Goal: Task Accomplishment & Management: Manage account settings

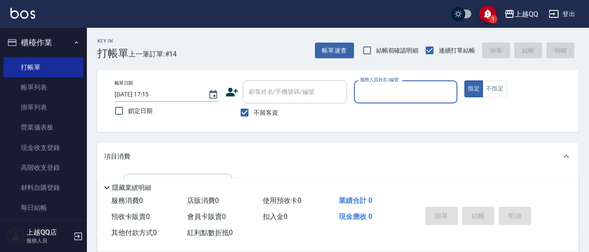
scroll to position [55, 0]
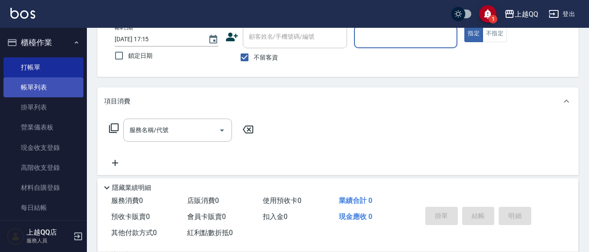
click at [50, 88] on link "帳單列表" at bounding box center [43, 87] width 80 height 20
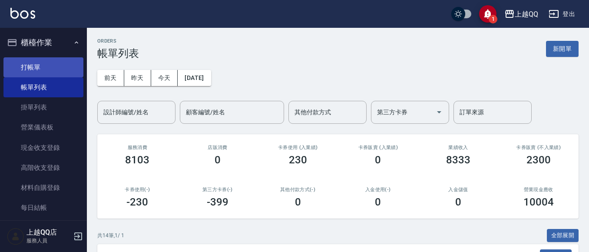
click at [29, 67] on link "打帳單" at bounding box center [43, 67] width 80 height 20
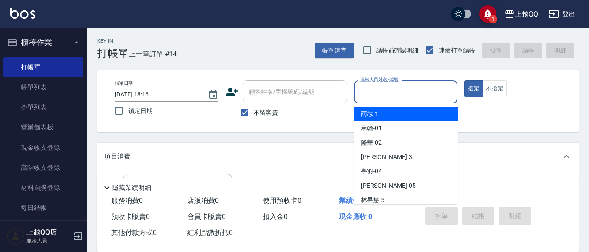
click at [367, 96] on input "服務人員姓名/編號" at bounding box center [406, 91] width 96 height 15
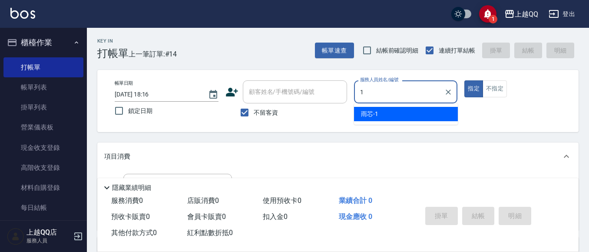
type input "雨芯-1"
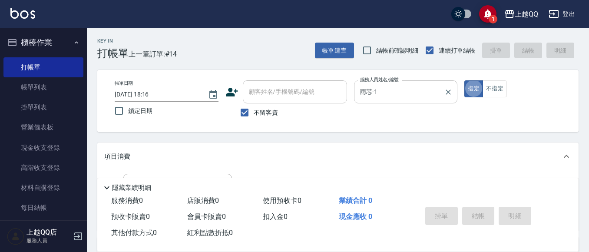
type button "true"
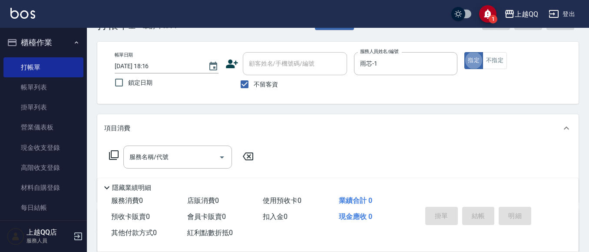
scroll to position [43, 0]
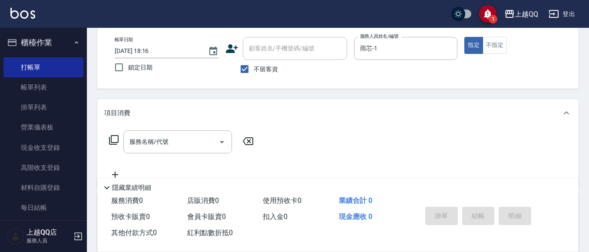
click at [114, 135] on div "服務名稱/代號 服務名稱/代號" at bounding box center [181, 141] width 155 height 23
click at [114, 135] on icon at bounding box center [114, 140] width 10 height 10
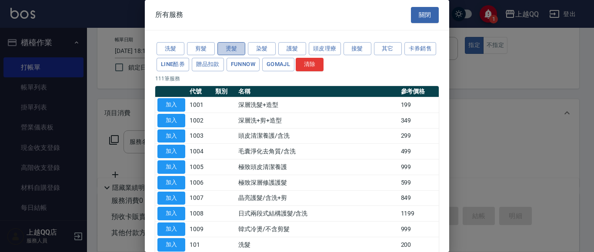
click at [230, 50] on button "燙髮" at bounding box center [231, 48] width 28 height 13
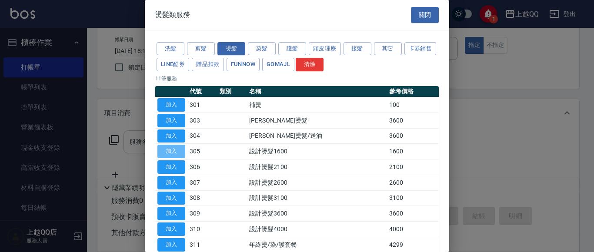
drag, startPoint x: 180, startPoint y: 149, endPoint x: 199, endPoint y: 133, distance: 24.4
click at [180, 149] on button "加入" at bounding box center [171, 151] width 28 height 13
type input "設計燙髮1600(305)"
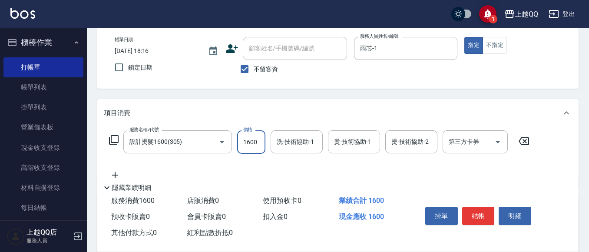
click at [248, 144] on input "1600" at bounding box center [251, 141] width 28 height 23
type input "999"
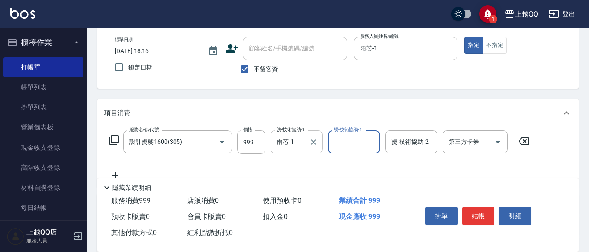
click at [281, 140] on input "雨芯-1" at bounding box center [290, 141] width 31 height 15
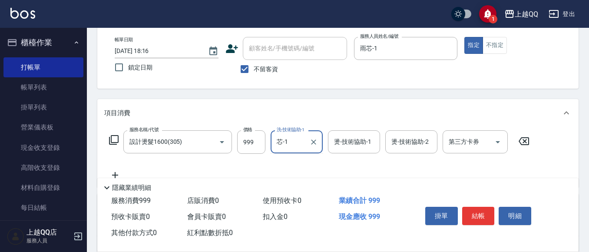
click at [304, 140] on input "芯-1" at bounding box center [290, 141] width 31 height 15
type input "芯"
type input "[PERSON_NAME]-16"
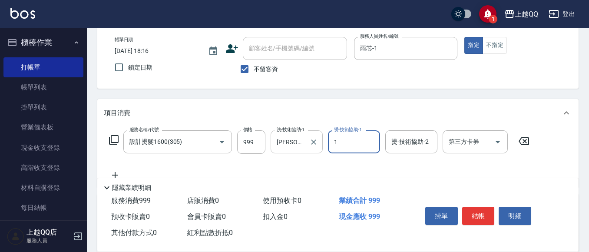
type input "雨芯-1"
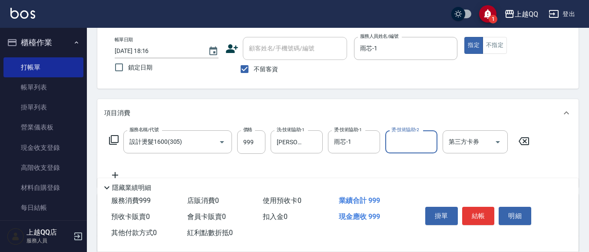
click at [115, 143] on icon at bounding box center [114, 140] width 10 height 10
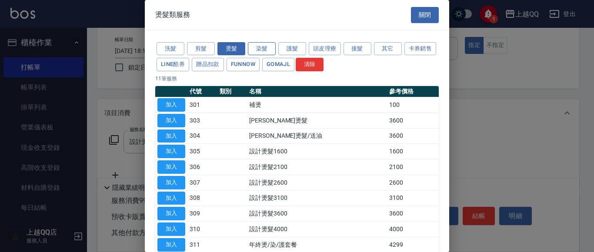
click at [271, 48] on button "染髮" at bounding box center [262, 48] width 28 height 13
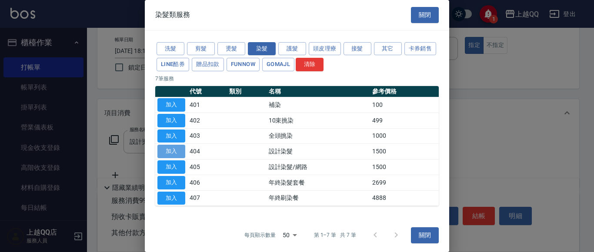
click at [181, 152] on button "加入" at bounding box center [171, 151] width 28 height 13
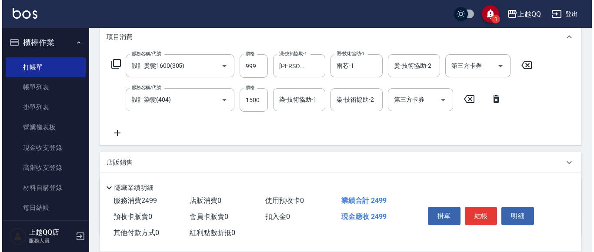
scroll to position [130, 0]
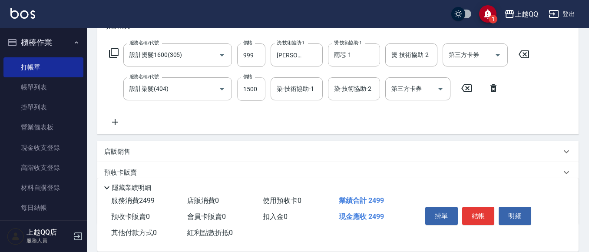
click at [260, 94] on input "1500" at bounding box center [251, 88] width 28 height 23
type input "999"
type input "雨芯-1"
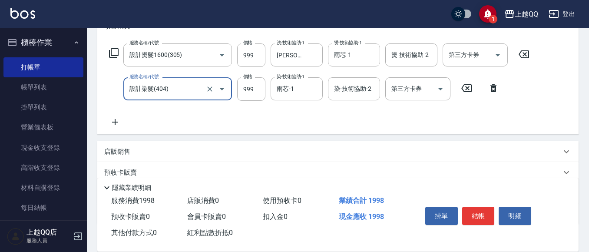
click at [164, 87] on input "設計染髮(404)" at bounding box center [165, 88] width 77 height 15
type input "設計染髮/網路(405)"
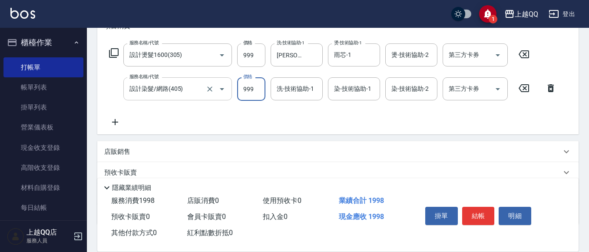
type input "999"
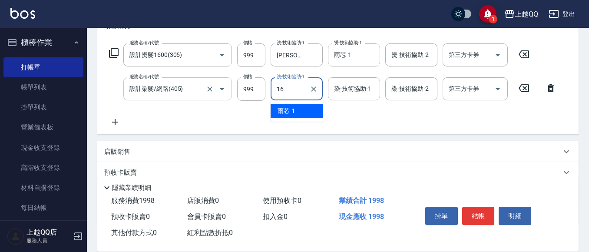
type input "[PERSON_NAME]-16"
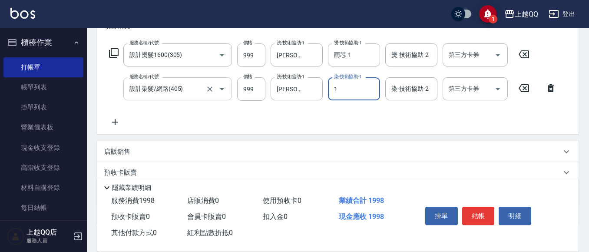
type input "雨芯-1"
click at [113, 53] on icon at bounding box center [114, 53] width 10 height 10
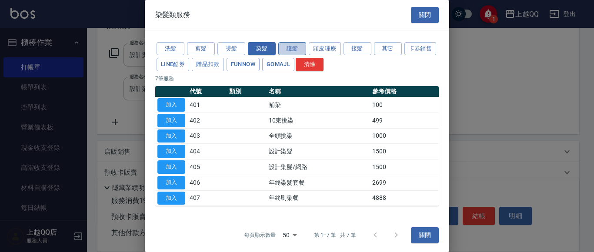
click at [296, 50] on button "護髮" at bounding box center [292, 48] width 28 height 13
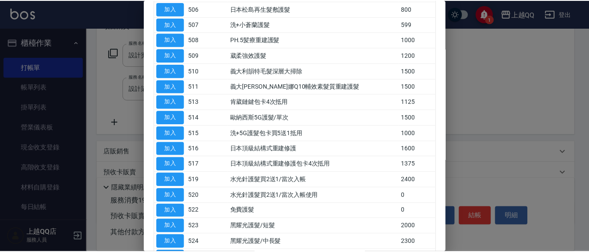
scroll to position [217, 0]
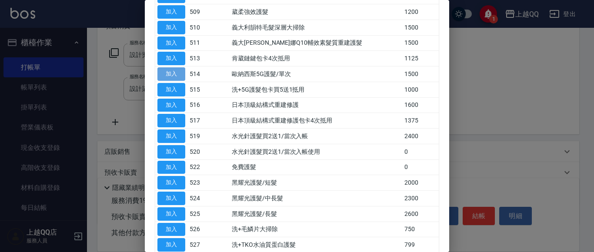
click at [180, 72] on button "加入" at bounding box center [171, 73] width 28 height 13
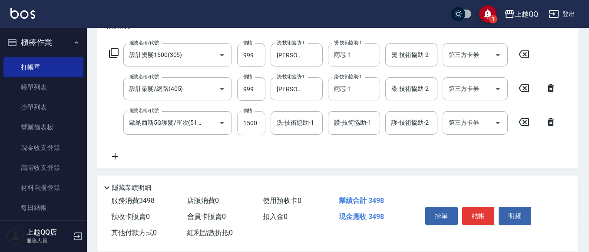
click at [261, 118] on input "1500" at bounding box center [251, 122] width 28 height 23
type input "999"
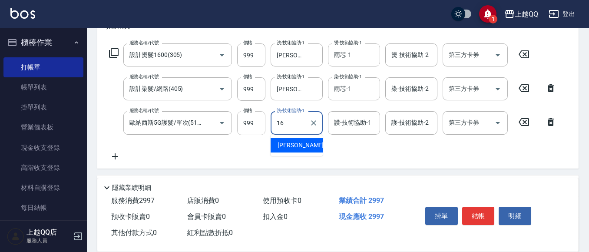
type input "[PERSON_NAME]-16"
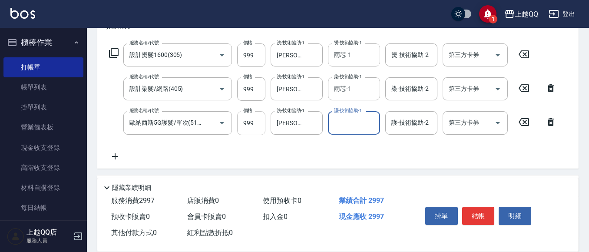
type input "3"
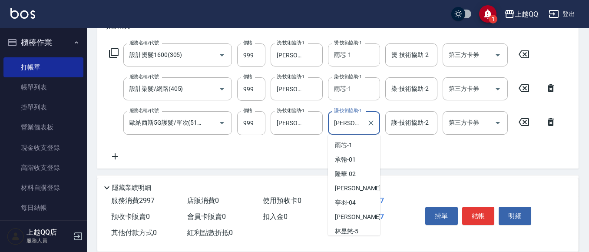
click at [360, 126] on input "[PERSON_NAME]-16" at bounding box center [347, 122] width 31 height 15
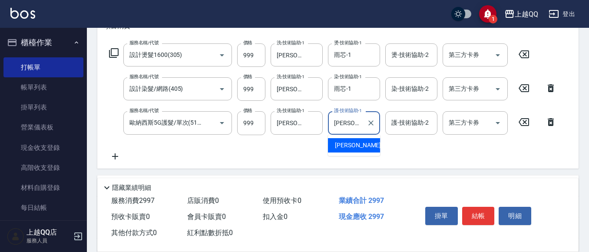
type input "怡"
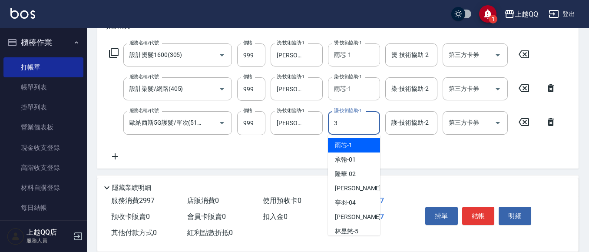
type input "佩怡-3"
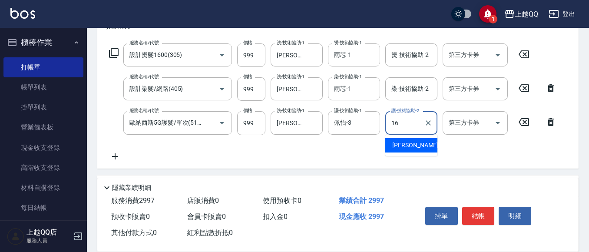
type input "[PERSON_NAME]-16"
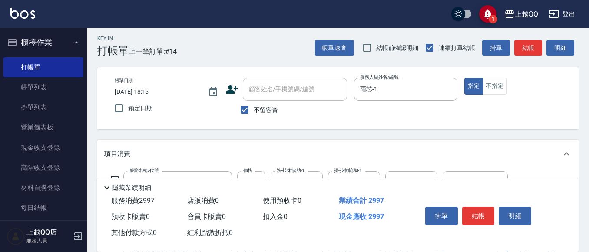
scroll to position [0, 0]
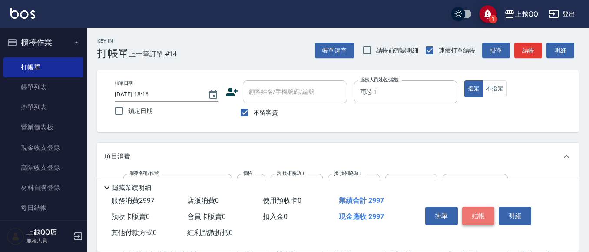
click at [469, 217] on button "結帳" at bounding box center [479, 216] width 33 height 18
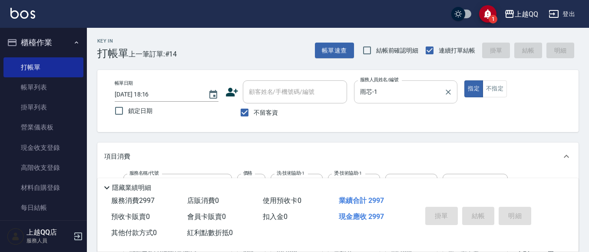
type input "[DATE] 18:35"
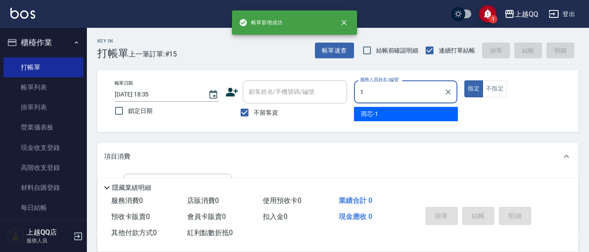
type input "雨芯-1"
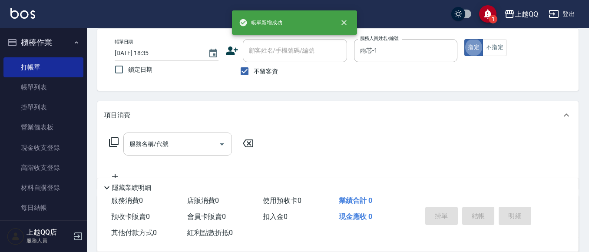
scroll to position [43, 0]
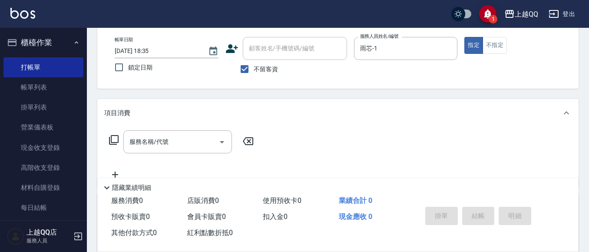
click at [112, 141] on icon at bounding box center [114, 140] width 10 height 10
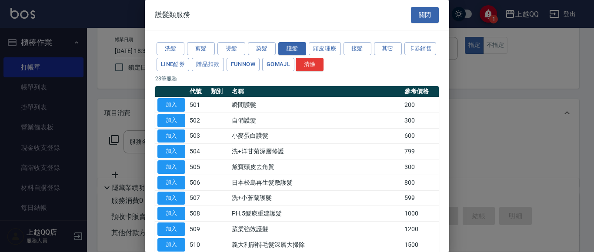
click at [111, 140] on div at bounding box center [297, 126] width 594 height 252
click at [254, 48] on button "染髮" at bounding box center [262, 48] width 28 height 13
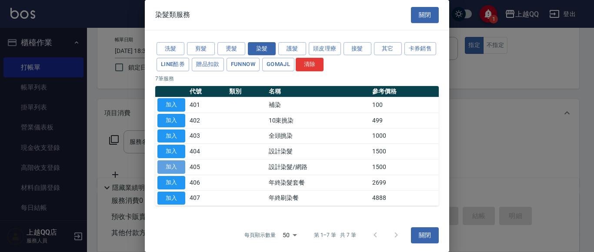
click at [173, 168] on button "加入" at bounding box center [171, 166] width 28 height 13
type input "設計染髮/網路(405)"
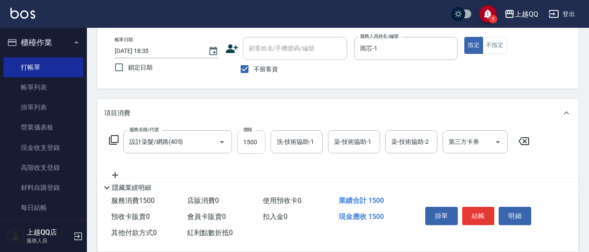
click at [244, 138] on input "1500" at bounding box center [251, 141] width 28 height 23
type input "899"
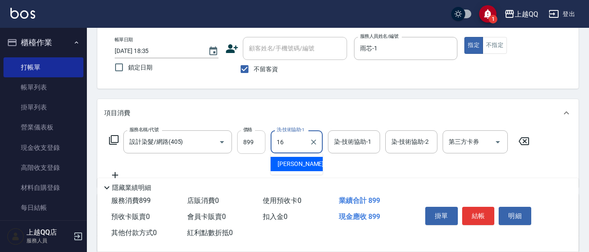
type input "[PERSON_NAME]-16"
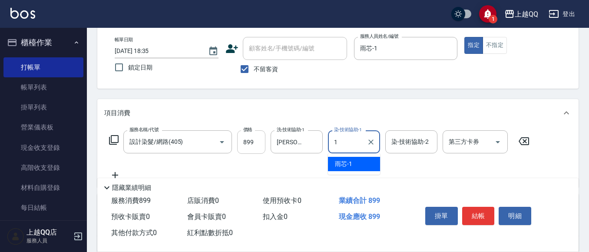
type input "雨芯-1"
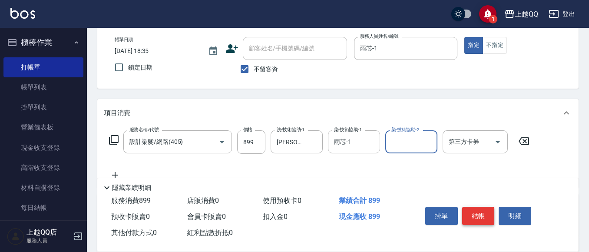
click at [476, 213] on button "結帳" at bounding box center [479, 216] width 33 height 18
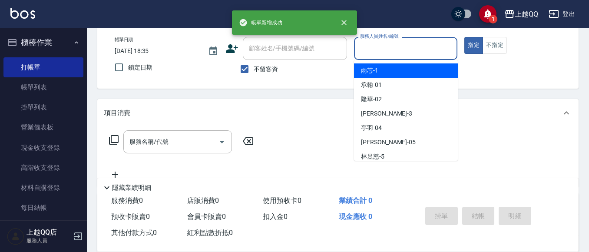
click at [406, 56] on input "服務人員姓名/編號" at bounding box center [406, 48] width 96 height 15
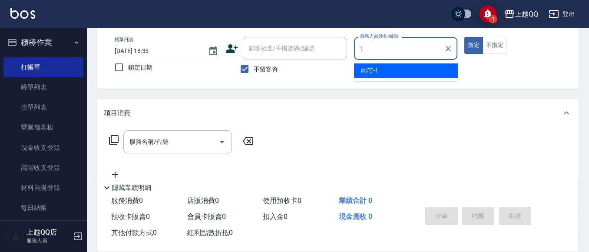
type input "雨芯-1"
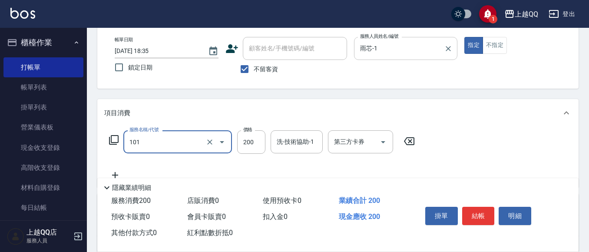
type input "洗髮(101)"
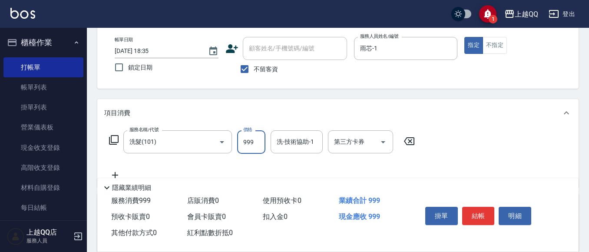
type input "999"
click at [407, 135] on div "服務名稱/代號 洗髮(101) 服務名稱/代號 價格 999 價格 洗-技術協助-1 洗-技術協助-1 第三方卡券 第三方卡券" at bounding box center [262, 141] width 316 height 23
click at [408, 141] on icon at bounding box center [410, 141] width 22 height 10
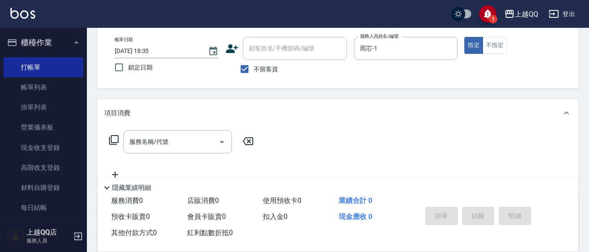
click at [113, 140] on icon at bounding box center [114, 140] width 10 height 10
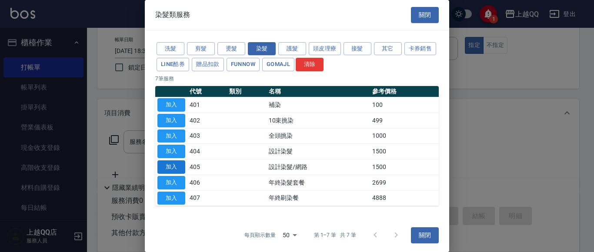
click at [169, 166] on button "加入" at bounding box center [171, 166] width 28 height 13
type input "設計染髮/網路(405)"
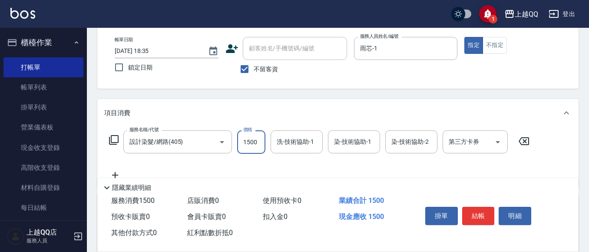
click at [260, 147] on input "1500" at bounding box center [251, 141] width 28 height 23
type input "999"
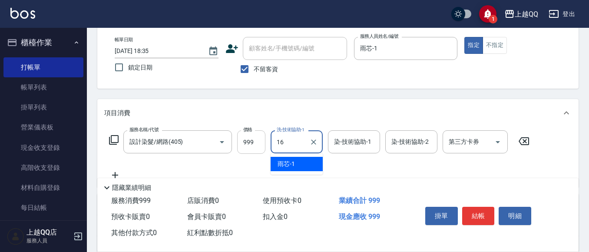
type input "[PERSON_NAME]-16"
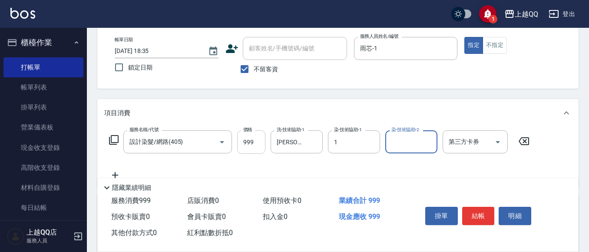
type input "雨芯-1"
click at [118, 140] on icon at bounding box center [114, 140] width 10 height 10
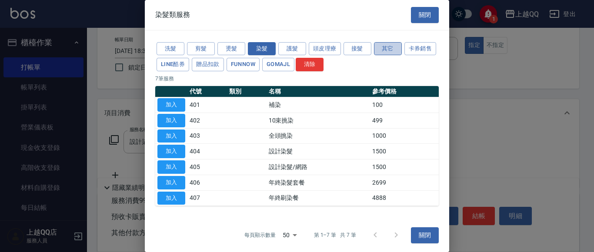
click at [389, 44] on button "其它" at bounding box center [388, 48] width 28 height 13
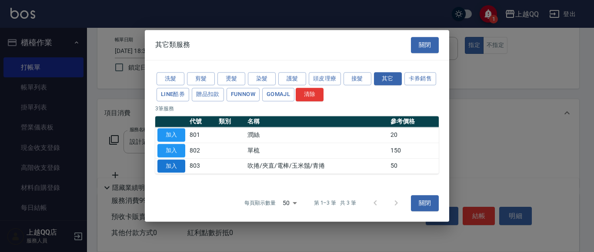
click at [171, 164] on button "加入" at bounding box center [171, 166] width 28 height 13
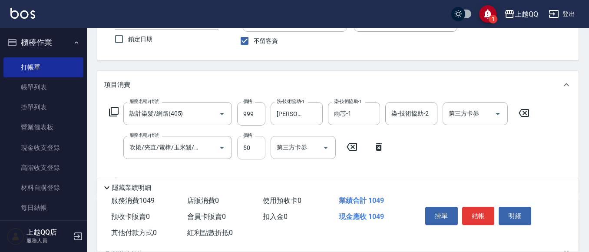
scroll to position [87, 0]
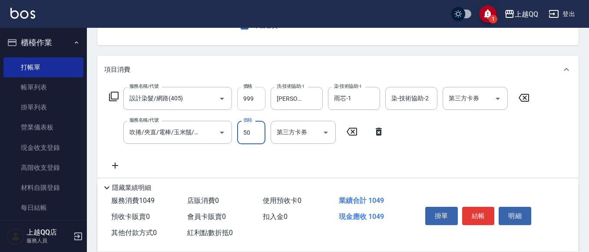
click at [258, 104] on input "999" at bounding box center [251, 98] width 28 height 23
click at [274, 49] on div "Key In 打帳單 上一筆訂單:#16 帳單速查 結帳前確認明細 連續打單結帳 掛單 結帳 明細 帳單日期 [DATE] 18:35 鎖定日期 顧客姓名/手…" at bounding box center [338, 146] width 503 height 411
click at [255, 94] on input "999" at bounding box center [251, 98] width 28 height 23
type input "0"
click at [254, 133] on input "50" at bounding box center [251, 132] width 28 height 23
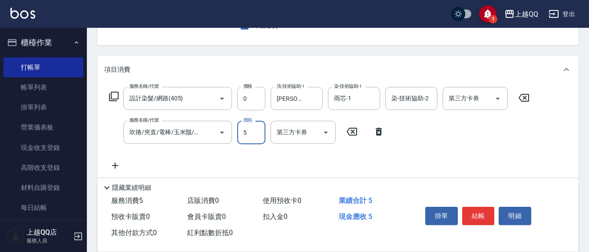
type input "50"
click at [253, 92] on input "0" at bounding box center [251, 98] width 28 height 23
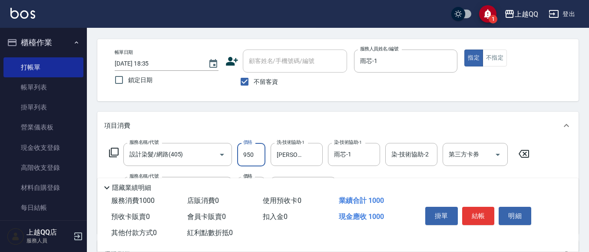
scroll to position [0, 0]
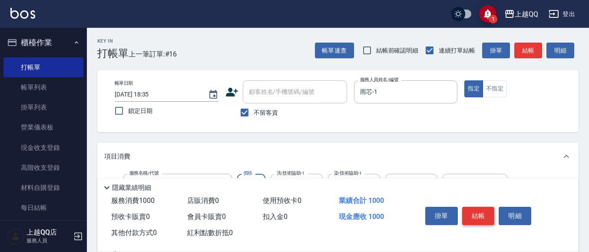
type input "950"
click at [472, 210] on button "結帳" at bounding box center [479, 216] width 33 height 18
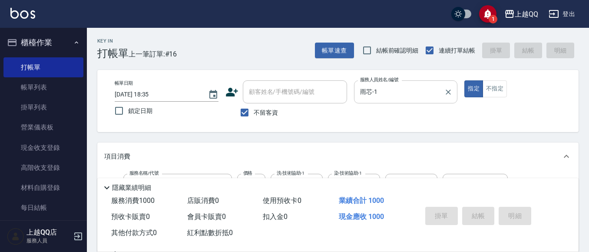
type input "[DATE] 18:36"
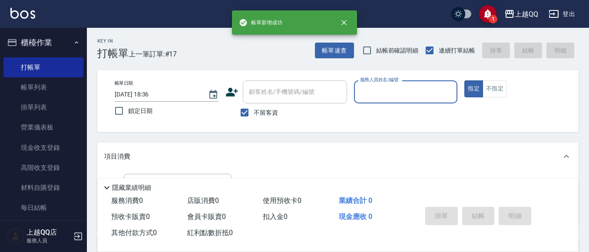
click at [372, 90] on input "服務人員姓名/編號" at bounding box center [406, 91] width 96 height 15
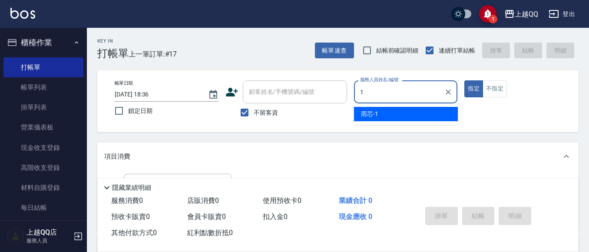
type input "雨芯-1"
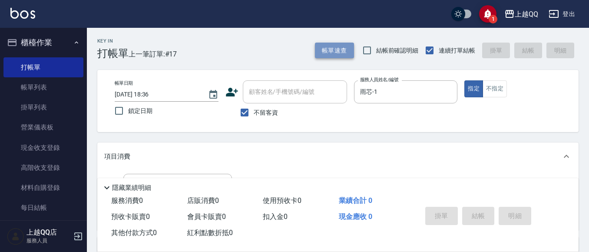
click at [332, 49] on button "帳單速查" at bounding box center [334, 51] width 39 height 16
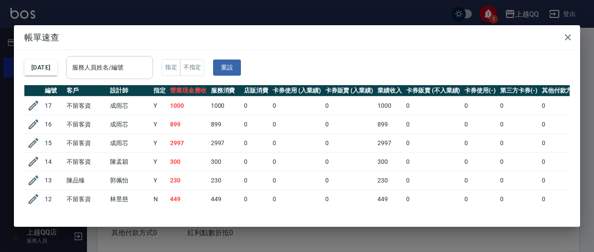
click at [149, 64] on input "服務人員姓名/編號" at bounding box center [109, 67] width 79 height 15
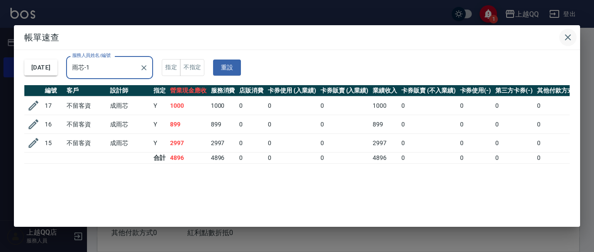
type input "雨芯-1"
click at [570, 35] on icon "button" at bounding box center [568, 37] width 6 height 6
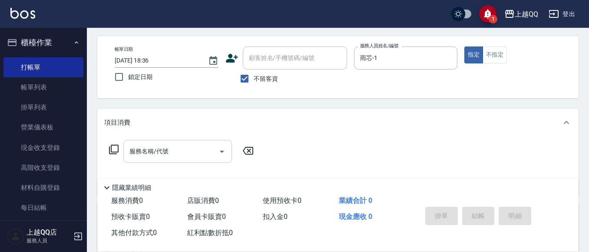
scroll to position [43, 0]
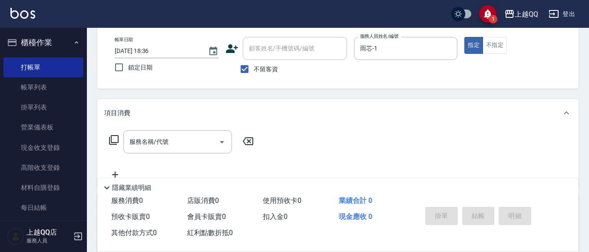
click at [116, 135] on div "服務名稱/代號 服務名稱/代號" at bounding box center [181, 141] width 155 height 23
click at [117, 141] on icon at bounding box center [114, 140] width 10 height 10
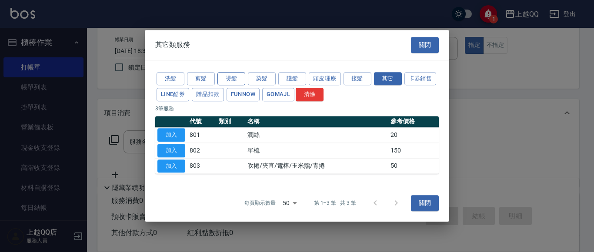
click at [240, 80] on button "燙髮" at bounding box center [231, 78] width 28 height 13
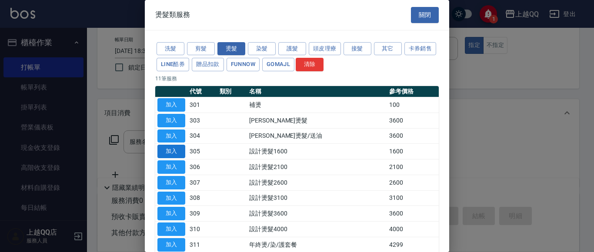
click at [177, 153] on button "加入" at bounding box center [171, 151] width 28 height 13
type input "設計燙髮1600(305)"
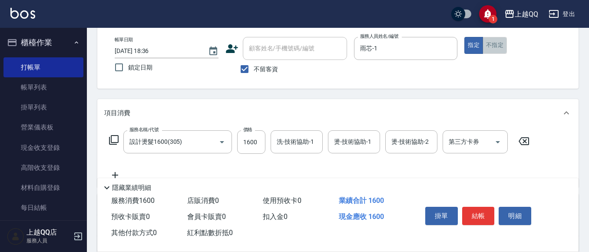
click at [487, 44] on button "不指定" at bounding box center [495, 45] width 24 height 17
click at [251, 143] on input "1600" at bounding box center [251, 141] width 28 height 23
type input "1280"
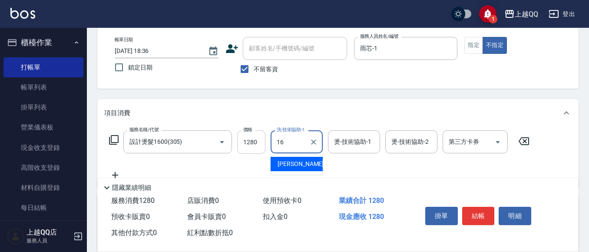
type input "[PERSON_NAME]-16"
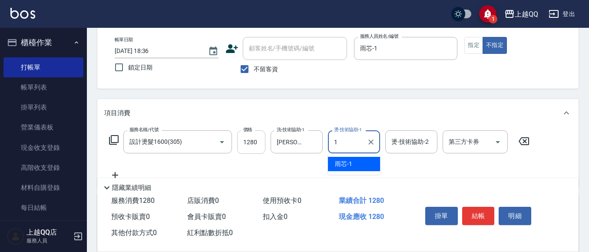
type input "雨芯-1"
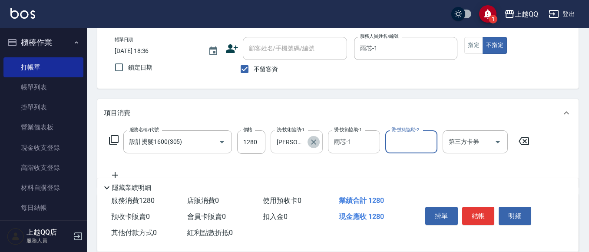
click at [315, 139] on icon "Clear" at bounding box center [314, 142] width 9 height 9
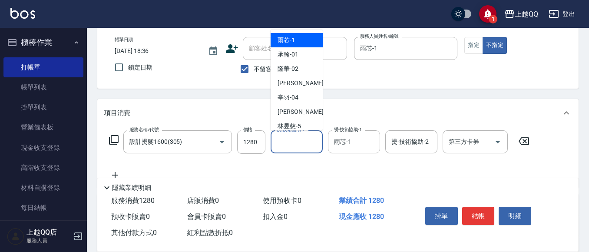
click at [302, 143] on input "洗-技術協助-1" at bounding box center [297, 141] width 44 height 15
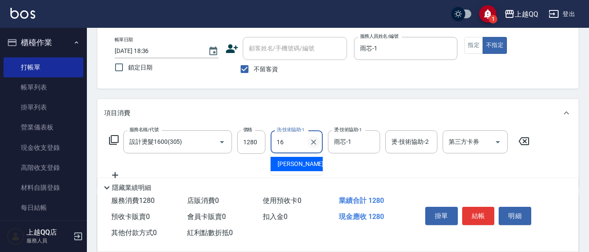
type input "[PERSON_NAME]-16"
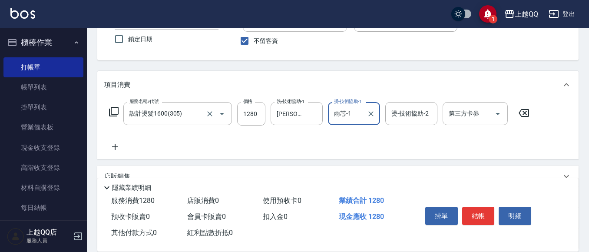
scroll to position [87, 0]
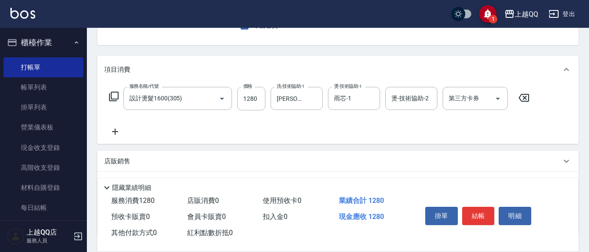
click at [117, 98] on icon at bounding box center [114, 96] width 10 height 10
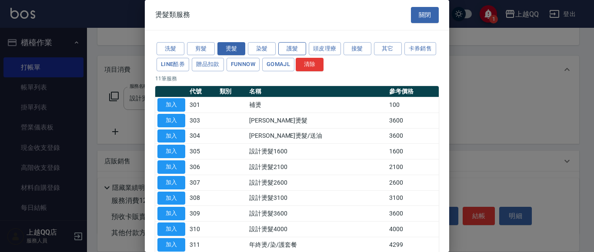
click at [285, 44] on button "護髮" at bounding box center [292, 48] width 28 height 13
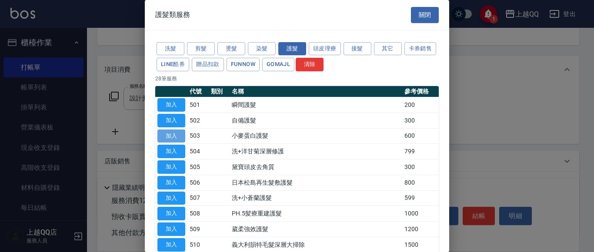
click at [176, 133] on button "加入" at bounding box center [171, 136] width 28 height 13
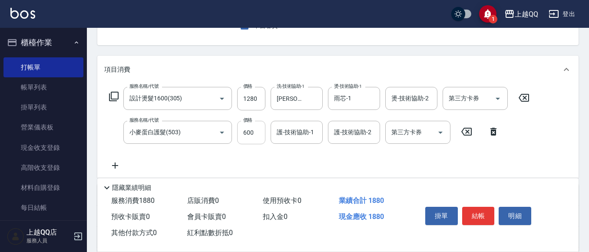
click at [252, 134] on input "600" at bounding box center [251, 132] width 28 height 23
type input "480"
type input "1"
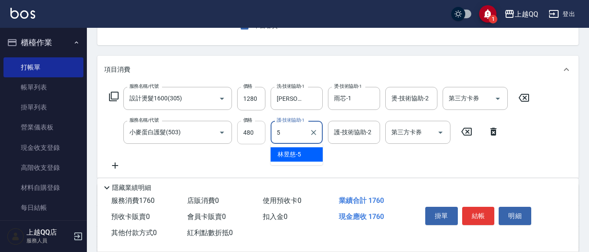
type input "[PERSON_NAME]5"
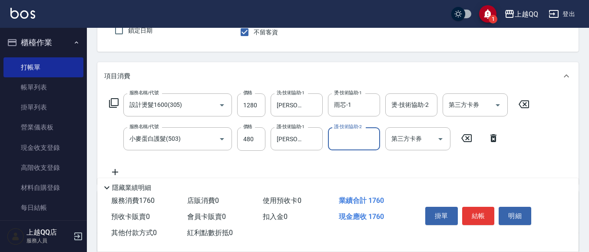
scroll to position [0, 0]
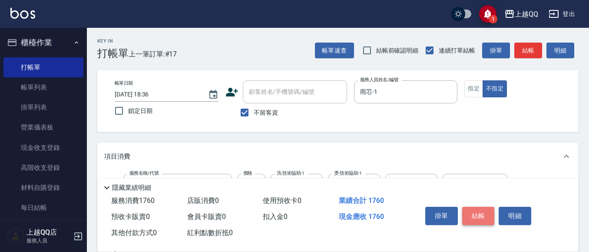
click at [472, 211] on button "結帳" at bounding box center [479, 216] width 33 height 18
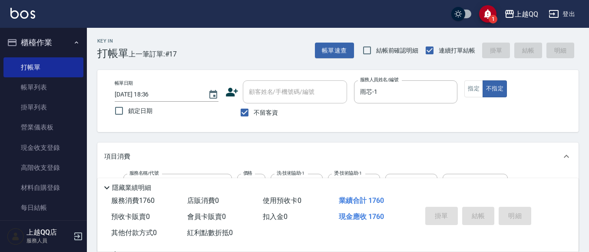
type input "[DATE] 18:37"
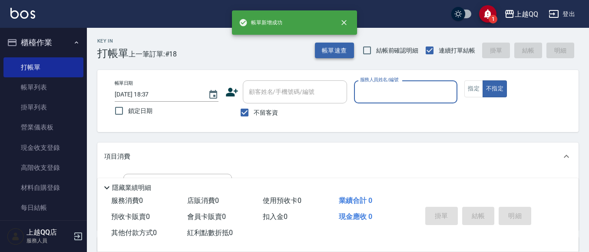
click at [346, 53] on button "帳單速查" at bounding box center [334, 51] width 39 height 16
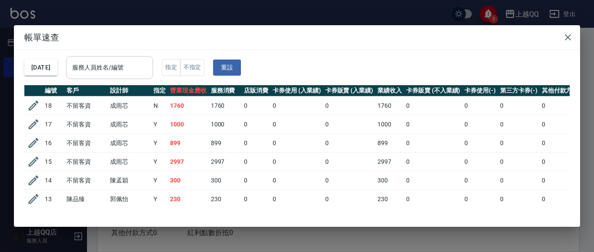
click at [153, 66] on div "服務人員姓名/編號" at bounding box center [109, 67] width 87 height 23
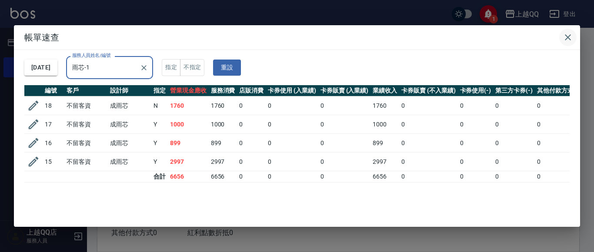
type input "雨芯-1"
click at [563, 38] on icon "button" at bounding box center [568, 37] width 10 height 10
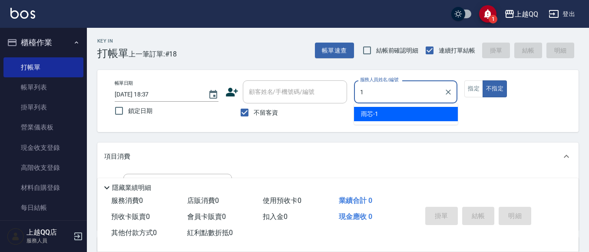
type input "雨芯-1"
type button "false"
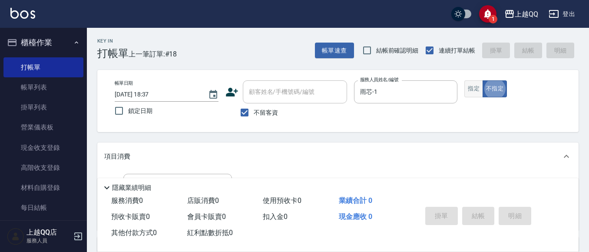
click at [472, 93] on button "指定" at bounding box center [474, 88] width 19 height 17
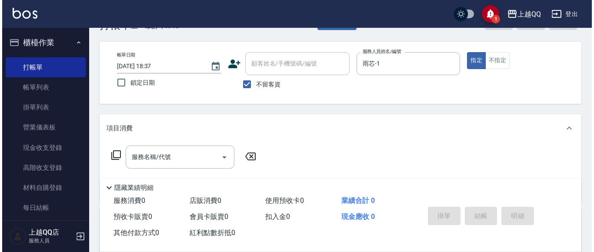
scroll to position [43, 0]
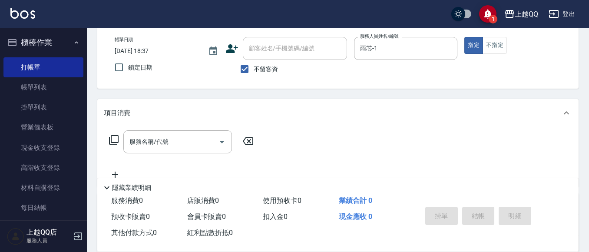
click at [116, 139] on icon at bounding box center [114, 140] width 10 height 10
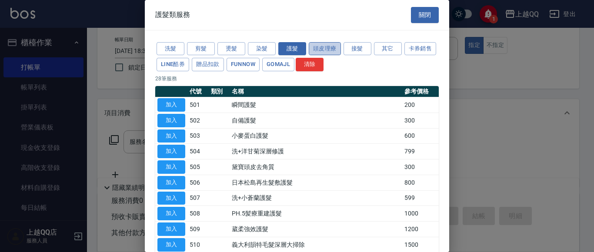
click at [327, 55] on button "頭皮理療" at bounding box center [325, 48] width 32 height 13
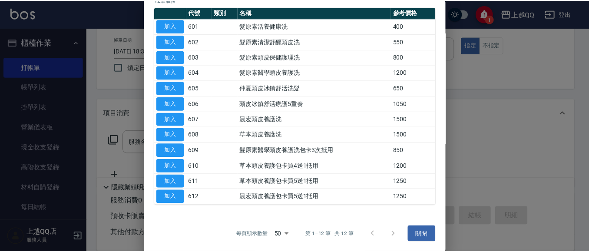
scroll to position [80, 0]
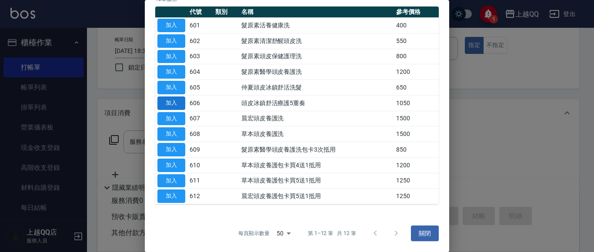
click at [174, 102] on button "加入" at bounding box center [171, 103] width 28 height 13
type input "頭皮冰鎮舒活療護5重奏(606)"
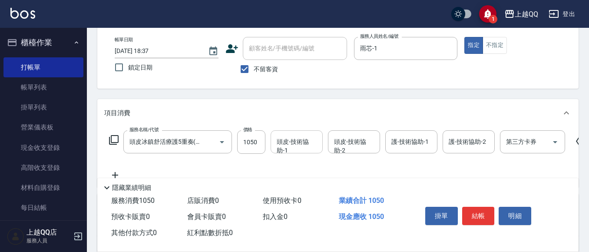
click at [286, 137] on div "頭皮-技術協助-1 頭皮-技術協助-1" at bounding box center [297, 141] width 52 height 23
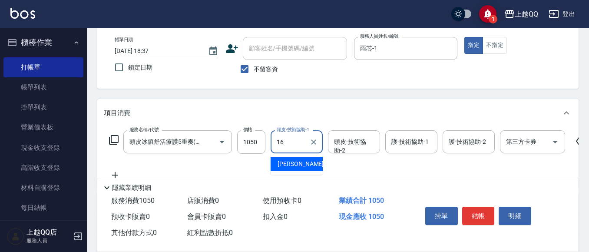
type input "[PERSON_NAME]-16"
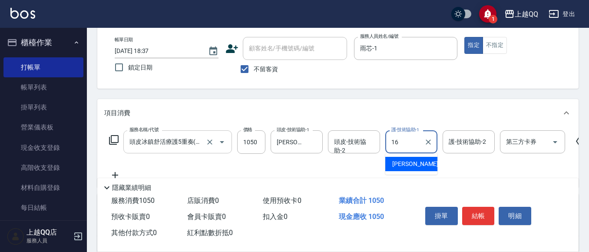
type input "[PERSON_NAME]-16"
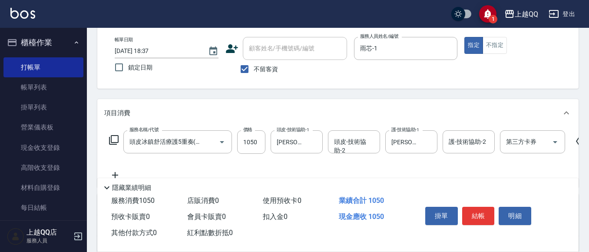
click at [114, 135] on icon at bounding box center [114, 140] width 10 height 10
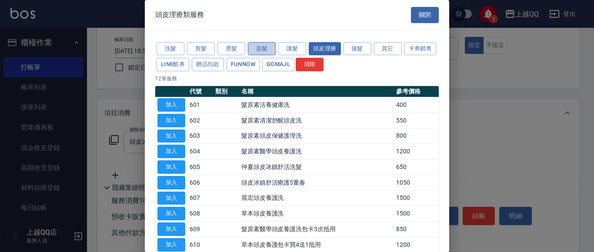
click at [265, 48] on button "染髮" at bounding box center [262, 48] width 28 height 13
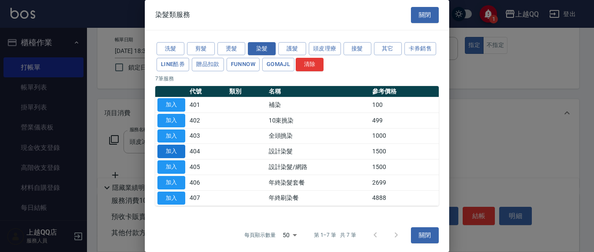
click at [168, 149] on button "加入" at bounding box center [171, 151] width 28 height 13
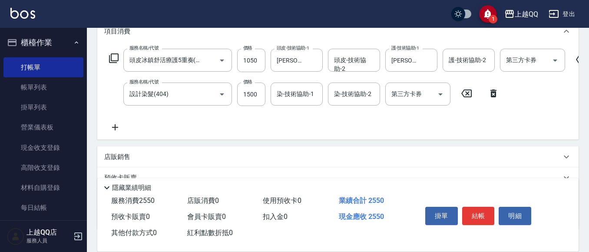
scroll to position [130, 0]
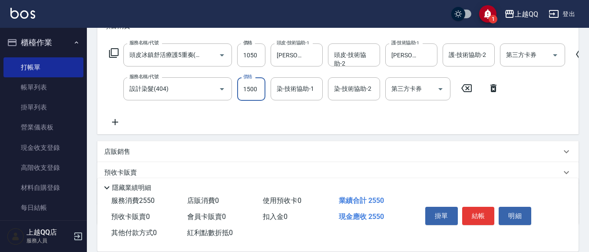
click at [264, 88] on input "1500" at bounding box center [251, 88] width 28 height 23
type input "1099"
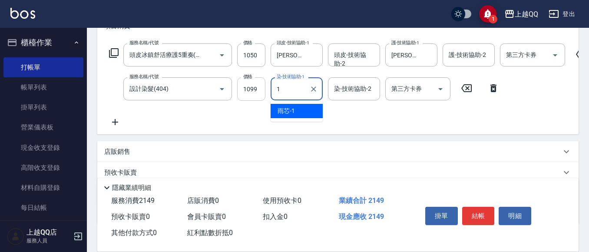
type input "雨芯-1"
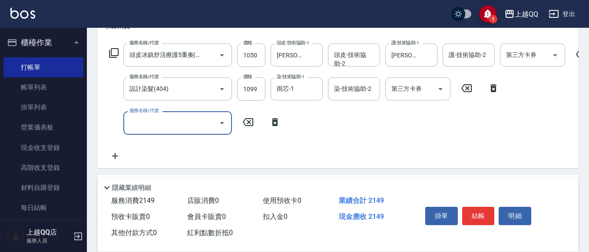
scroll to position [0, 0]
type input "203"
type input "3"
type input "指定單剪(203)"
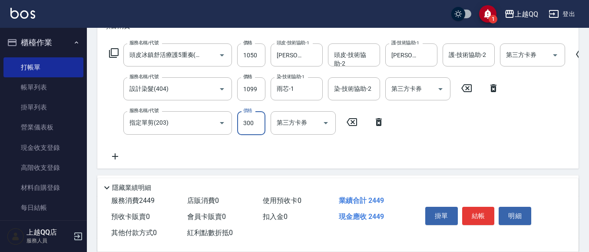
type input "300"
click at [377, 35] on div "項目消費" at bounding box center [338, 26] width 482 height 28
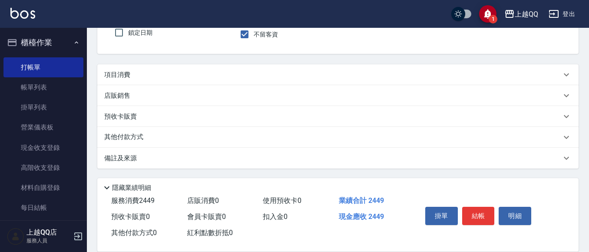
scroll to position [78, 0]
click at [361, 72] on div "項目消費" at bounding box center [332, 74] width 457 height 9
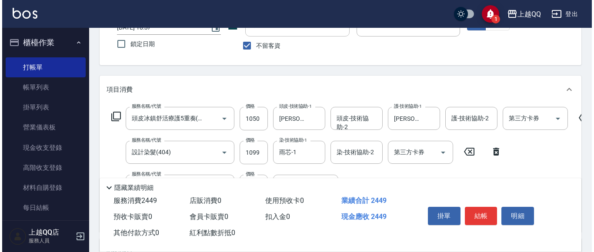
scroll to position [0, 0]
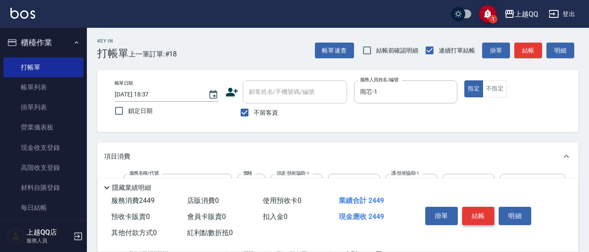
click at [480, 217] on button "結帳" at bounding box center [479, 216] width 33 height 18
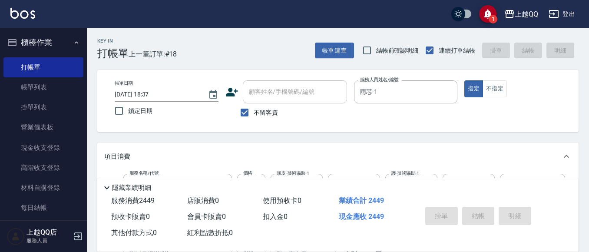
type input "[DATE] 18:38"
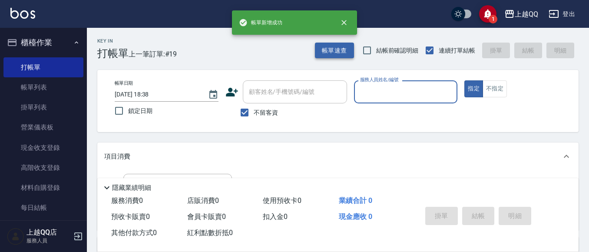
click at [341, 55] on button "帳單速查" at bounding box center [334, 51] width 39 height 16
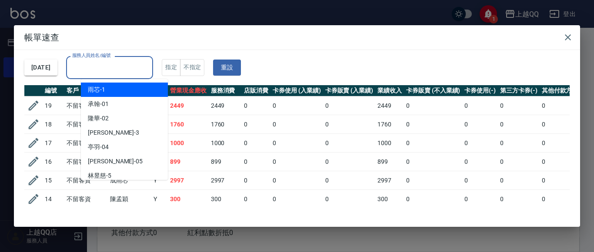
click at [149, 64] on input "服務人員姓名/編號" at bounding box center [109, 67] width 79 height 15
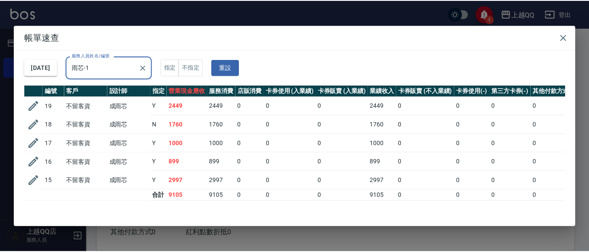
scroll to position [0, 0]
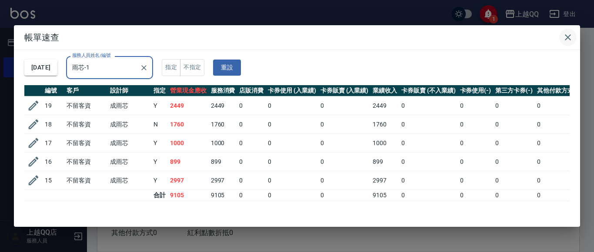
type input "雨芯-1"
click at [567, 39] on icon "button" at bounding box center [568, 37] width 10 height 10
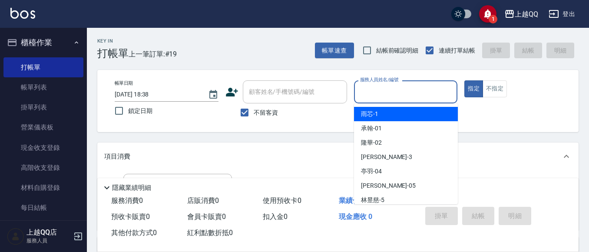
click at [438, 94] on input "服務人員姓名/編號" at bounding box center [406, 91] width 96 height 15
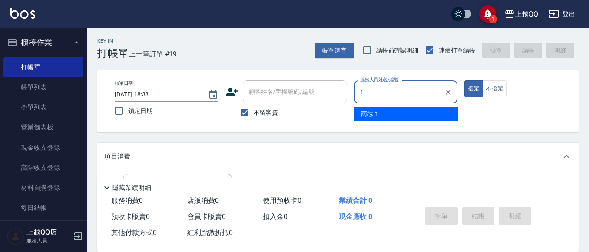
type input "雨芯-1"
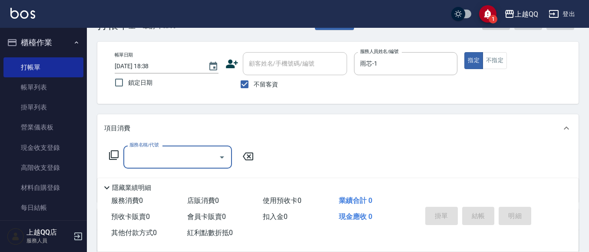
scroll to position [43, 0]
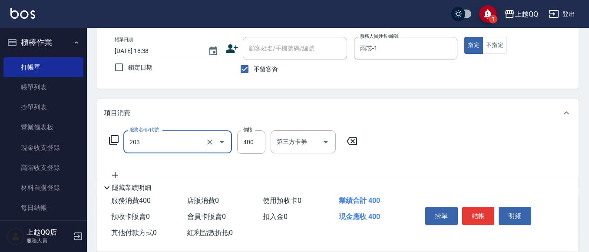
type input "指定單剪(203)"
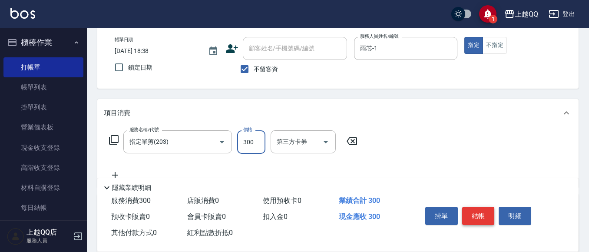
type input "300"
click at [476, 212] on button "結帳" at bounding box center [479, 216] width 33 height 18
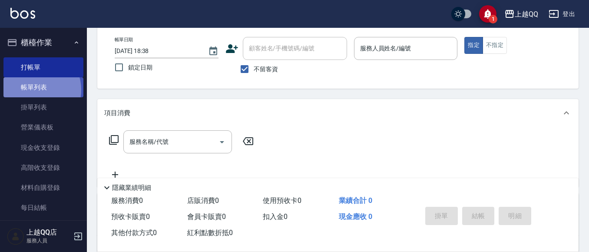
click at [36, 90] on link "帳單列表" at bounding box center [43, 87] width 80 height 20
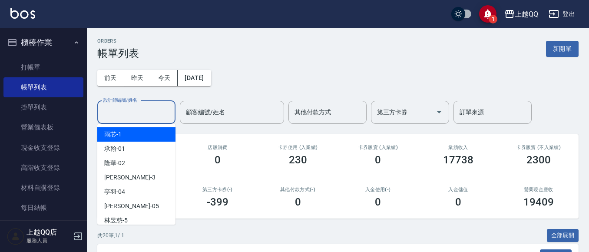
click at [124, 116] on input "設計師編號/姓名" at bounding box center [136, 112] width 70 height 15
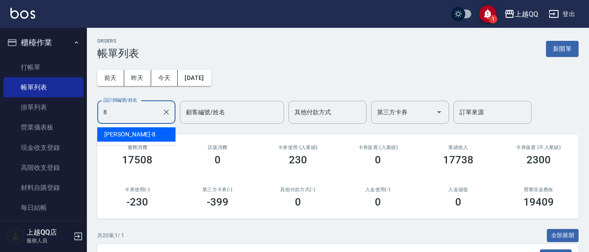
click at [136, 139] on div "[PERSON_NAME] -8" at bounding box center [136, 134] width 78 height 14
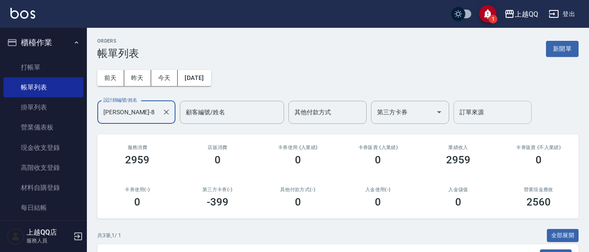
type input "[PERSON_NAME]-8"
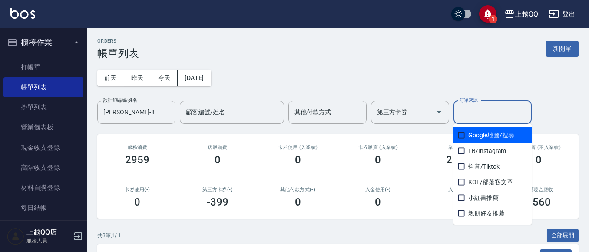
drag, startPoint x: 526, startPoint y: 107, endPoint x: 530, endPoint y: 170, distance: 63.2
click at [530, 170] on body "1 上越QQ 登出 櫃檯作業 打帳單 帳單列表 掛單列表 營業儀表板 現金收支登錄 高階收支登錄 材料自購登錄 每日結帳 排班表 現場電腦打卡 預約管理 預約…" at bounding box center [294, 193] width 589 height 386
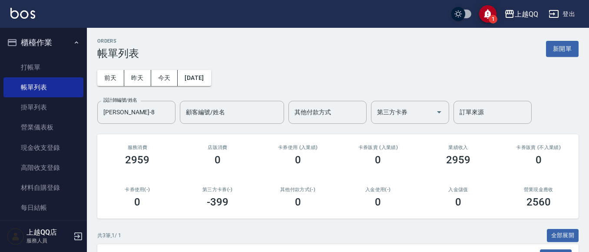
click at [550, 92] on div "[DATE] [DATE] [DATE] [DATE] 設計師編號/姓名 [PERSON_NAME]-8 設計師編號/姓名 顧客編號/姓名 顧客編號/姓名 其…" at bounding box center [338, 92] width 482 height 64
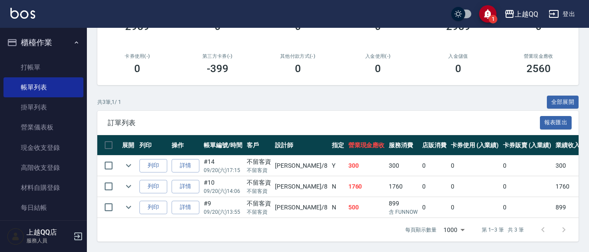
scroll to position [141, 0]
click at [27, 69] on link "打帳單" at bounding box center [43, 67] width 80 height 20
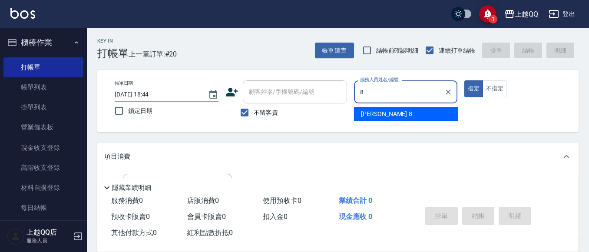
type input "[PERSON_NAME]-8"
type button "true"
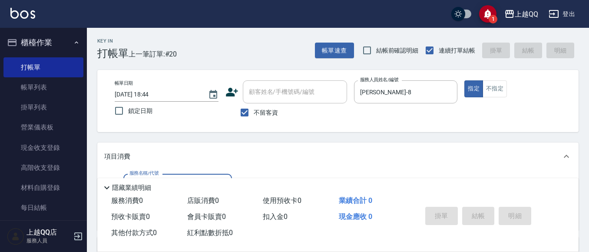
scroll to position [31, 0]
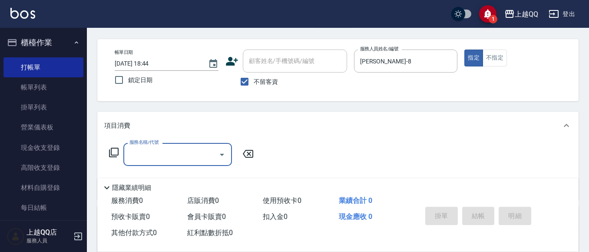
click at [113, 153] on icon at bounding box center [114, 152] width 10 height 10
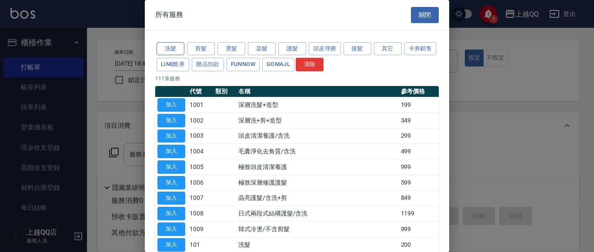
click at [166, 48] on button "洗髮" at bounding box center [170, 48] width 28 height 13
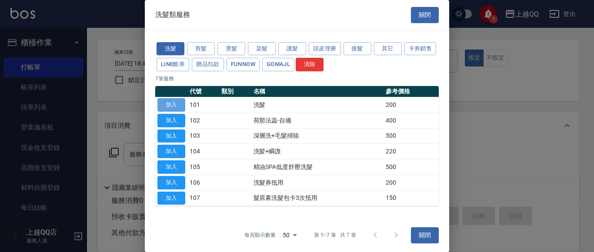
click at [164, 100] on button "加入" at bounding box center [171, 104] width 28 height 13
type input "洗髮(101)"
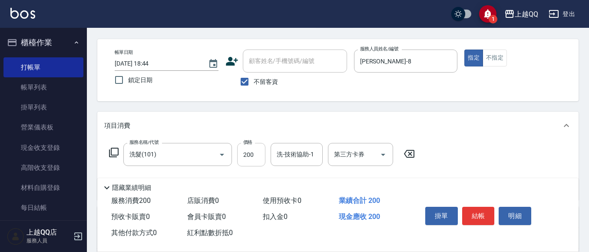
click at [263, 151] on input "200" at bounding box center [251, 154] width 28 height 23
type input "250"
click at [296, 154] on input "洗-技術協助-1" at bounding box center [297, 154] width 44 height 15
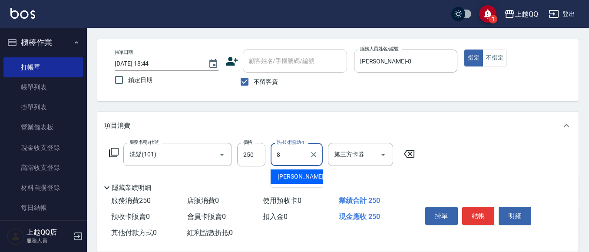
click at [294, 175] on span "[PERSON_NAME] -8" at bounding box center [303, 176] width 51 height 9
type input "[PERSON_NAME]-8"
click at [475, 215] on button "結帳" at bounding box center [479, 216] width 33 height 18
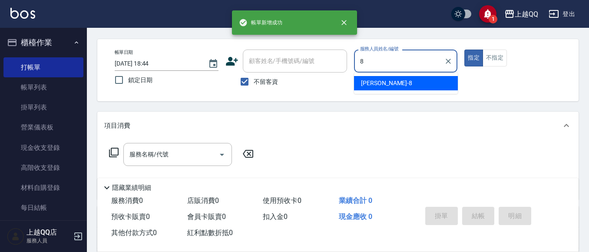
type input "[PERSON_NAME]-8"
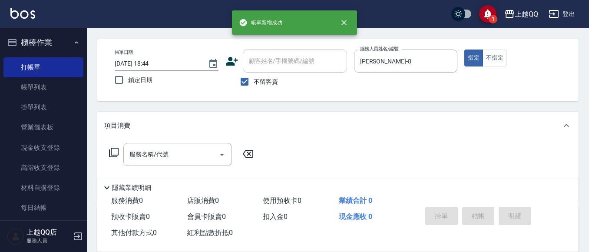
click at [113, 153] on icon at bounding box center [114, 152] width 10 height 10
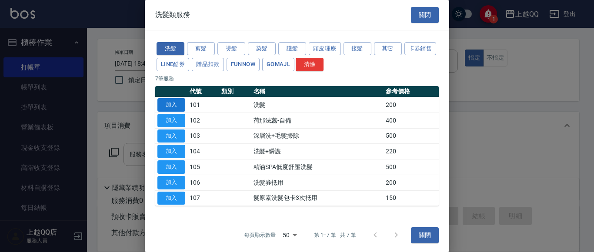
click at [168, 104] on button "加入" at bounding box center [171, 104] width 28 height 13
type input "洗髮(101)"
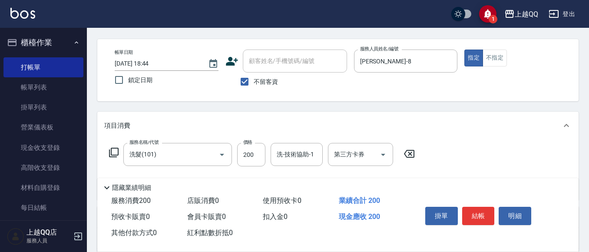
click at [118, 150] on icon at bounding box center [114, 153] width 10 height 10
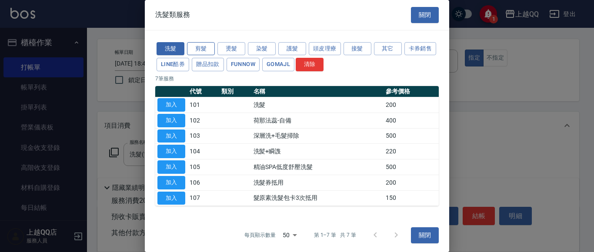
click at [193, 49] on button "剪髮" at bounding box center [201, 48] width 28 height 13
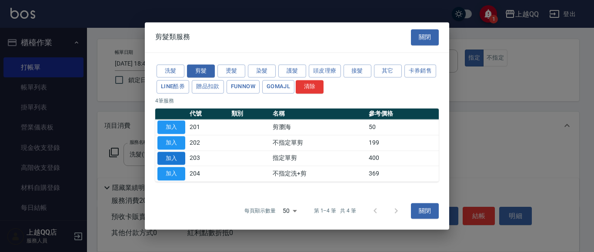
click at [168, 159] on button "加入" at bounding box center [171, 158] width 28 height 13
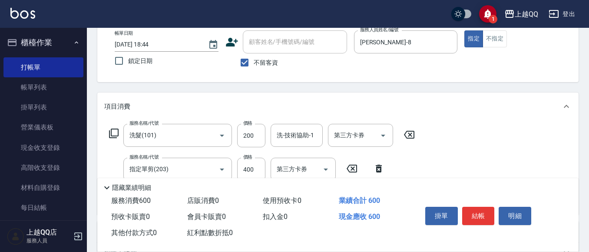
scroll to position [57, 0]
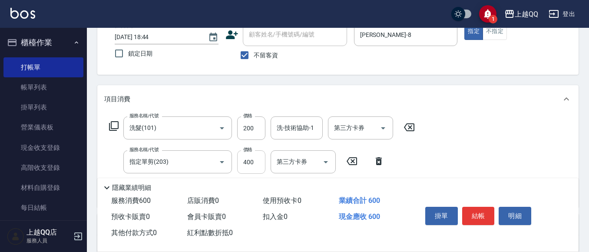
click at [258, 166] on input "400" at bounding box center [251, 161] width 28 height 23
type input "350"
click at [276, 132] on input "洗-技術協助-1" at bounding box center [297, 127] width 44 height 15
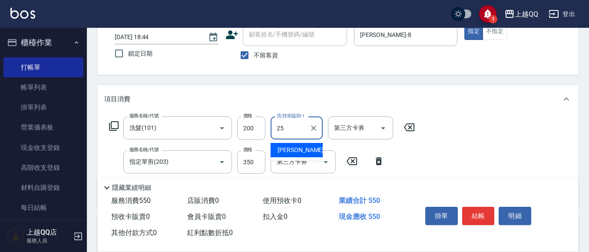
click at [295, 149] on span "[PERSON_NAME]-25" at bounding box center [305, 150] width 55 height 9
type input "[PERSON_NAME]-25"
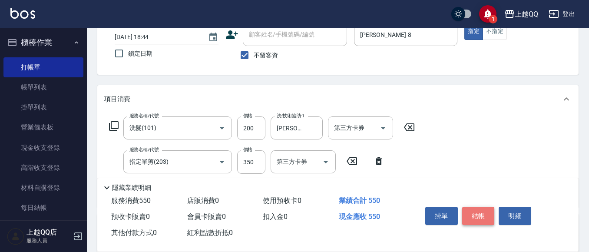
click at [478, 212] on button "結帳" at bounding box center [479, 216] width 33 height 18
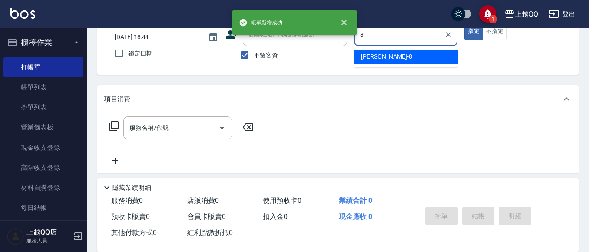
type input "[PERSON_NAME]-8"
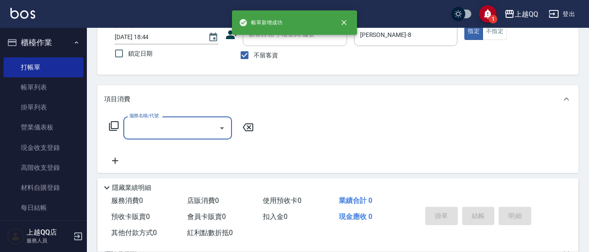
click at [110, 124] on icon at bounding box center [114, 126] width 10 height 10
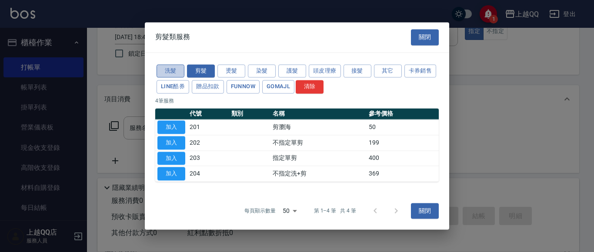
click at [169, 68] on button "洗髮" at bounding box center [170, 70] width 28 height 13
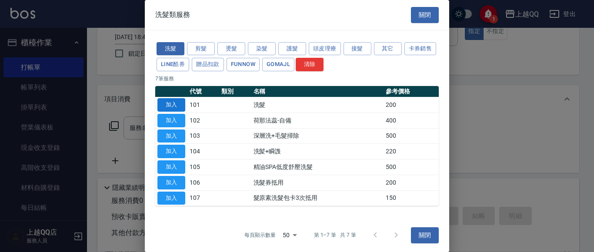
click at [167, 103] on button "加入" at bounding box center [171, 104] width 28 height 13
type input "洗髮(101)"
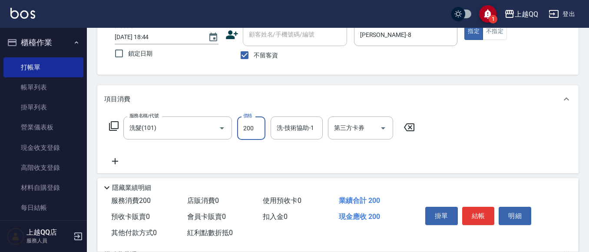
click at [256, 129] on input "200" at bounding box center [251, 128] width 28 height 23
type input "250"
click at [292, 126] on div "洗-技術協助-1 洗-技術協助-1" at bounding box center [297, 128] width 52 height 23
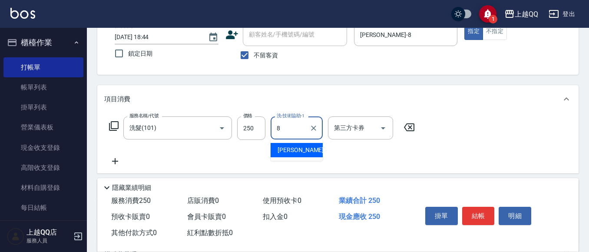
click at [298, 149] on div "[PERSON_NAME] -8" at bounding box center [297, 150] width 52 height 14
type input "[PERSON_NAME]-8"
click at [477, 211] on button "結帳" at bounding box center [479, 216] width 33 height 18
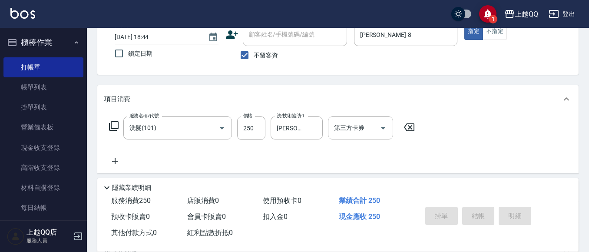
type input "[DATE] 18:45"
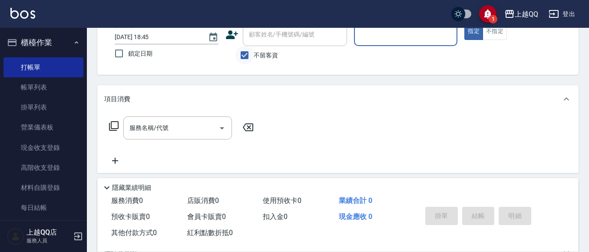
click at [248, 56] on input "不留客資" at bounding box center [245, 55] width 18 height 18
checkbox input "false"
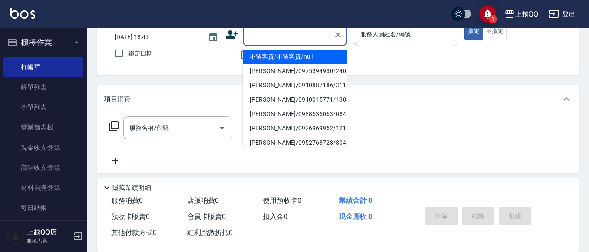
click at [258, 41] on input "顧客姓名/手機號碼/編號" at bounding box center [288, 34] width 83 height 15
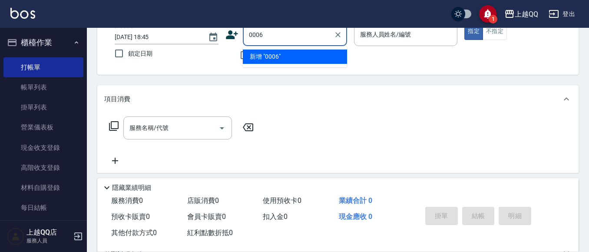
type input "0006"
click at [465, 23] on button "指定" at bounding box center [474, 31] width 19 height 17
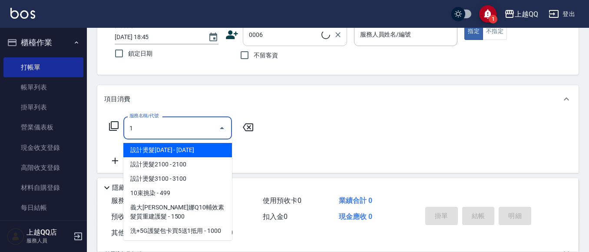
type input "10"
type input "[PERSON_NAME]/0935695722/0006"
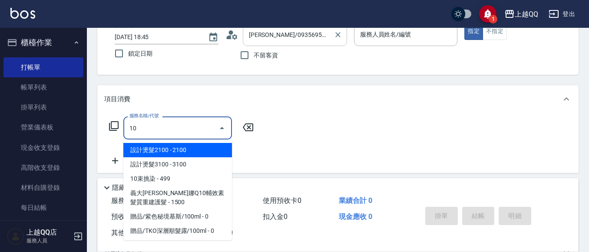
type input "101"
type input "佩怡-3"
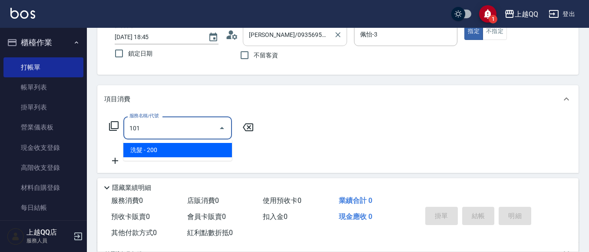
type input "洗髮(101)"
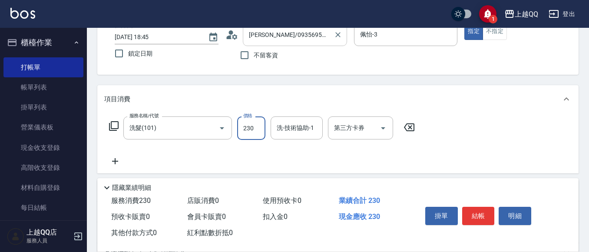
type input "230"
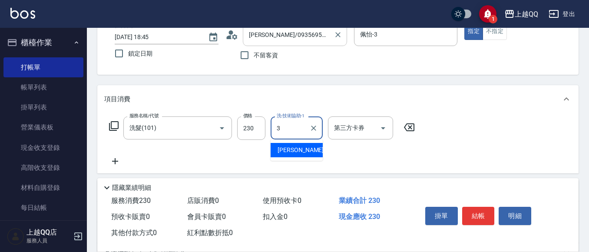
type input "佩怡-3"
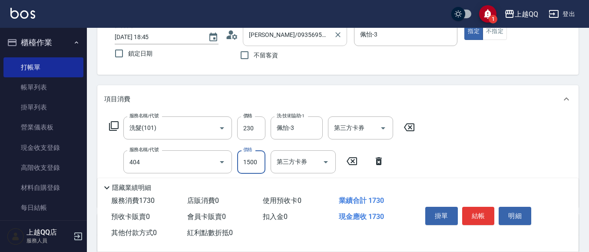
type input "設計染髮(404)"
type input "1099"
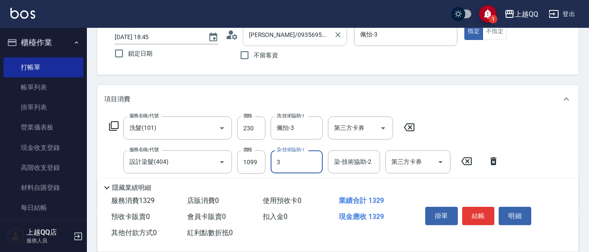
type input "佩怡-3"
click at [469, 210] on button "結帳" at bounding box center [479, 216] width 33 height 18
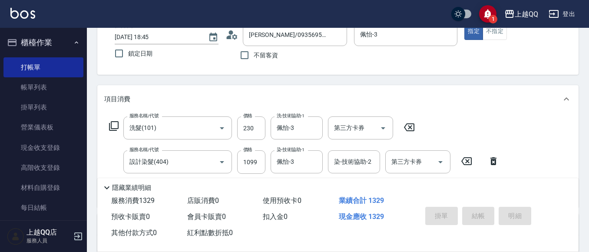
type input "[DATE] 18:53"
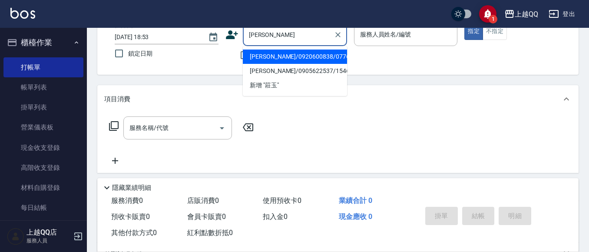
click at [297, 58] on li "[PERSON_NAME]/0920600838/0776" at bounding box center [295, 57] width 104 height 14
type input "[PERSON_NAME]/0920600838/0776"
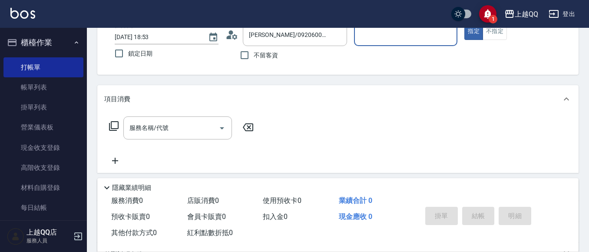
type input "佩怡-3"
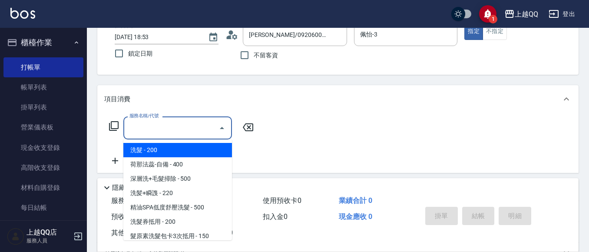
click at [185, 122] on input "服務名稱/代號" at bounding box center [171, 127] width 88 height 15
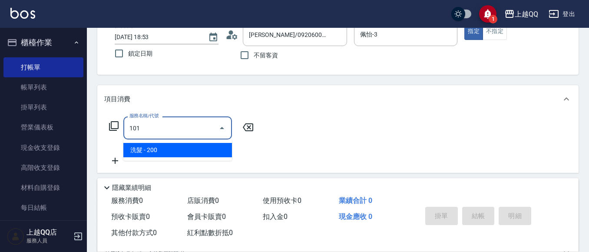
type input "洗髮(101)"
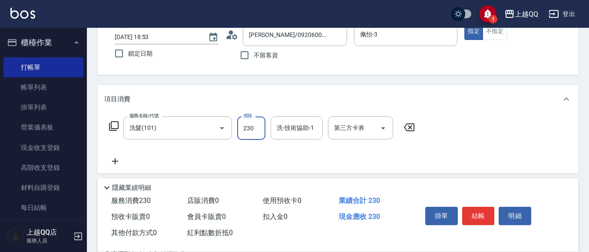
type input "230"
type input "1"
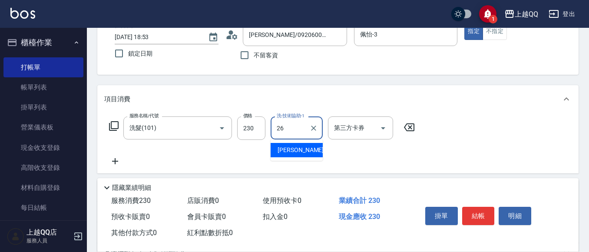
type input "[PERSON_NAME]-26"
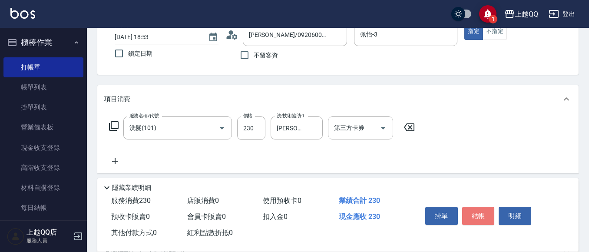
click at [489, 212] on button "結帳" at bounding box center [479, 216] width 33 height 18
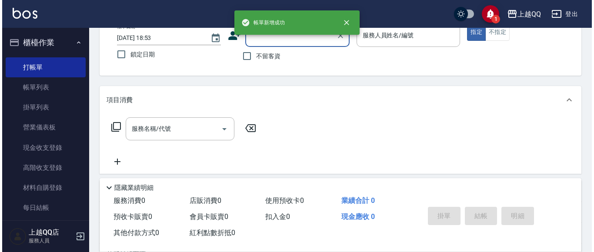
scroll to position [0, 0]
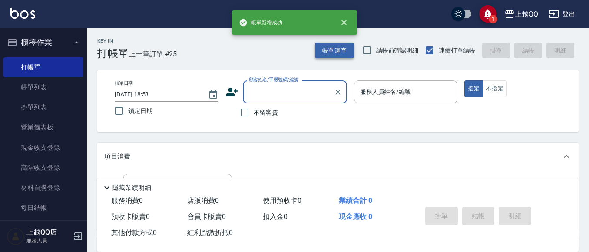
click at [333, 56] on button "帳單速查" at bounding box center [334, 51] width 39 height 16
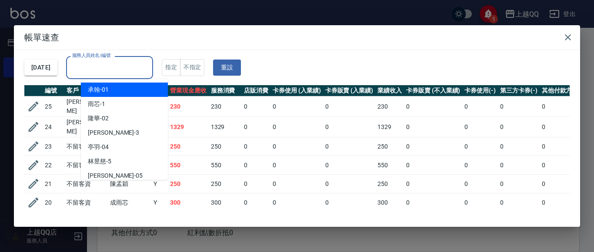
click at [149, 67] on input "服務人員姓名/編號" at bounding box center [109, 67] width 79 height 15
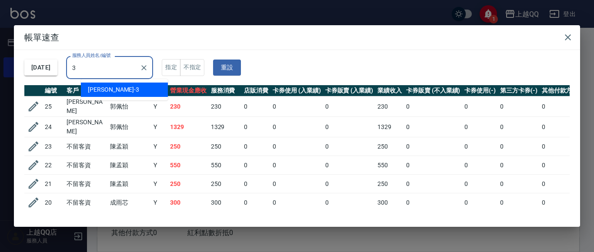
type input "佩怡-3"
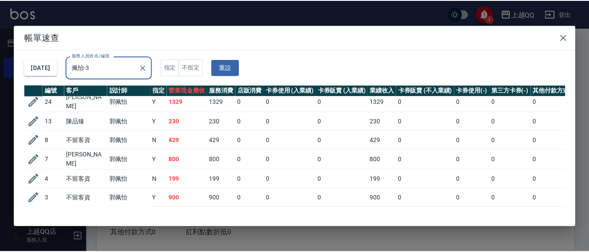
scroll to position [38, 0]
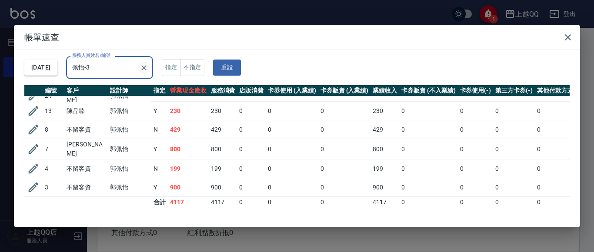
click at [148, 65] on icon "Clear" at bounding box center [144, 67] width 9 height 9
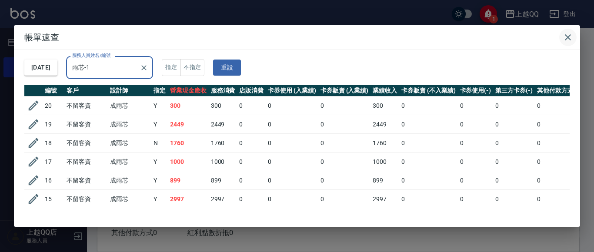
type input "雨芯-1"
click at [570, 39] on icon "button" at bounding box center [568, 37] width 10 height 10
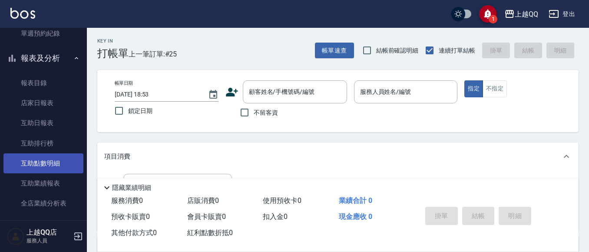
scroll to position [348, 0]
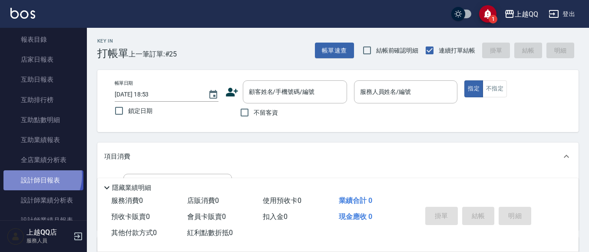
click at [37, 176] on link "設計師日報表" at bounding box center [43, 180] width 80 height 20
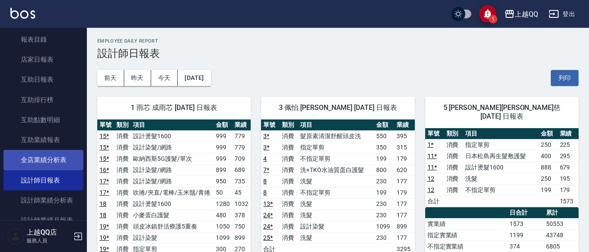
click at [35, 160] on link "全店業績分析表" at bounding box center [43, 160] width 80 height 20
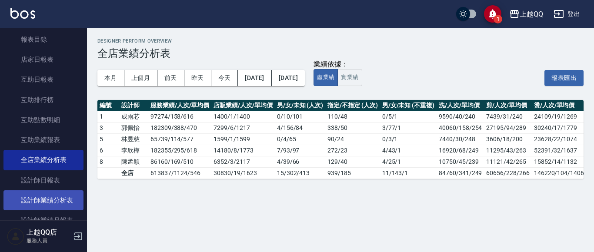
click at [52, 198] on link "設計師業績分析表" at bounding box center [43, 200] width 80 height 20
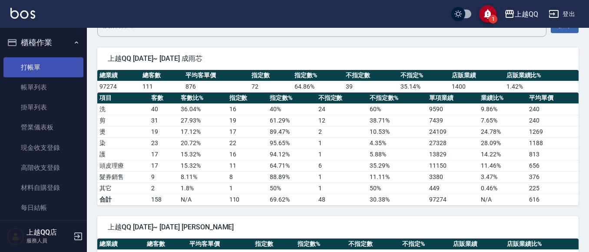
click at [56, 65] on link "打帳單" at bounding box center [43, 67] width 80 height 20
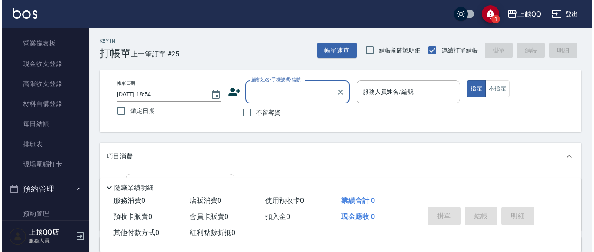
scroll to position [87, 0]
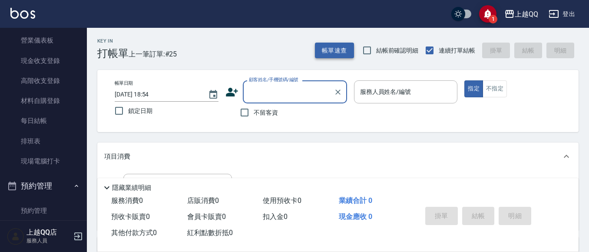
click at [327, 54] on button "帳單速查" at bounding box center [334, 51] width 39 height 16
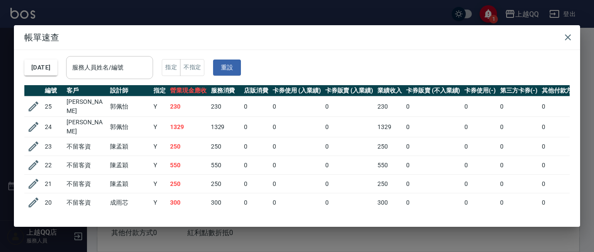
click at [153, 68] on div "服務人員姓名/編號" at bounding box center [109, 67] width 87 height 23
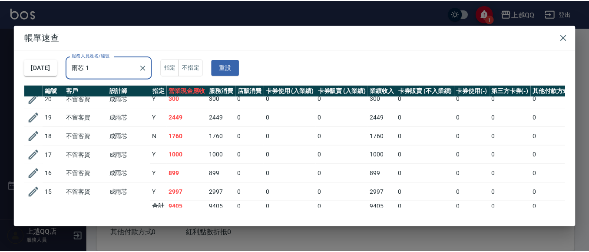
scroll to position [0, 0]
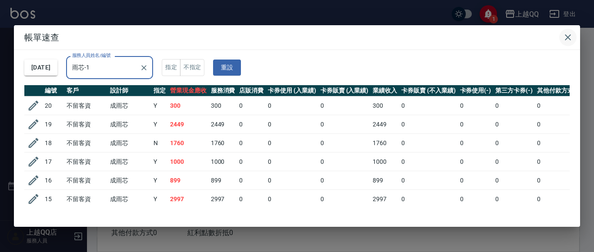
type input "雨芯-1"
click at [563, 38] on icon "button" at bounding box center [568, 37] width 10 height 10
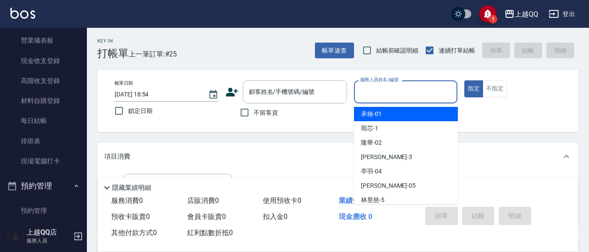
click at [426, 86] on input "服務人員姓名/編號" at bounding box center [406, 91] width 96 height 15
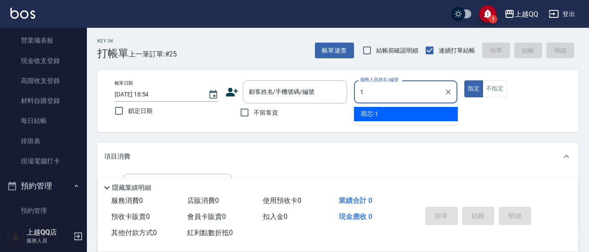
type input "雨芯-1"
type button "true"
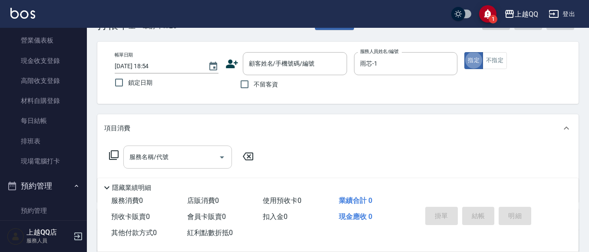
scroll to position [43, 0]
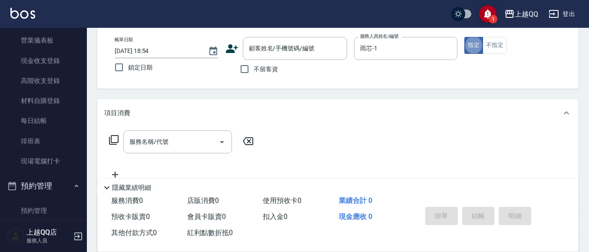
click at [117, 143] on icon at bounding box center [114, 140] width 10 height 10
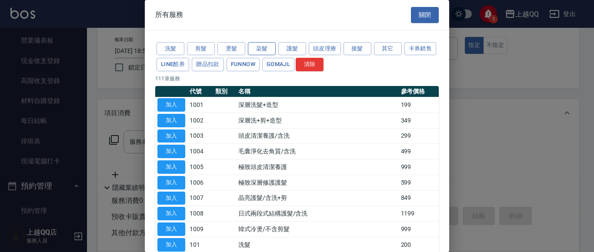
click at [261, 49] on button "染髮" at bounding box center [262, 48] width 28 height 13
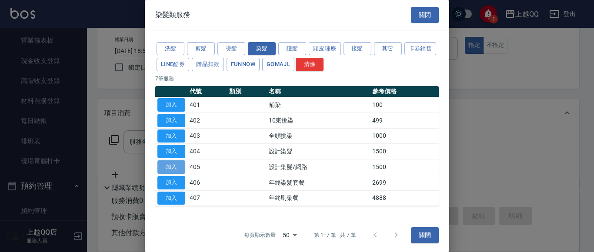
click at [176, 168] on button "加入" at bounding box center [171, 166] width 28 height 13
type input "設計染髮/網路(405)"
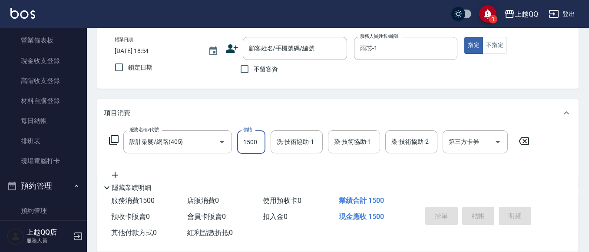
click at [248, 148] on input "1500" at bounding box center [251, 141] width 28 height 23
type input "999"
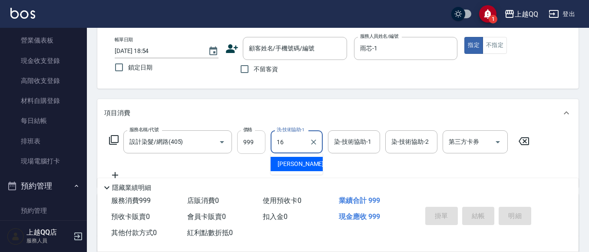
type input "[PERSON_NAME]-16"
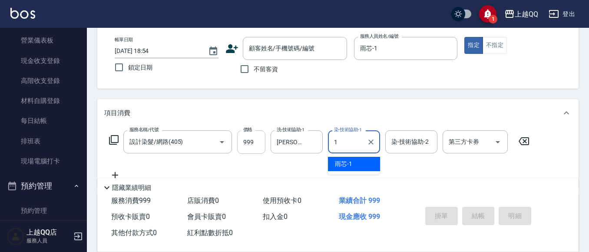
type input "雨芯-1"
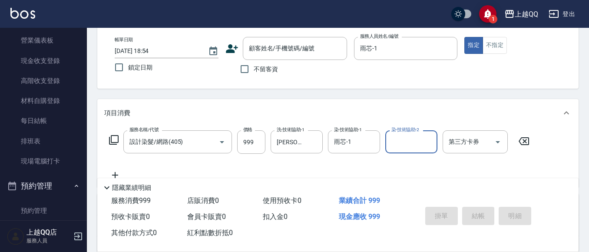
click at [115, 144] on icon at bounding box center [114, 140] width 10 height 10
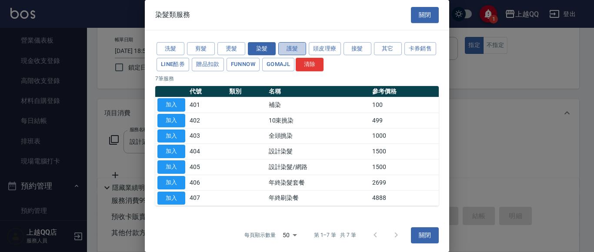
click at [296, 53] on button "護髮" at bounding box center [292, 48] width 28 height 13
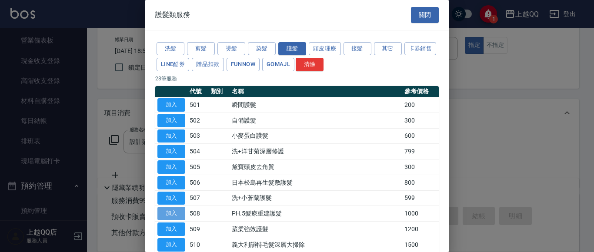
click at [173, 208] on button "加入" at bounding box center [171, 213] width 28 height 13
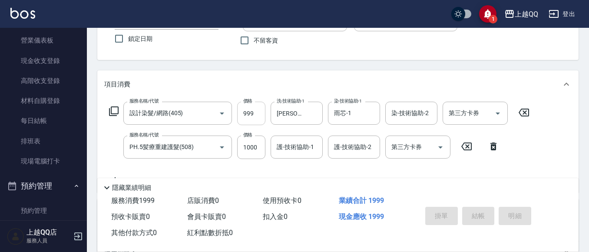
scroll to position [87, 0]
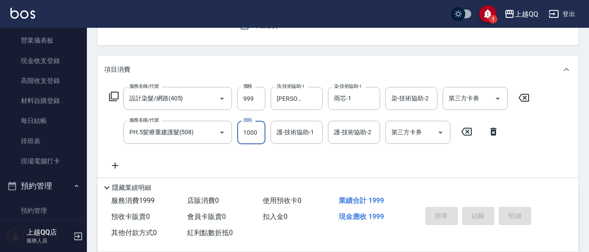
click at [261, 132] on input "1000" at bounding box center [251, 132] width 28 height 23
type input "600"
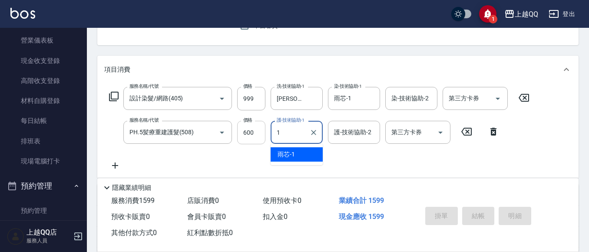
type input "雨芯-1"
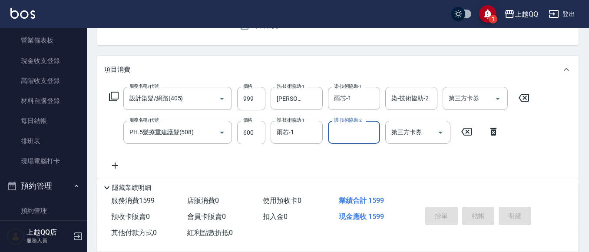
scroll to position [43, 0]
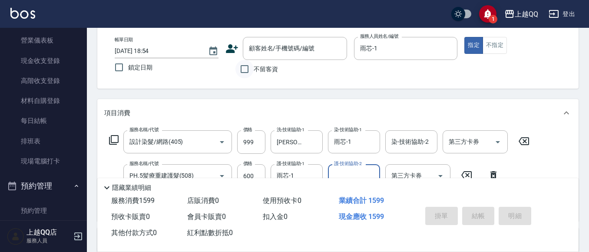
click at [242, 67] on input "不留客資" at bounding box center [245, 69] width 18 height 18
checkbox input "true"
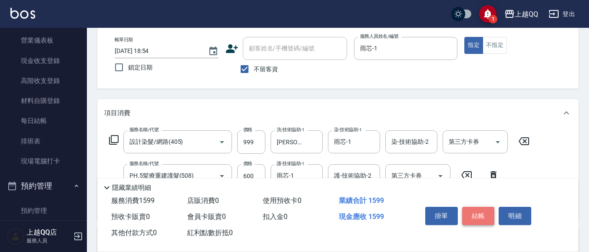
click at [479, 213] on button "結帳" at bounding box center [479, 216] width 33 height 18
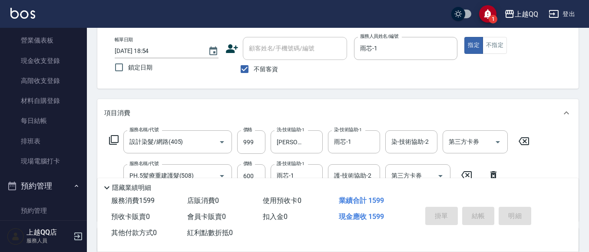
type input "[DATE] 18:55"
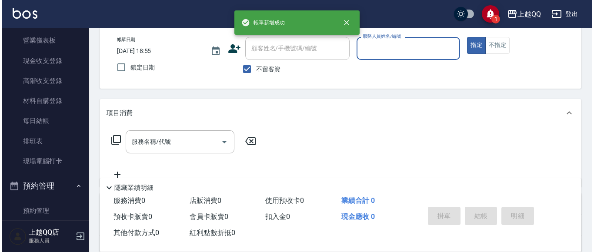
scroll to position [0, 0]
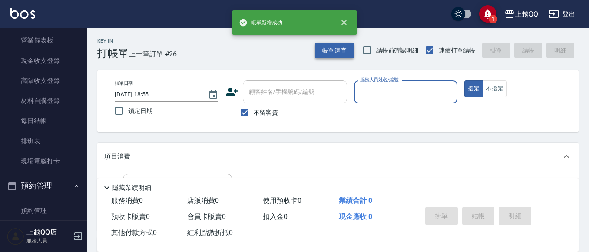
click at [346, 54] on button "帳單速查" at bounding box center [334, 51] width 39 height 16
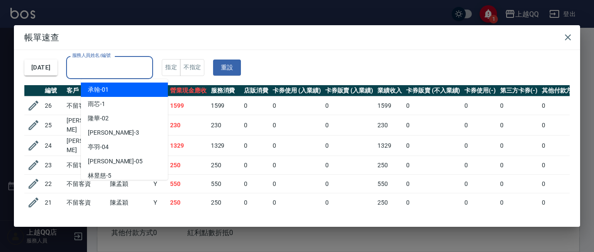
click at [149, 65] on input "服務人員姓名/編號" at bounding box center [109, 67] width 79 height 15
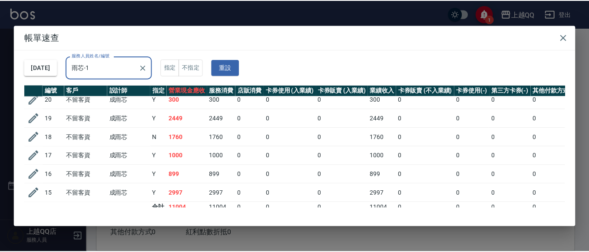
scroll to position [38, 0]
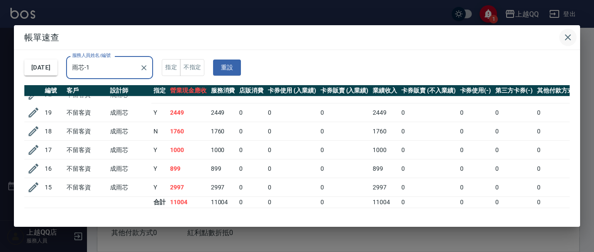
type input "雨芯-1"
click at [570, 42] on icon "button" at bounding box center [568, 37] width 10 height 10
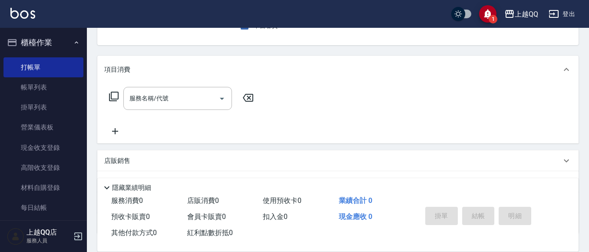
scroll to position [43, 0]
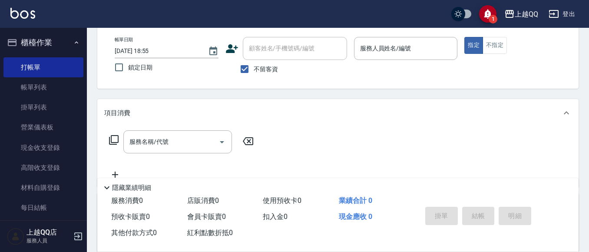
click at [270, 67] on span "不留客資" at bounding box center [266, 69] width 24 height 9
click at [254, 67] on input "不留客資" at bounding box center [245, 69] width 18 height 18
checkbox input "false"
click at [272, 52] on div "顧客姓名/手機號碼/編號 顧客姓名/手機號碼/編號" at bounding box center [295, 48] width 104 height 23
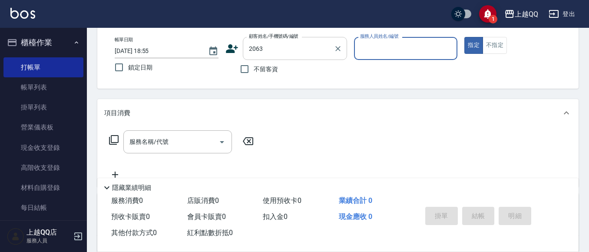
click at [465, 37] on button "指定" at bounding box center [474, 45] width 19 height 17
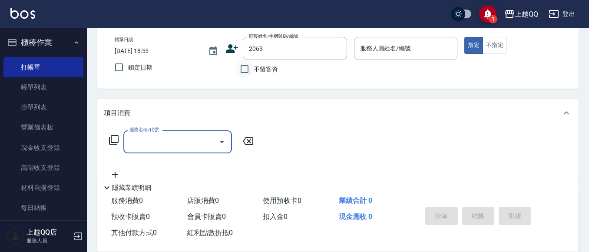
type input "[PERSON_NAME]/0952505200/2063"
type input "欣樺-6"
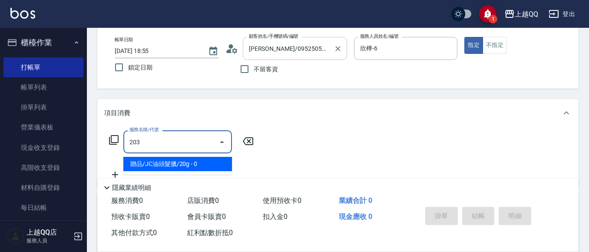
type input "指定單剪(203)"
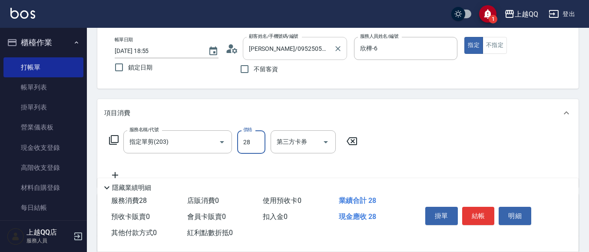
type input "280"
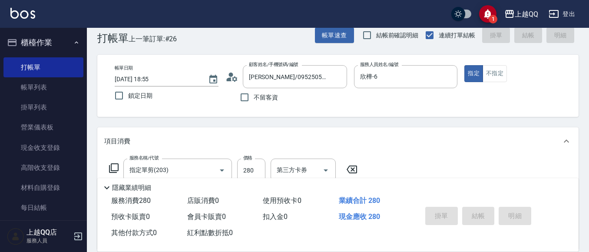
scroll to position [0, 0]
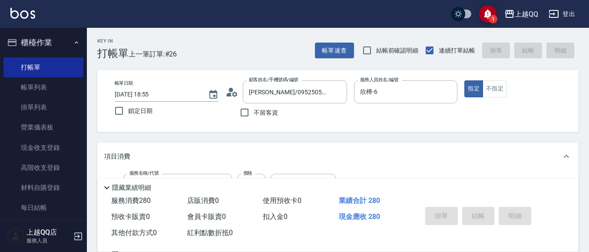
type input "[DATE] 19:24"
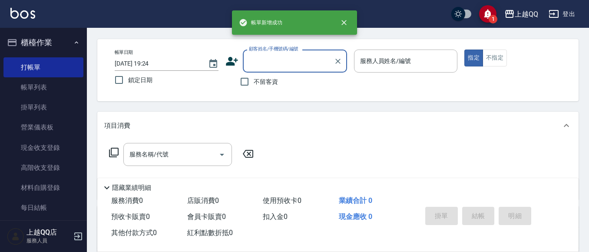
scroll to position [32, 0]
click at [274, 84] on span "不留客資" at bounding box center [266, 81] width 24 height 9
click at [254, 84] on input "不留客資" at bounding box center [245, 81] width 18 height 18
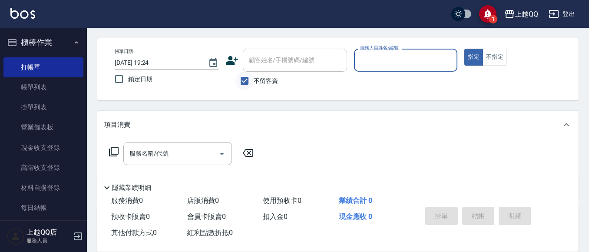
click at [242, 79] on input "不留客資" at bounding box center [245, 81] width 18 height 18
checkbox input "false"
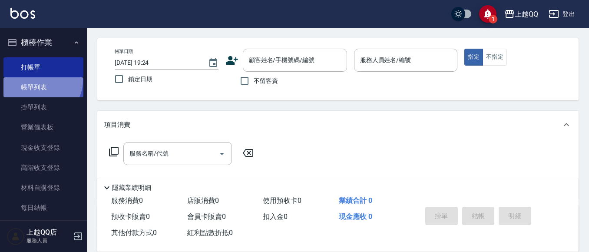
click at [40, 80] on link "帳單列表" at bounding box center [43, 87] width 80 height 20
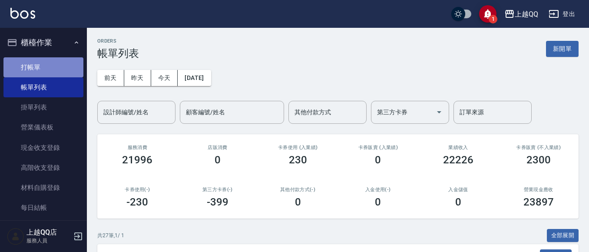
click at [44, 67] on link "打帳單" at bounding box center [43, 67] width 80 height 20
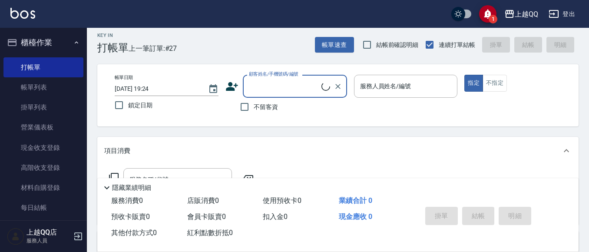
scroll to position [43, 0]
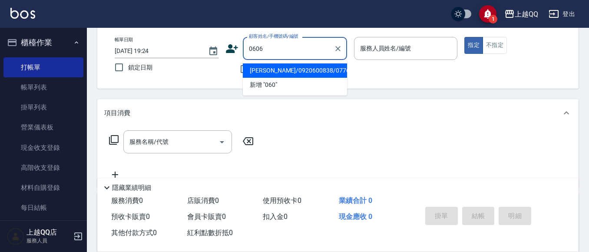
type input "0606"
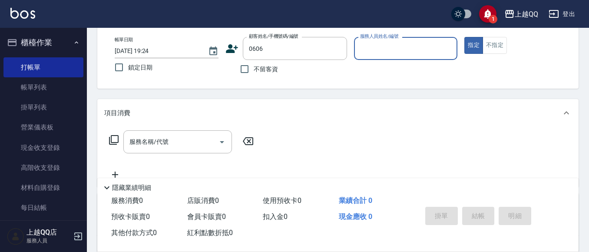
click at [465, 37] on button "指定" at bounding box center [474, 45] width 19 height 17
type button "true"
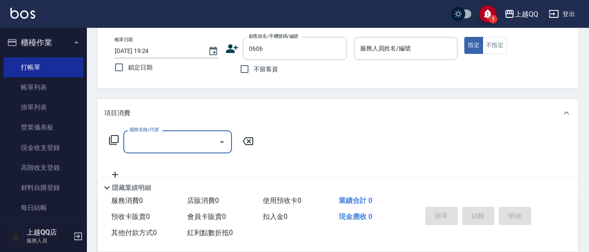
type input "1"
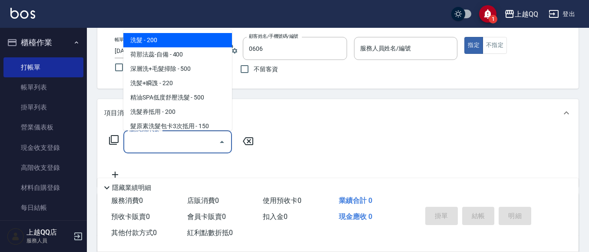
type input "[PERSON_NAME]/0978060888/0606"
type input "欣樺-6"
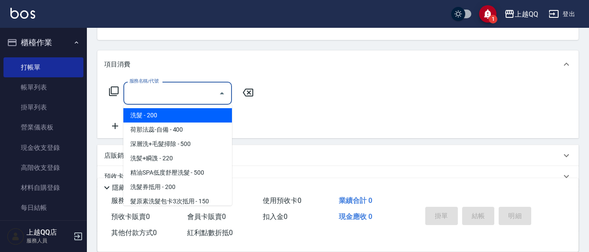
scroll to position [130, 0]
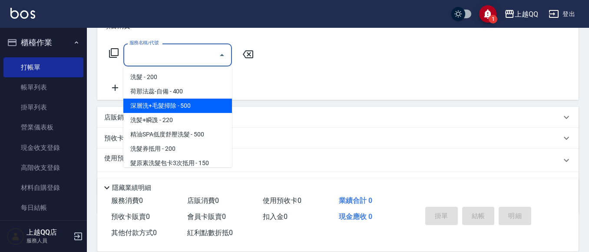
click at [95, 88] on div "Key In 打帳單 上一筆訂單:#27 帳單速查 結帳前確認明細 連續打單結帳 掛單 結帳 明細 帳單日期 [DATE] 19:24 鎖定日期 顧客姓名/手…" at bounding box center [338, 97] width 503 height 400
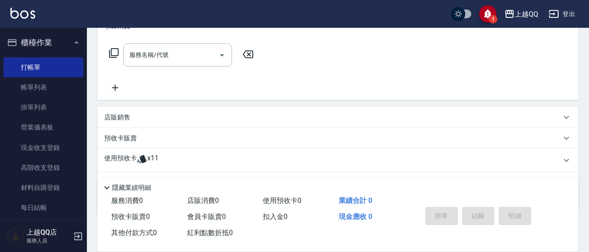
click at [129, 156] on p "使用預收卡" at bounding box center [120, 160] width 33 height 13
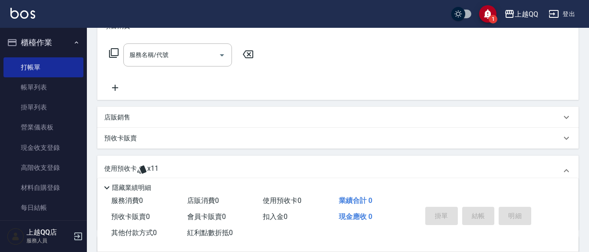
scroll to position [0, 0]
click at [166, 173] on div "使用預收卡 x11" at bounding box center [332, 170] width 457 height 13
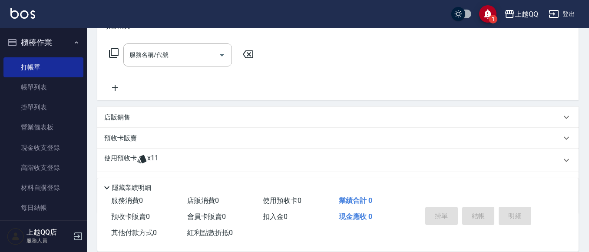
click at [143, 158] on icon at bounding box center [141, 159] width 9 height 8
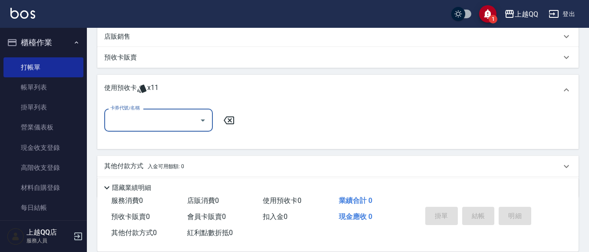
scroll to position [217, 0]
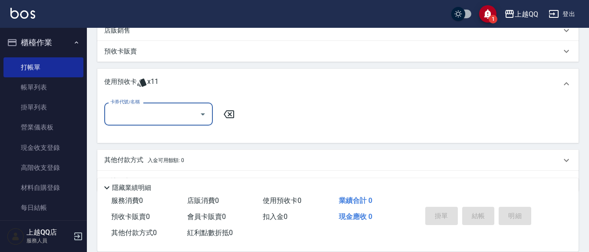
click at [170, 117] on input "卡券代號/名稱" at bounding box center [152, 114] width 88 height 15
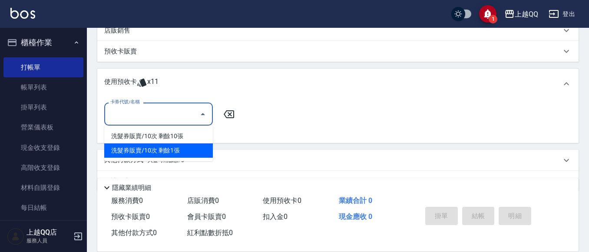
click at [170, 149] on div "洗髮券販賣/10次 剩餘1張" at bounding box center [158, 150] width 109 height 14
type input "洗髮券販賣/10次"
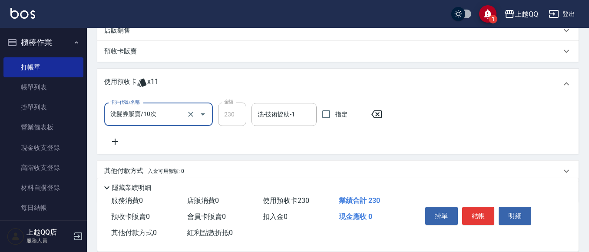
drag, startPoint x: 258, startPoint y: 117, endPoint x: 276, endPoint y: 47, distance: 72.0
click at [259, 116] on input "洗-技術協助-1" at bounding box center [284, 114] width 57 height 15
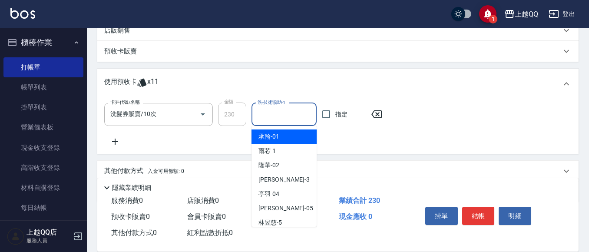
type input "6"
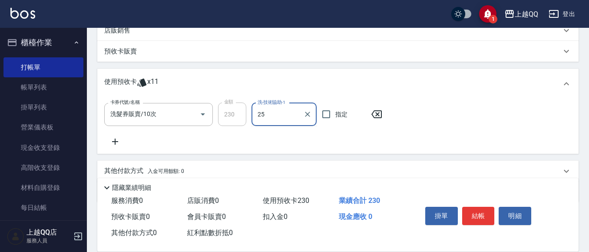
type input "[PERSON_NAME]-25"
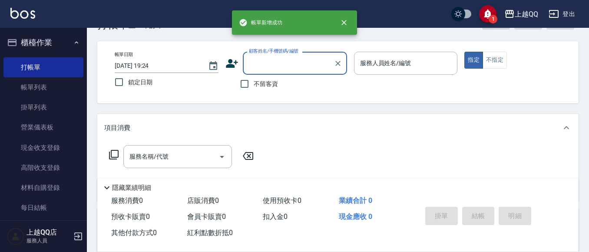
scroll to position [44, 0]
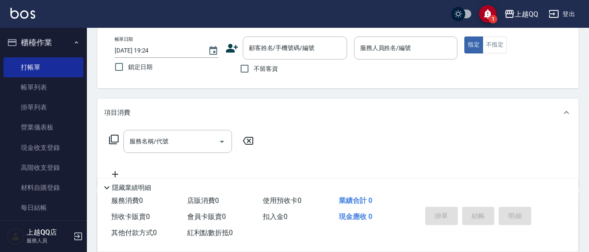
click at [275, 70] on span "不留客資" at bounding box center [266, 68] width 24 height 9
click at [254, 70] on input "不留客資" at bounding box center [245, 69] width 18 height 18
checkbox input "true"
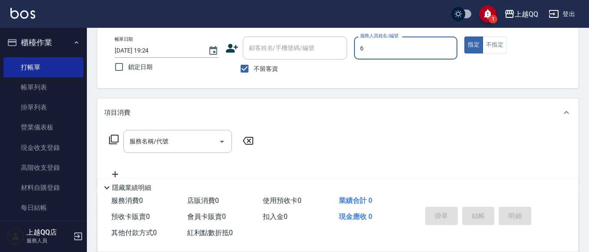
type input "欣樺-6"
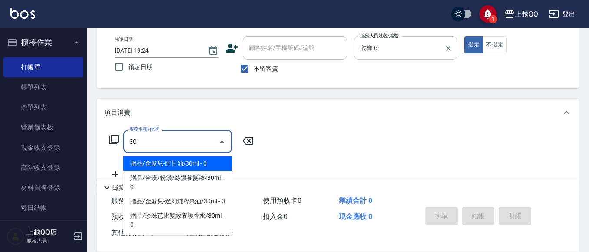
type input "3"
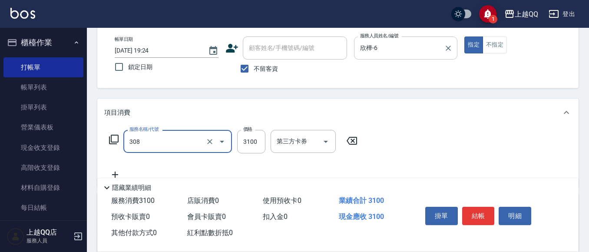
type input "設計燙髮3100(308)"
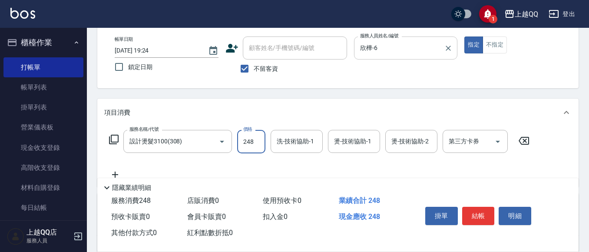
type input "2480"
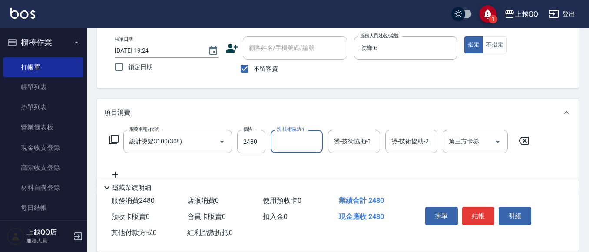
type input "6"
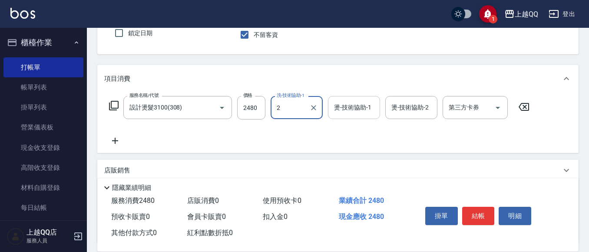
scroll to position [87, 0]
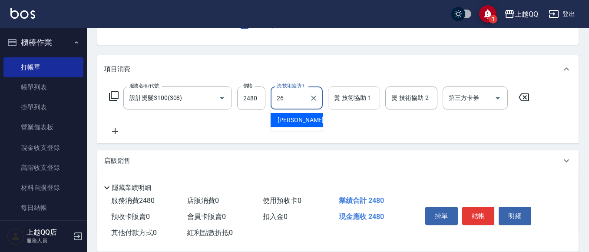
type input "[PERSON_NAME]-26"
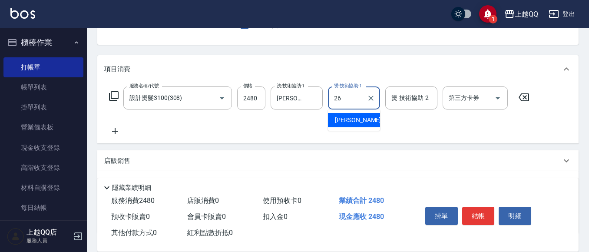
type input "[PERSON_NAME]-26"
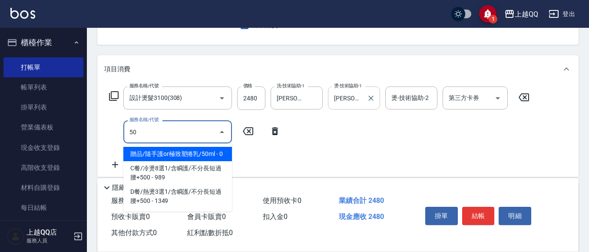
type input "5"
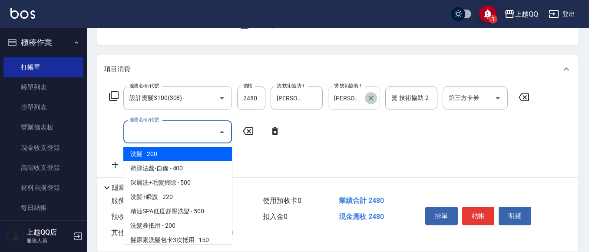
click at [373, 99] on icon "Clear" at bounding box center [371, 98] width 9 height 9
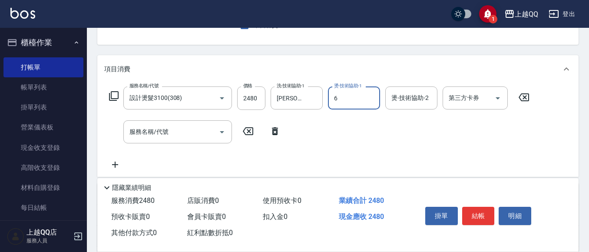
type input "欣樺-6"
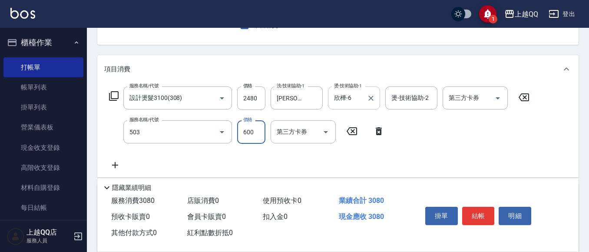
type input "小麥蛋白護髮(503)"
type input "300"
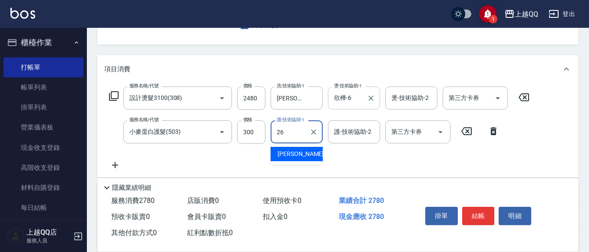
type input "[PERSON_NAME]-26"
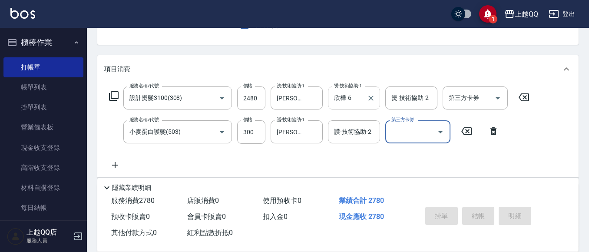
type input "[DATE] 19:26"
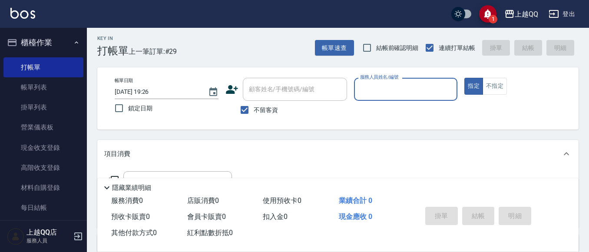
scroll to position [0, 0]
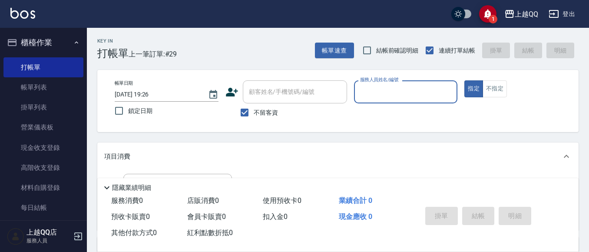
click at [271, 115] on span "不留客資" at bounding box center [266, 112] width 24 height 9
click at [254, 115] on input "不留客資" at bounding box center [245, 112] width 18 height 18
checkbox input "false"
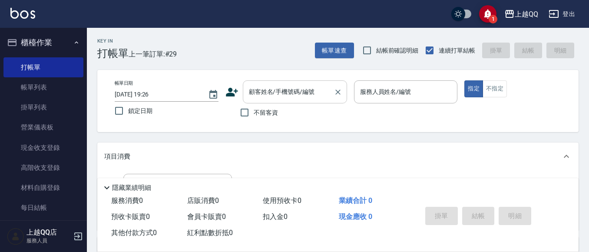
click at [270, 100] on input "顧客姓名/手機號碼/編號" at bounding box center [288, 91] width 83 height 15
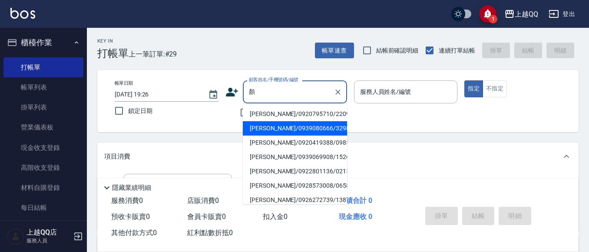
click at [283, 124] on li "[PERSON_NAME]/0939080666/3298" at bounding box center [295, 128] width 104 height 14
type input "[PERSON_NAME]/0939080666/3298"
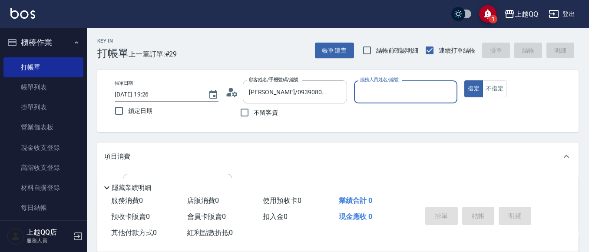
type input "欣樺-6"
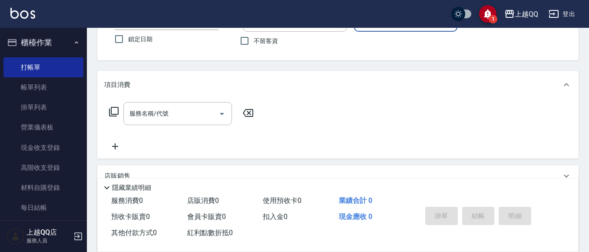
scroll to position [87, 0]
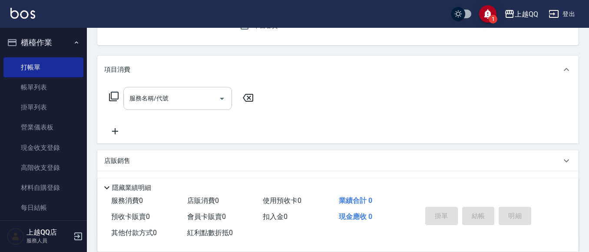
click at [193, 105] on input "服務名稱/代號" at bounding box center [171, 98] width 88 height 15
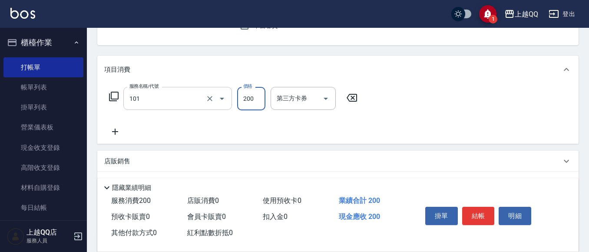
type input "洗髮(101)"
type input "350"
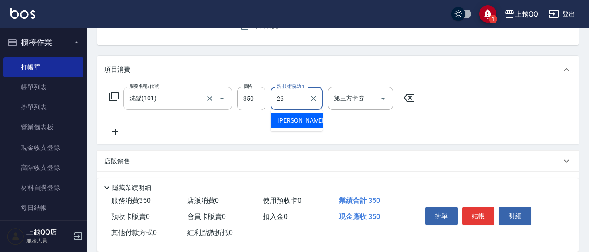
type input "[PERSON_NAME]-26"
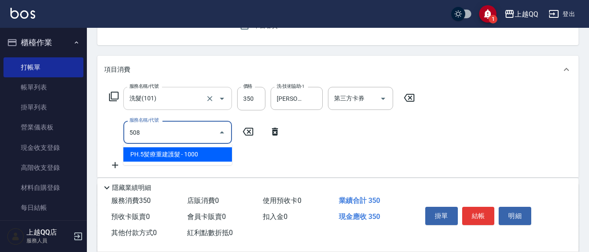
type input "PH.5髪療重建護髮(508)"
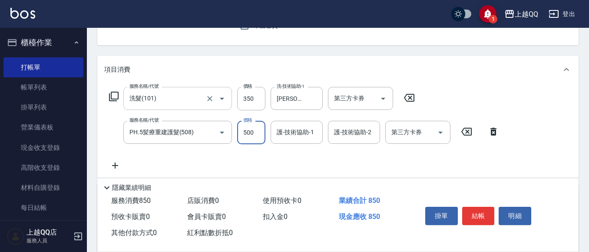
type input "500"
type input "[PERSON_NAME]-26"
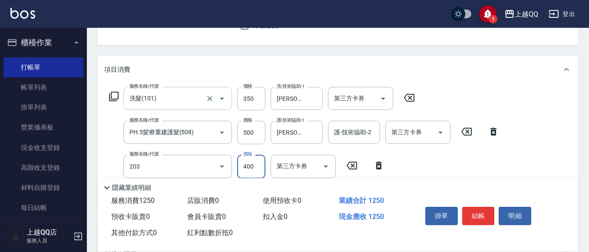
type input "指定單剪(203)"
type input "300"
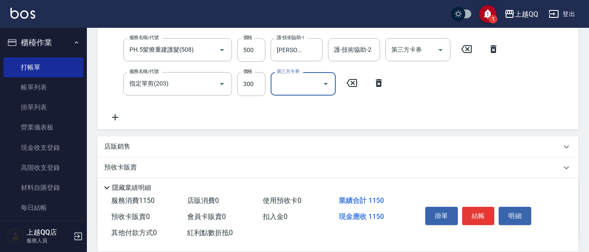
scroll to position [174, 0]
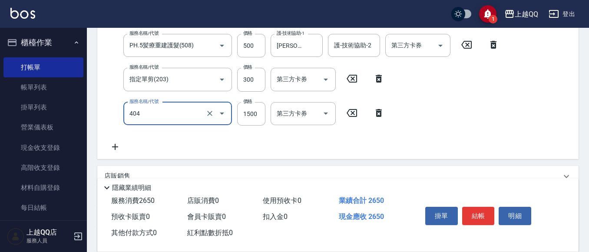
type input "設計染髮(404)"
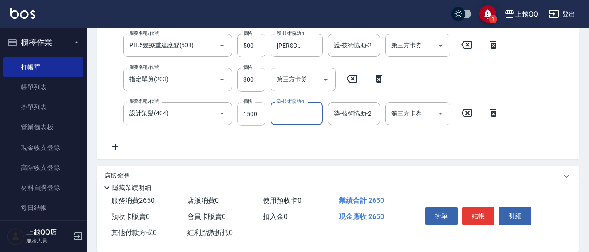
click at [249, 120] on input "1500" at bounding box center [251, 113] width 28 height 23
type input "1299"
type input "欣樺-6"
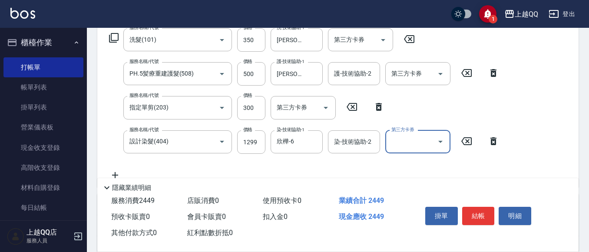
scroll to position [130, 0]
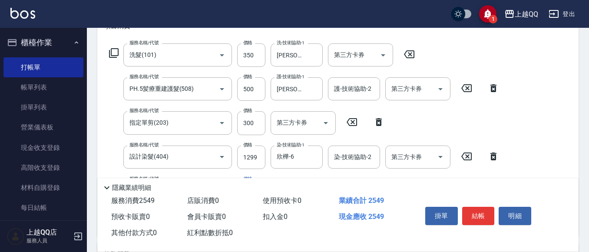
type input "補燙(301)"
type input "500"
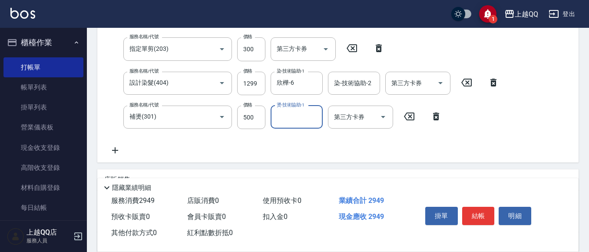
scroll to position [217, 0]
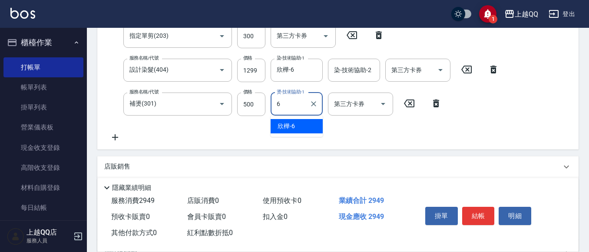
type input "欣樺-6"
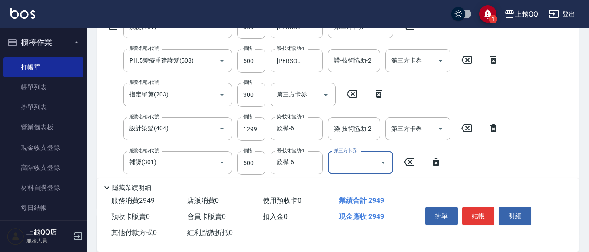
scroll to position [174, 0]
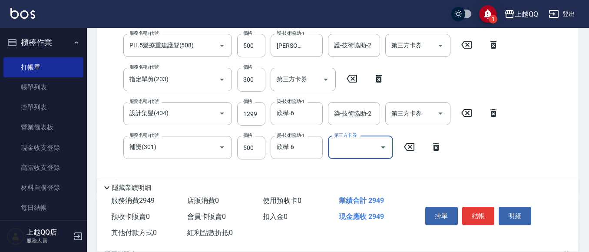
click at [243, 81] on input "300" at bounding box center [251, 79] width 28 height 23
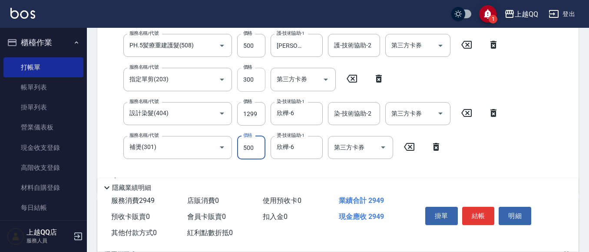
click at [247, 77] on input "300" at bounding box center [251, 79] width 28 height 23
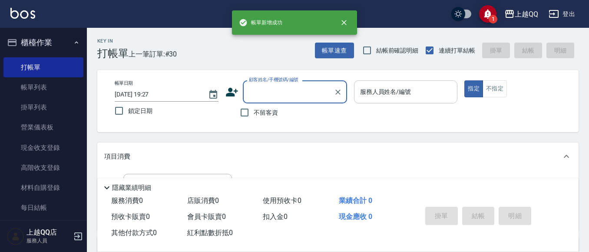
scroll to position [43, 0]
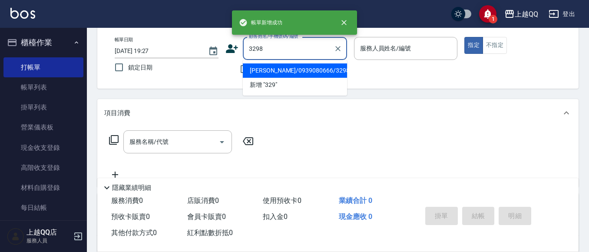
click at [465, 37] on button "指定" at bounding box center [474, 45] width 19 height 17
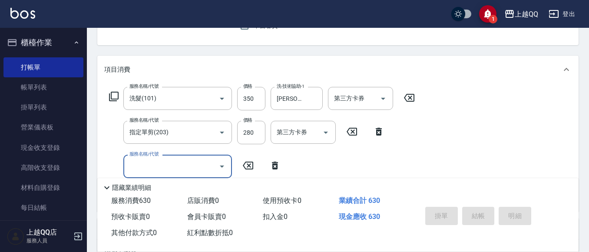
scroll to position [84, 0]
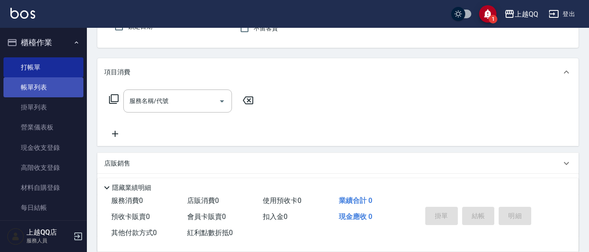
click at [51, 90] on link "帳單列表" at bounding box center [43, 87] width 80 height 20
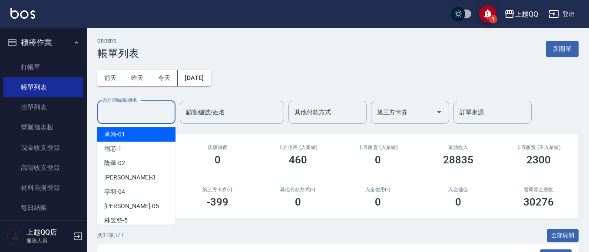
click at [142, 110] on div "設計師編號/姓名 設計師編號/姓名" at bounding box center [136, 112] width 78 height 23
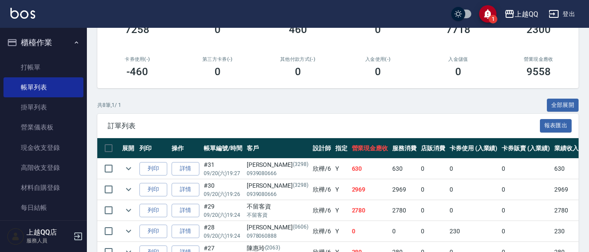
scroll to position [174, 0]
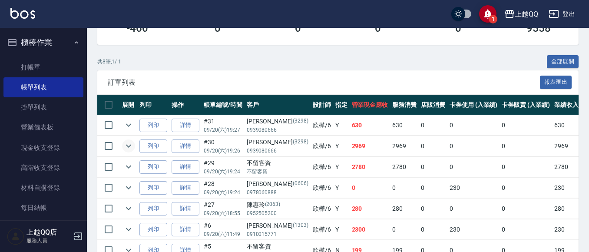
click at [132, 147] on icon "expand row" at bounding box center [128, 146] width 10 height 10
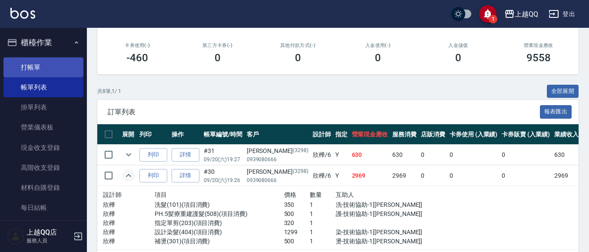
scroll to position [130, 0]
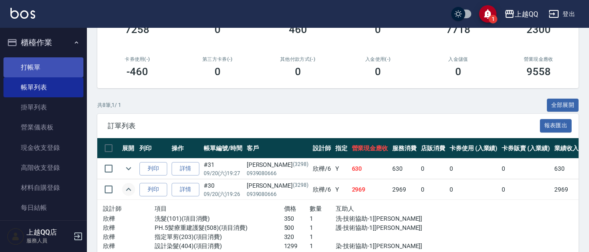
click at [46, 69] on link "打帳單" at bounding box center [43, 67] width 80 height 20
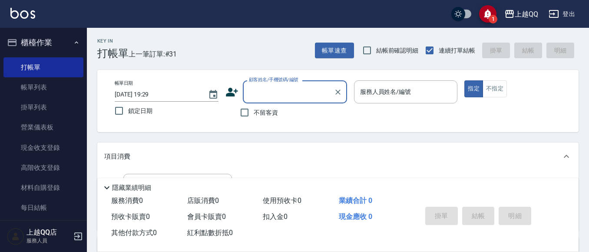
click at [260, 109] on span "不留客資" at bounding box center [266, 112] width 24 height 9
click at [254, 109] on input "不留客資" at bounding box center [245, 112] width 18 height 18
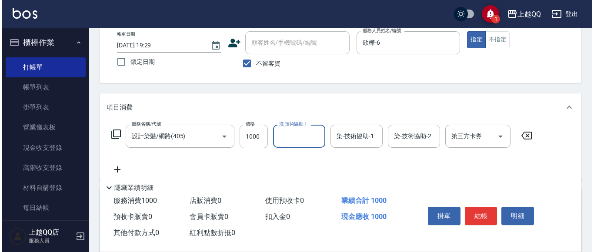
scroll to position [87, 0]
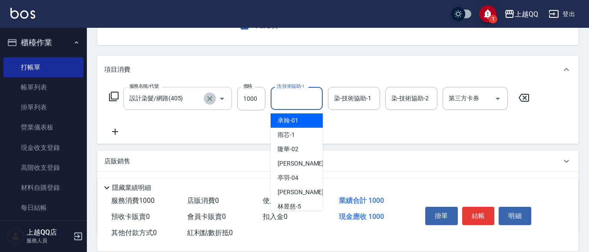
click at [212, 99] on icon "Clear" at bounding box center [210, 98] width 9 height 9
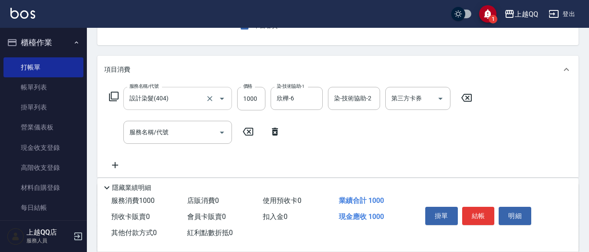
click at [269, 131] on icon at bounding box center [275, 131] width 22 height 10
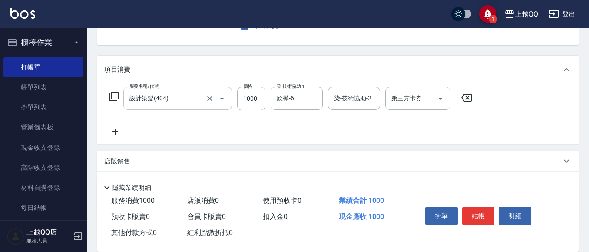
click at [114, 100] on icon at bounding box center [114, 97] width 10 height 10
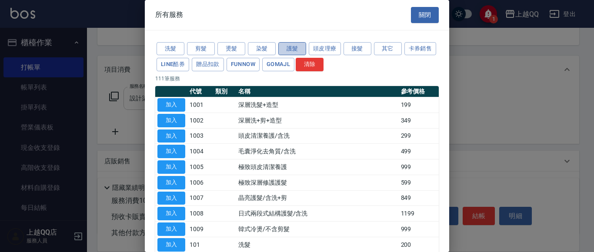
click at [300, 47] on button "護髮" at bounding box center [292, 48] width 28 height 13
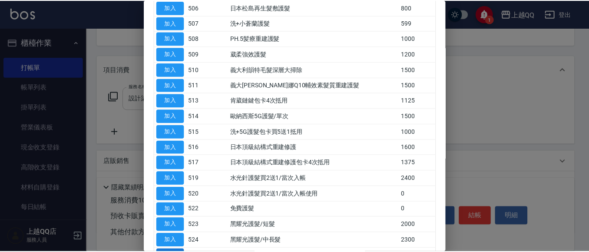
scroll to position [174, 0]
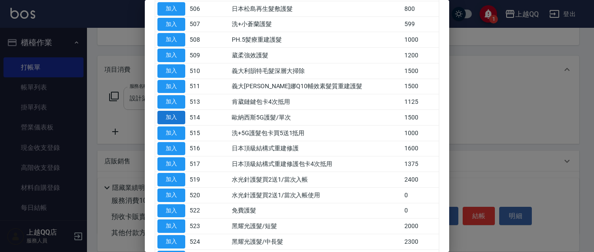
click at [181, 117] on button "加入" at bounding box center [171, 117] width 28 height 13
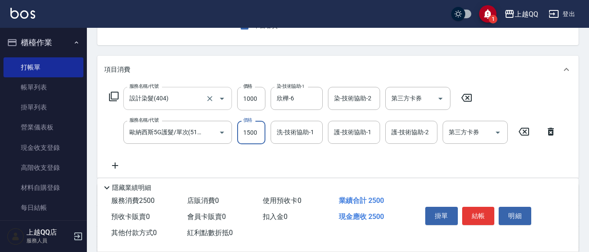
drag, startPoint x: 253, startPoint y: 129, endPoint x: 301, endPoint y: 15, distance: 123.7
click at [252, 129] on input "1500" at bounding box center [251, 132] width 28 height 23
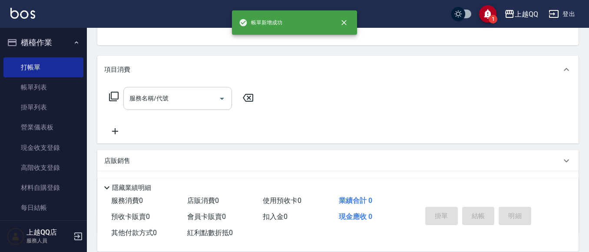
scroll to position [84, 0]
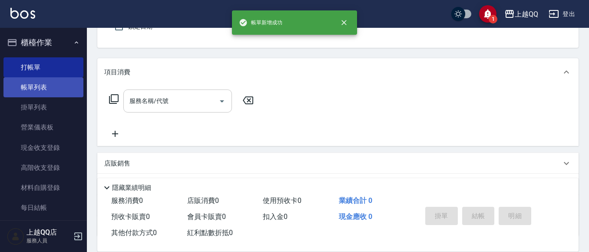
click at [30, 80] on link "帳單列表" at bounding box center [43, 87] width 80 height 20
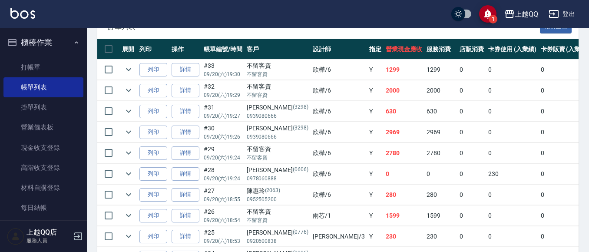
scroll to position [215, 0]
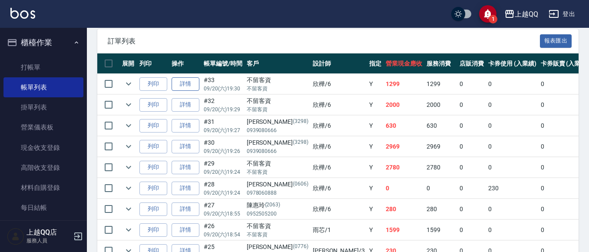
drag, startPoint x: 185, startPoint y: 75, endPoint x: 184, endPoint y: 80, distance: 4.4
click at [185, 76] on td "詳情" at bounding box center [186, 84] width 32 height 20
click at [184, 80] on link "詳情" at bounding box center [186, 83] width 28 height 13
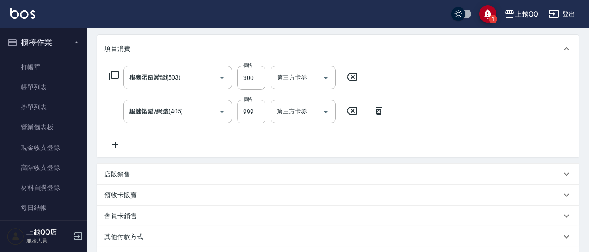
scroll to position [110, 0]
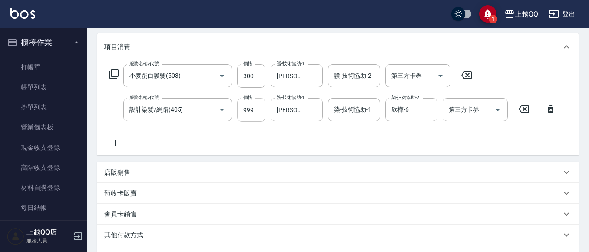
click at [247, 107] on input "999" at bounding box center [251, 109] width 28 height 23
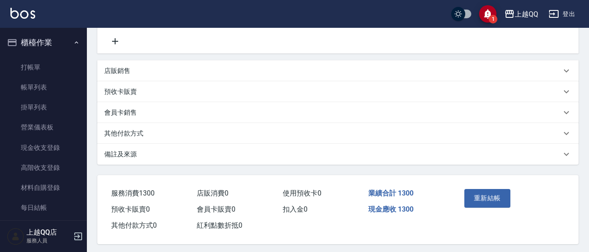
scroll to position [218, 0]
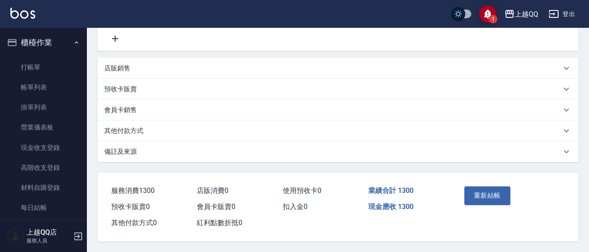
click at [485, 183] on div "重新結帳" at bounding box center [485, 202] width 49 height 38
click at [482, 190] on button "重新結帳" at bounding box center [488, 195] width 46 height 18
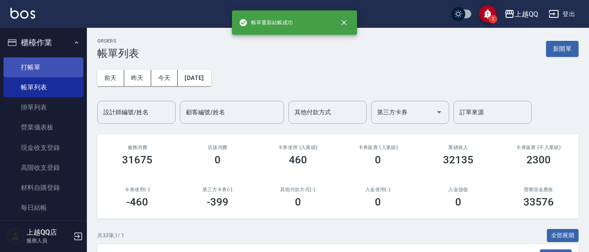
click at [40, 63] on link "打帳單" at bounding box center [43, 67] width 80 height 20
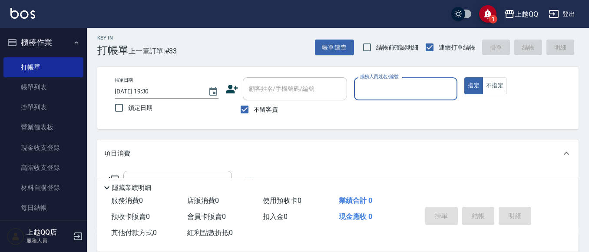
scroll to position [43, 0]
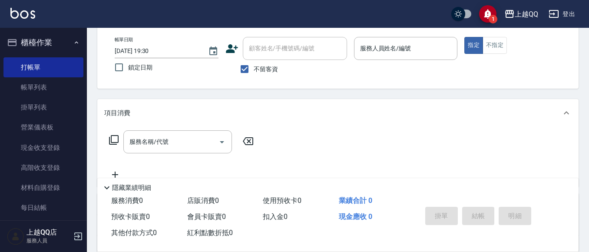
click at [265, 67] on span "不留客資" at bounding box center [266, 69] width 24 height 9
click at [254, 67] on input "不留客資" at bounding box center [245, 69] width 18 height 18
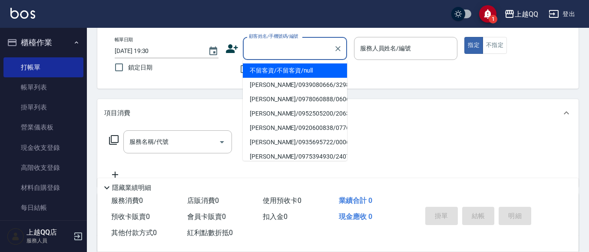
drag, startPoint x: 271, startPoint y: 50, endPoint x: 258, endPoint y: 13, distance: 39.2
click at [271, 48] on div "顧客姓名/手機號碼/編號 顧客姓名/手機號碼/編號" at bounding box center [295, 48] width 104 height 23
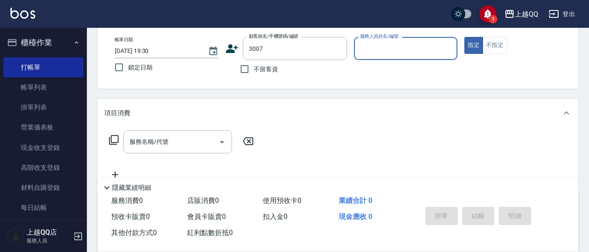
click at [465, 37] on button "指定" at bounding box center [474, 45] width 19 height 17
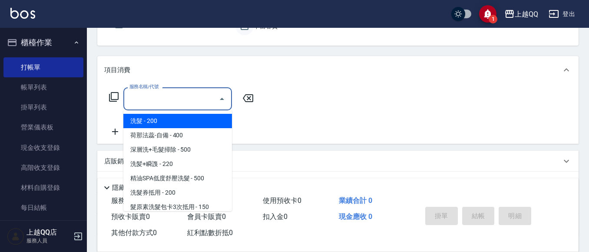
scroll to position [87, 0]
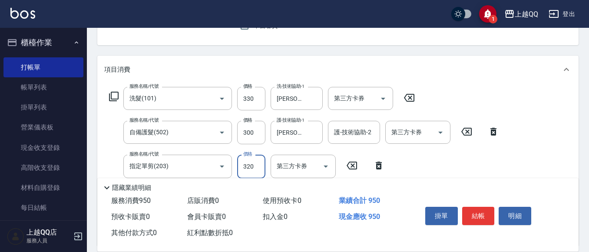
click at [254, 163] on input "320" at bounding box center [251, 166] width 28 height 23
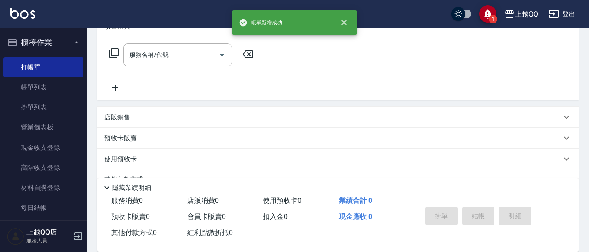
scroll to position [0, 0]
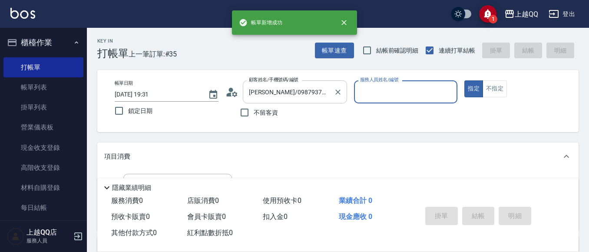
click at [465, 80] on button "指定" at bounding box center [474, 88] width 19 height 17
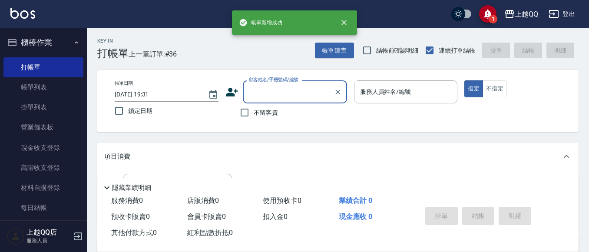
scroll to position [43, 0]
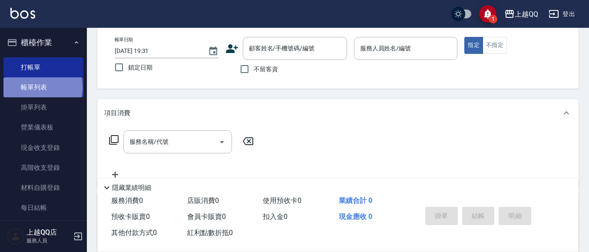
click at [42, 87] on link "帳單列表" at bounding box center [43, 87] width 80 height 20
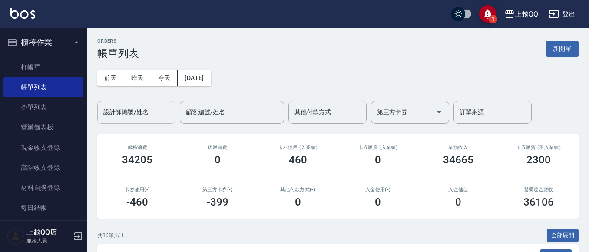
click at [153, 117] on input "設計師編號/姓名" at bounding box center [136, 112] width 70 height 15
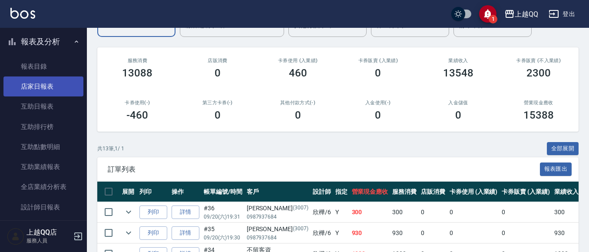
scroll to position [391, 0]
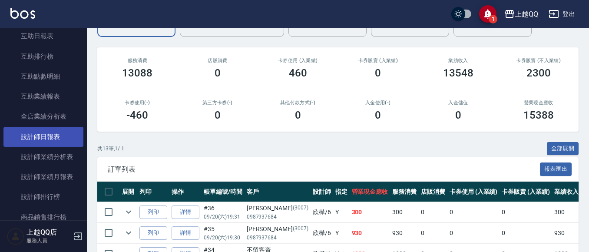
click at [48, 135] on link "設計師日報表" at bounding box center [43, 137] width 80 height 20
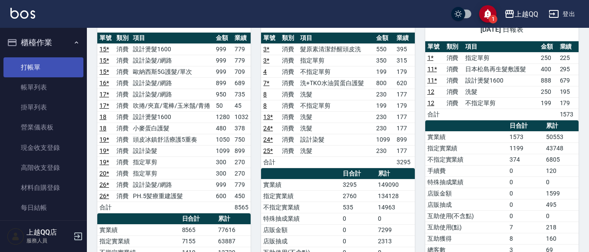
click at [49, 67] on link "打帳單" at bounding box center [43, 67] width 80 height 20
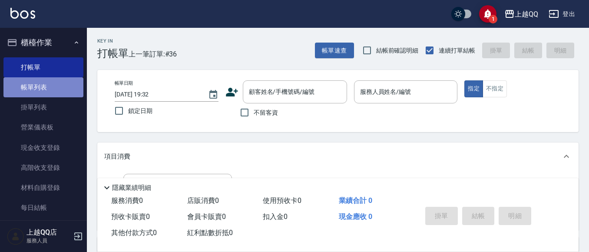
click at [47, 95] on link "帳單列表" at bounding box center [43, 87] width 80 height 20
click at [66, 85] on link "帳單列表" at bounding box center [43, 87] width 80 height 20
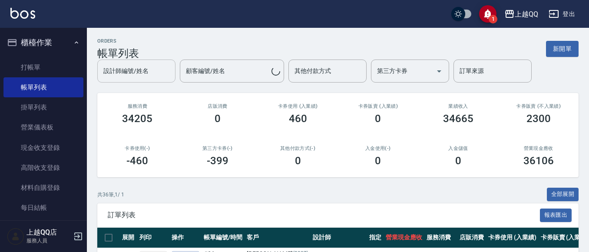
click at [108, 80] on div "設計師編號/姓名" at bounding box center [136, 71] width 78 height 23
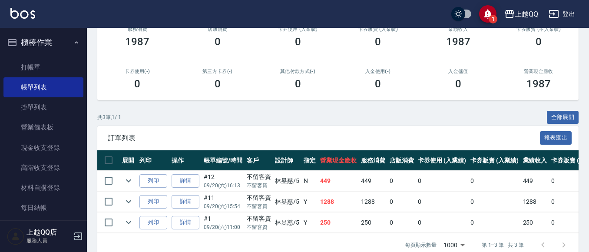
scroll to position [130, 0]
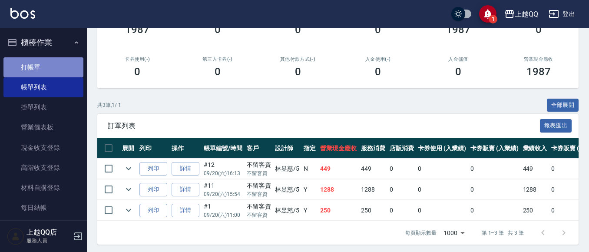
click at [62, 59] on link "打帳單" at bounding box center [43, 67] width 80 height 20
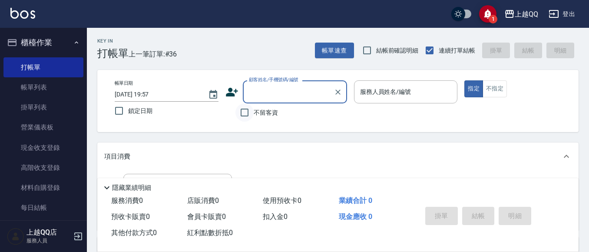
click at [252, 110] on input "不留客資" at bounding box center [245, 112] width 18 height 18
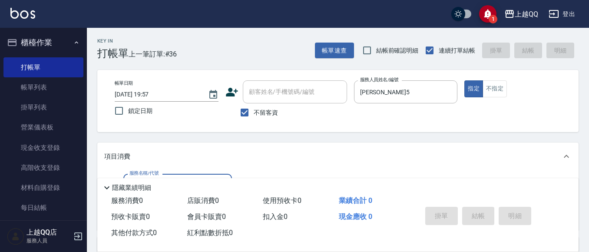
scroll to position [43, 0]
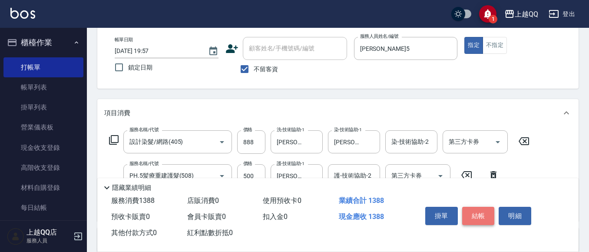
click at [469, 210] on button "結帳" at bounding box center [479, 216] width 33 height 18
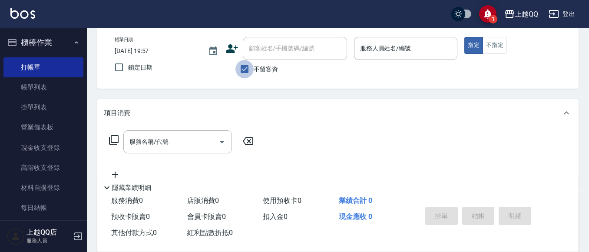
click at [241, 66] on input "不留客資" at bounding box center [245, 69] width 18 height 18
click at [247, 53] on input "顧客姓名/手機號碼/編號" at bounding box center [288, 48] width 83 height 15
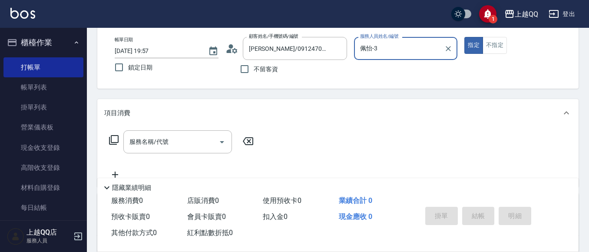
scroll to position [130, 0]
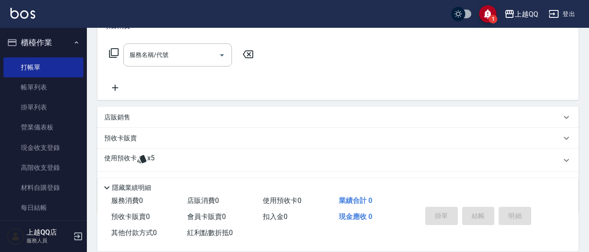
click at [126, 157] on p "使用預收卡" at bounding box center [120, 160] width 33 height 13
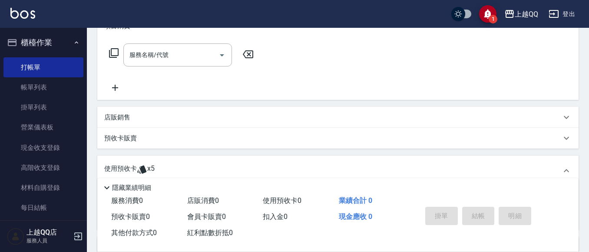
scroll to position [217, 0]
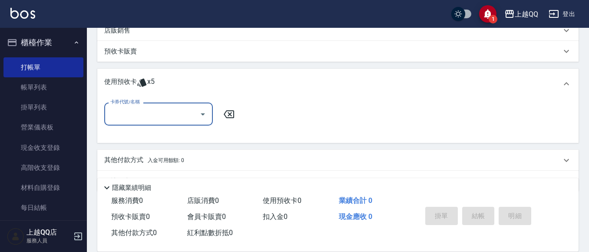
click at [146, 124] on div "卡券代號/名稱" at bounding box center [158, 114] width 109 height 23
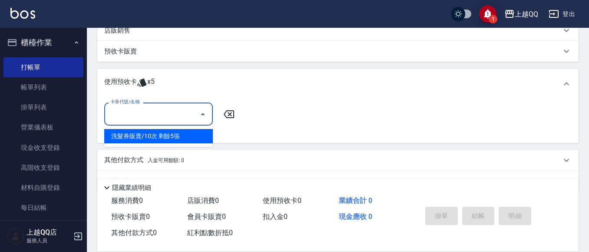
drag, startPoint x: 157, startPoint y: 140, endPoint x: 208, endPoint y: 130, distance: 52.3
click at [157, 140] on div "洗髮券販賣/10次 剩餘5張" at bounding box center [158, 136] width 109 height 14
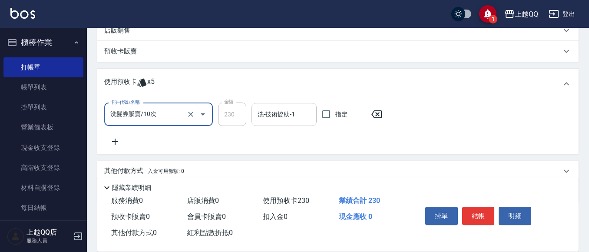
click at [262, 117] on input "洗-技術協助-1" at bounding box center [284, 114] width 57 height 15
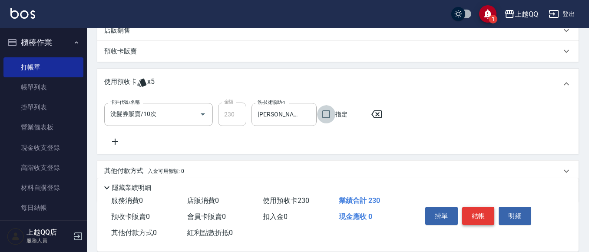
click at [470, 207] on button "結帳" at bounding box center [479, 216] width 33 height 18
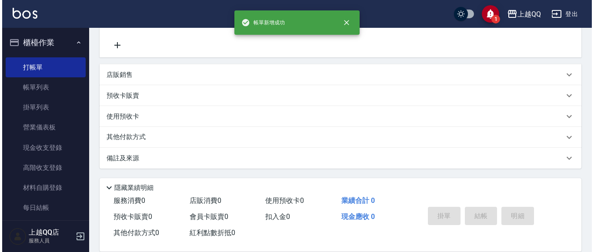
scroll to position [0, 0]
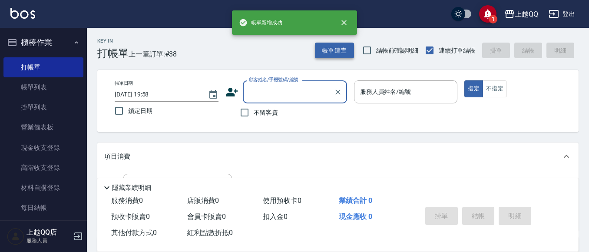
click at [331, 48] on button "帳單速查" at bounding box center [334, 51] width 39 height 16
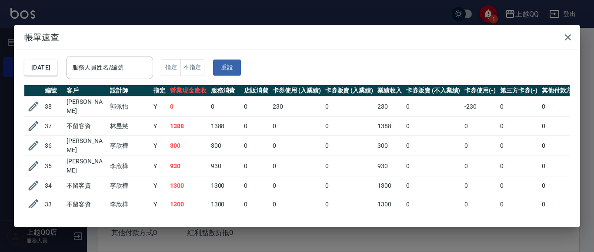
click at [149, 62] on input "服務人員姓名/編號" at bounding box center [109, 67] width 79 height 15
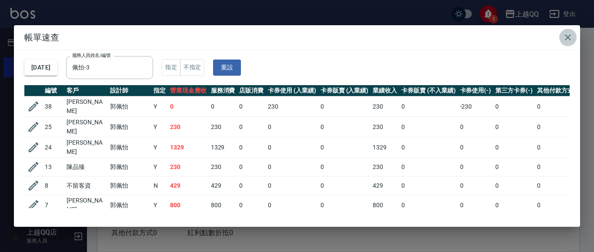
click at [570, 33] on icon "button" at bounding box center [568, 37] width 10 height 10
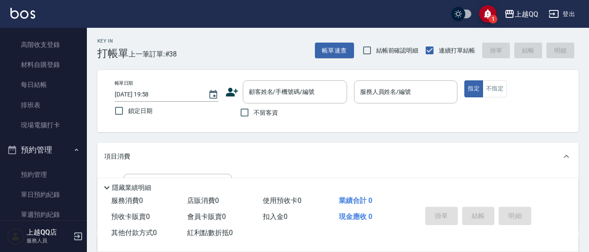
scroll to position [130, 0]
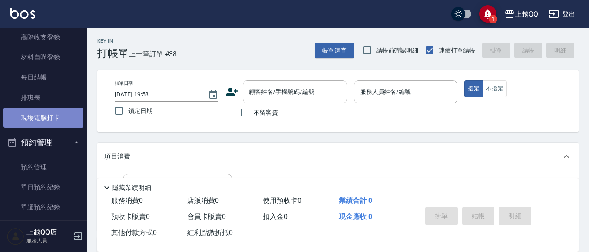
click at [43, 119] on link "現場電腦打卡" at bounding box center [43, 118] width 80 height 20
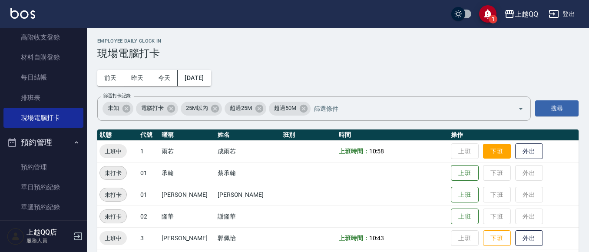
click at [483, 150] on button "下班" at bounding box center [497, 151] width 28 height 15
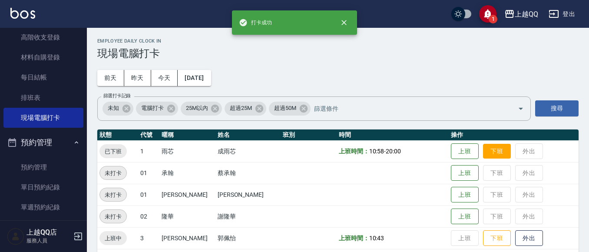
click at [477, 150] on td "上班 下班 外出" at bounding box center [514, 151] width 130 height 22
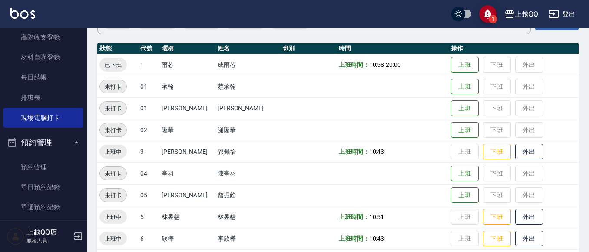
scroll to position [87, 0]
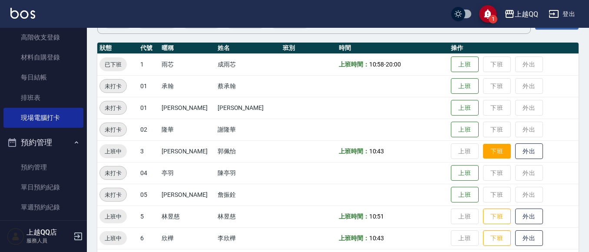
click at [486, 148] on button "下班" at bounding box center [497, 151] width 28 height 15
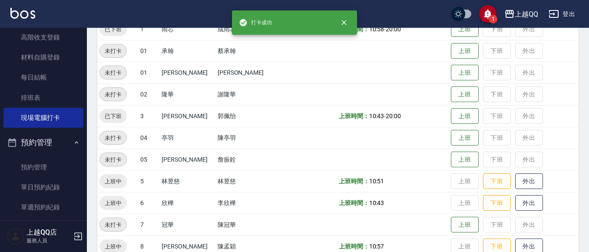
scroll to position [174, 0]
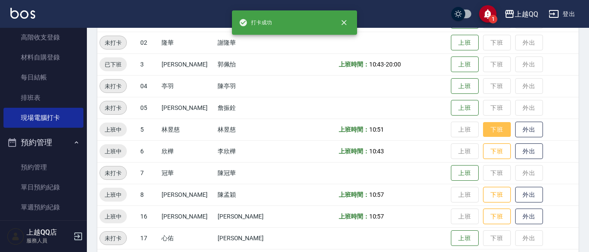
click at [492, 126] on button "下班" at bounding box center [497, 129] width 28 height 15
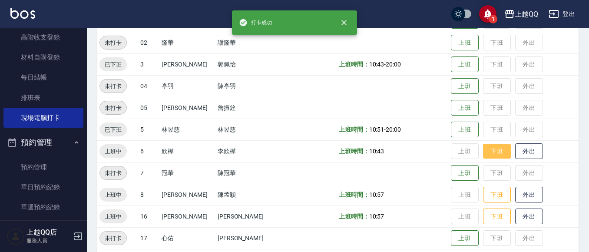
click at [488, 149] on button "下班" at bounding box center [497, 151] width 28 height 15
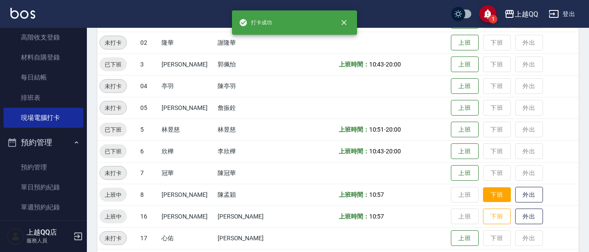
click at [486, 192] on button "下班" at bounding box center [497, 194] width 28 height 15
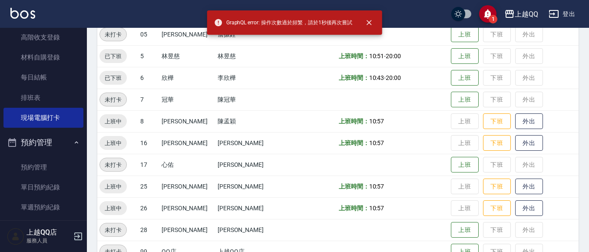
scroll to position [269, 0]
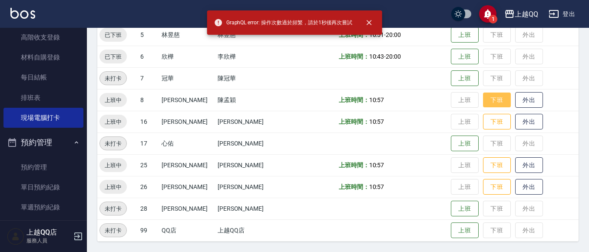
click at [486, 105] on button "下班" at bounding box center [497, 100] width 28 height 15
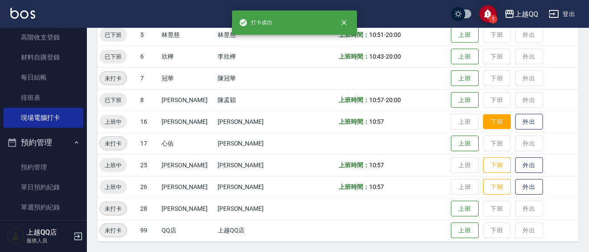
click at [486, 121] on button "下班" at bounding box center [497, 121] width 28 height 15
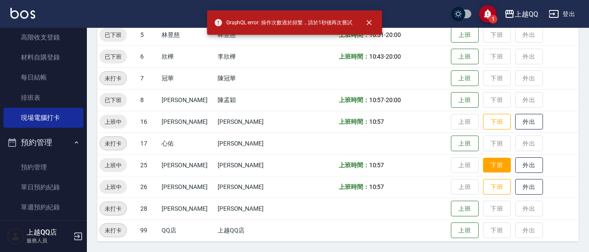
click at [485, 164] on button "下班" at bounding box center [497, 165] width 28 height 15
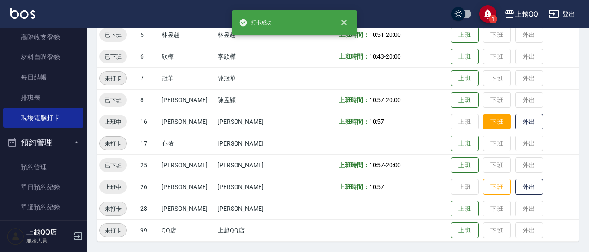
click at [483, 120] on button "下班" at bounding box center [497, 121] width 28 height 15
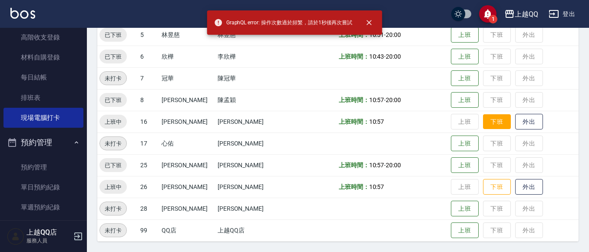
click at [483, 126] on button "下班" at bounding box center [497, 121] width 28 height 15
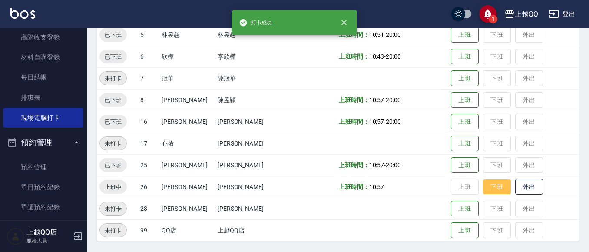
click at [485, 181] on button "下班" at bounding box center [497, 187] width 28 height 15
click at [485, 181] on td "上班 下班 外出" at bounding box center [514, 187] width 130 height 22
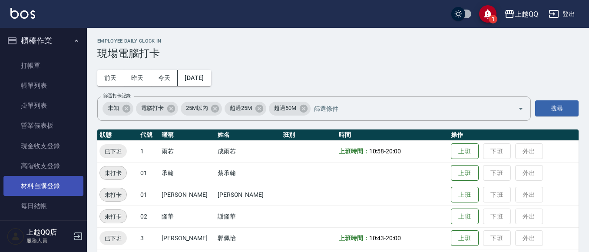
scroll to position [0, 0]
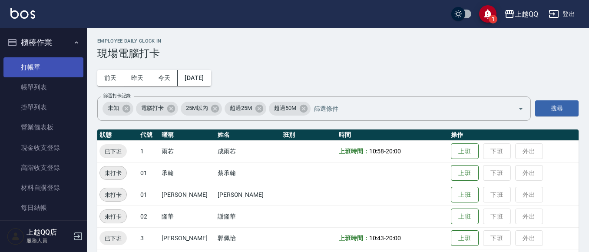
click at [34, 66] on link "打帳單" at bounding box center [43, 67] width 80 height 20
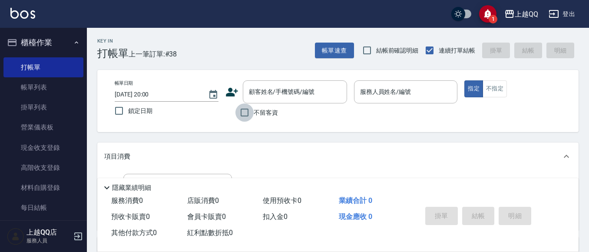
click at [244, 108] on input "不留客資" at bounding box center [245, 112] width 18 height 18
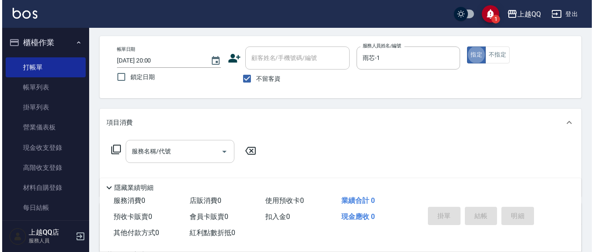
scroll to position [43, 0]
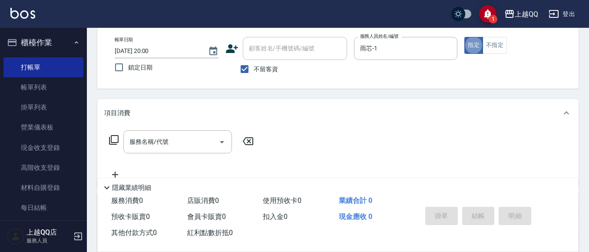
click at [117, 143] on icon at bounding box center [114, 140] width 10 height 10
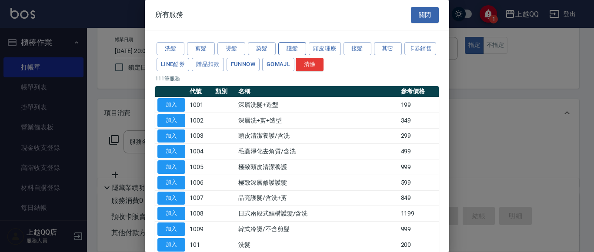
click at [287, 51] on button "護髮" at bounding box center [292, 48] width 28 height 13
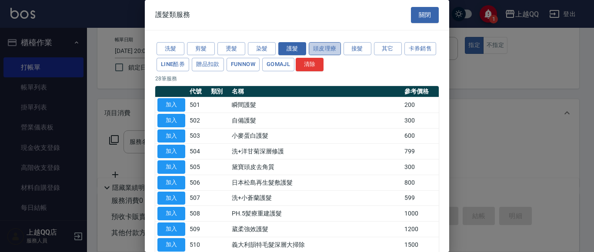
click at [326, 51] on button "頭皮理療" at bounding box center [325, 48] width 32 height 13
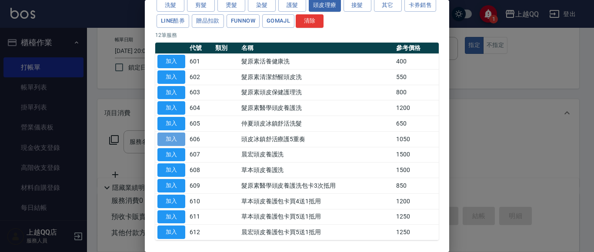
click at [173, 138] on button "加入" at bounding box center [171, 139] width 28 height 13
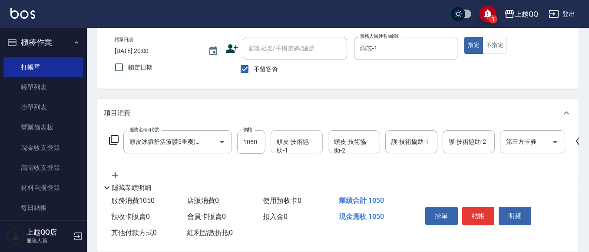
click at [299, 146] on div "頭皮-技術協助-1 頭皮-技術協助-1" at bounding box center [297, 141] width 52 height 23
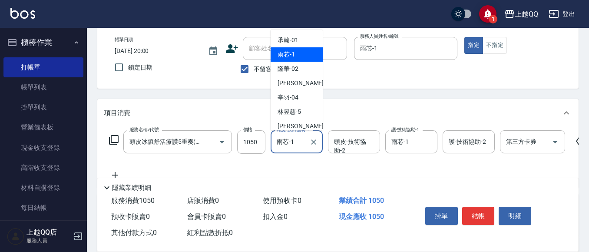
click at [294, 136] on input "雨芯-1" at bounding box center [290, 141] width 31 height 15
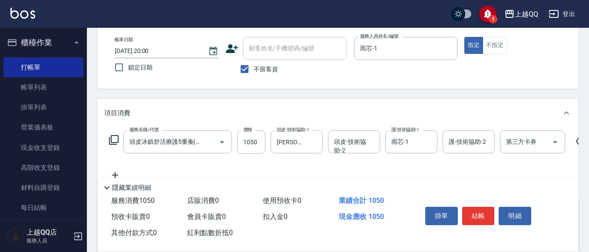
click at [116, 140] on icon at bounding box center [114, 140] width 10 height 10
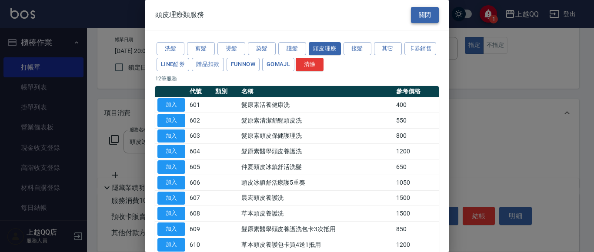
click at [411, 18] on button "關閉" at bounding box center [425, 15] width 28 height 16
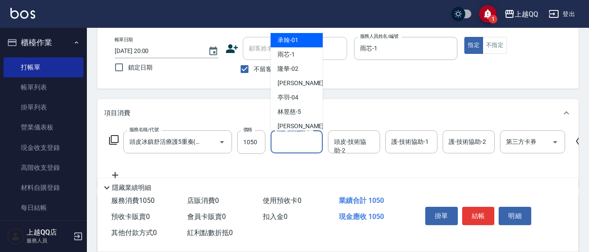
click at [300, 144] on input "頭皮-技術協助-1" at bounding box center [297, 141] width 44 height 15
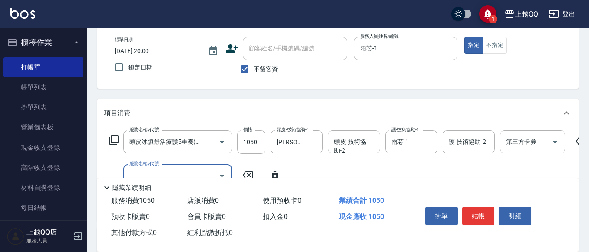
scroll to position [0, 0]
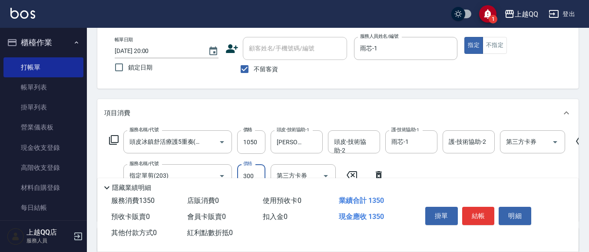
click at [472, 212] on button "結帳" at bounding box center [479, 216] width 33 height 18
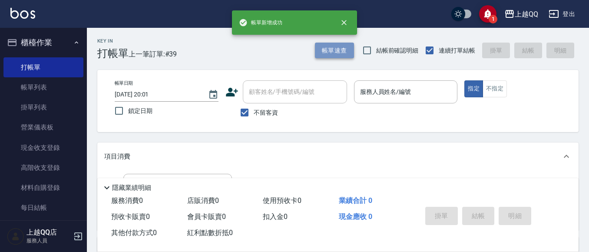
click at [347, 52] on button "帳單速查" at bounding box center [334, 51] width 39 height 16
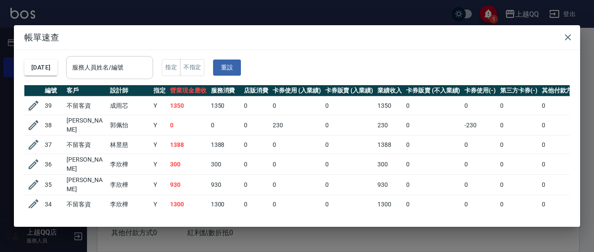
click at [149, 71] on input "服務人員姓名/編號" at bounding box center [109, 67] width 79 height 15
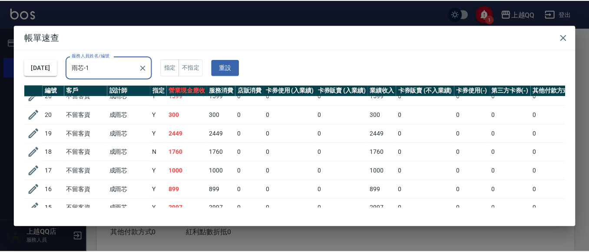
scroll to position [13, 0]
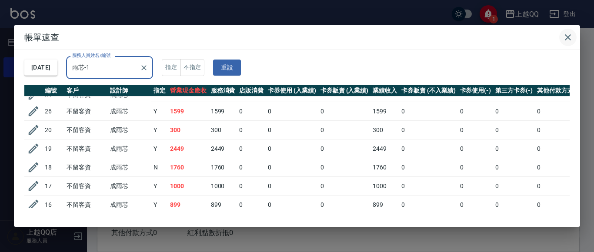
click at [563, 33] on icon "button" at bounding box center [568, 37] width 10 height 10
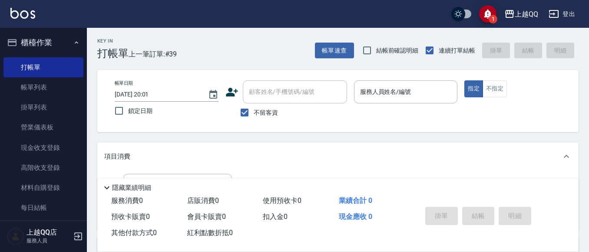
drag, startPoint x: 393, startPoint y: 103, endPoint x: 395, endPoint y: 90, distance: 13.2
click at [394, 100] on div "服務人員姓名/編號" at bounding box center [406, 91] width 104 height 23
click at [502, 95] on button "不指定" at bounding box center [495, 88] width 24 height 17
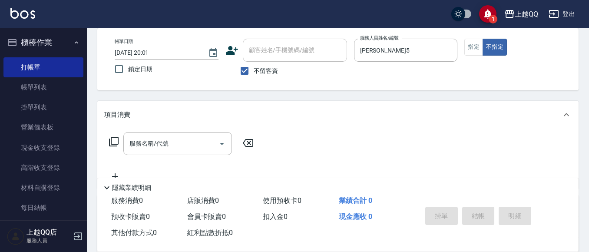
scroll to position [87, 0]
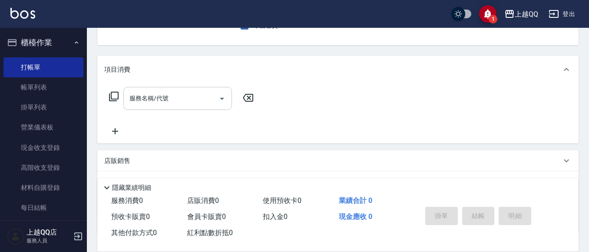
click at [164, 100] on div "服務名稱/代號 服務名稱/代號" at bounding box center [177, 98] width 109 height 23
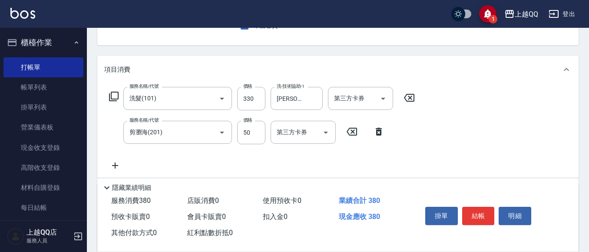
click at [111, 98] on icon at bounding box center [114, 97] width 10 height 10
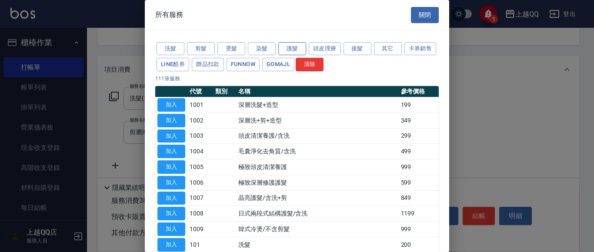
click at [296, 50] on button "護髮" at bounding box center [292, 48] width 28 height 13
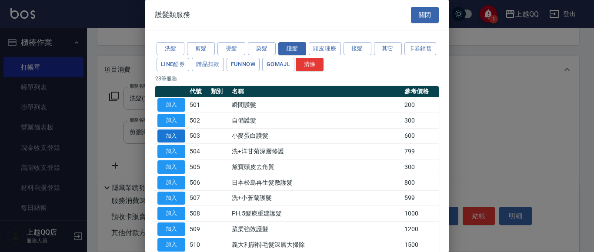
click at [178, 137] on button "加入" at bounding box center [171, 136] width 28 height 13
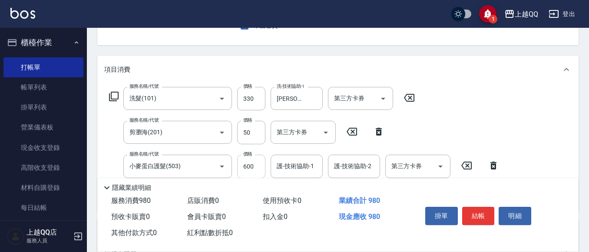
click at [250, 170] on input "600" at bounding box center [251, 166] width 28 height 23
click at [470, 207] on button "結帳" at bounding box center [479, 216] width 33 height 18
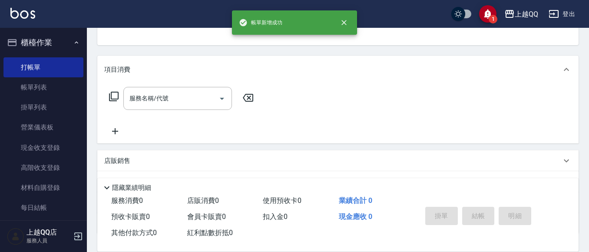
scroll to position [84, 0]
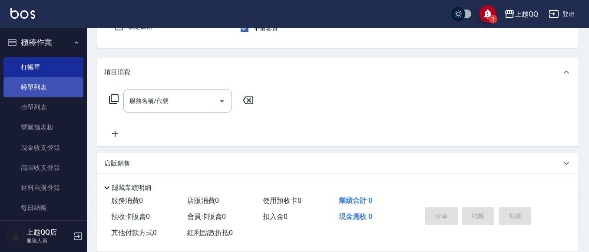
click at [40, 87] on link "帳單列表" at bounding box center [43, 87] width 80 height 20
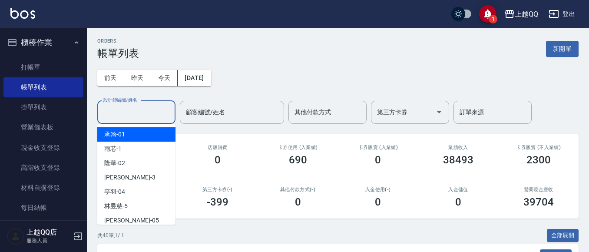
click at [114, 108] on input "設計師編號/姓名" at bounding box center [136, 112] width 70 height 15
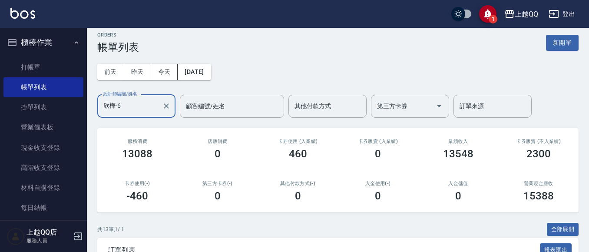
scroll to position [7, 0]
click at [169, 106] on icon "Clear" at bounding box center [166, 105] width 9 height 9
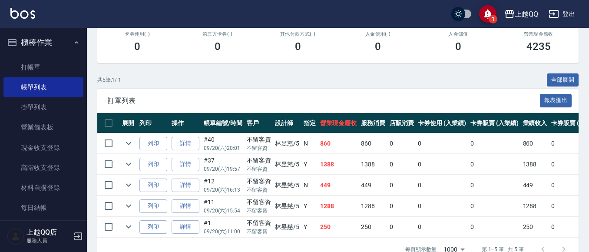
scroll to position [157, 0]
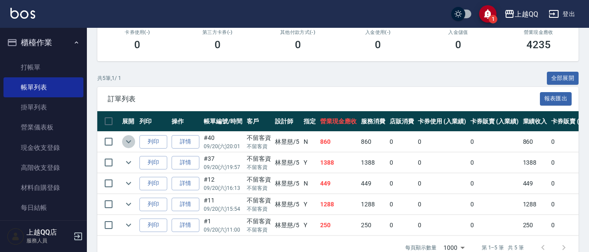
click at [130, 141] on icon "expand row" at bounding box center [128, 141] width 10 height 10
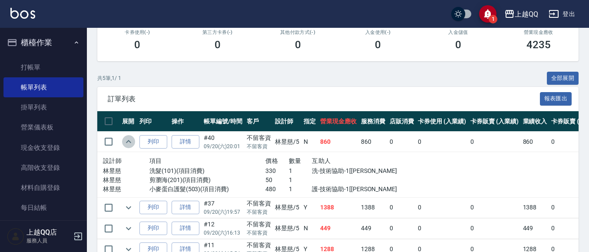
click at [130, 141] on icon "expand row" at bounding box center [128, 141] width 10 height 10
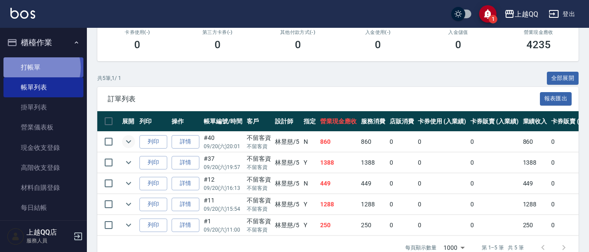
click at [41, 67] on link "打帳單" at bounding box center [43, 67] width 80 height 20
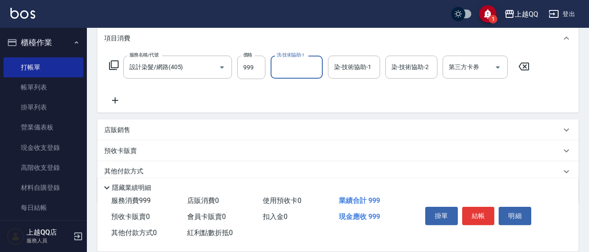
scroll to position [130, 0]
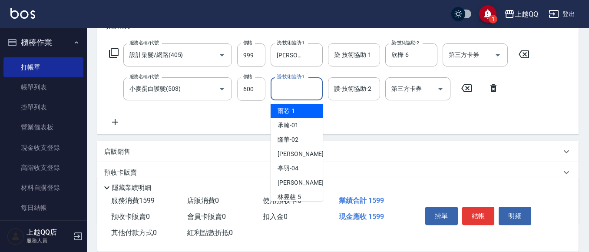
click at [256, 85] on input "600" at bounding box center [251, 88] width 28 height 23
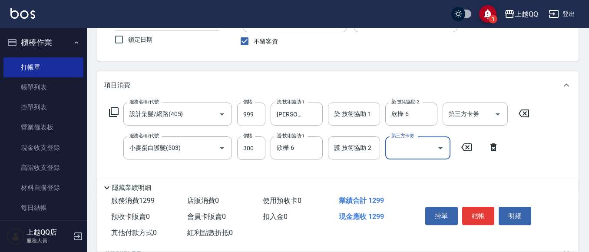
scroll to position [43, 0]
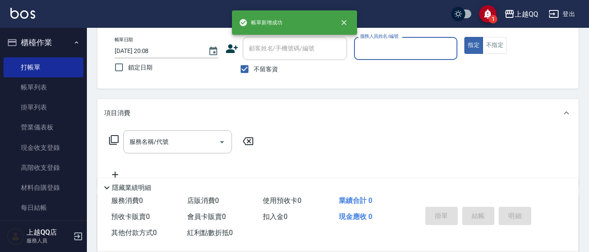
click at [259, 69] on span "不留客資" at bounding box center [266, 69] width 24 height 9
click at [254, 69] on input "不留客資" at bounding box center [245, 69] width 18 height 18
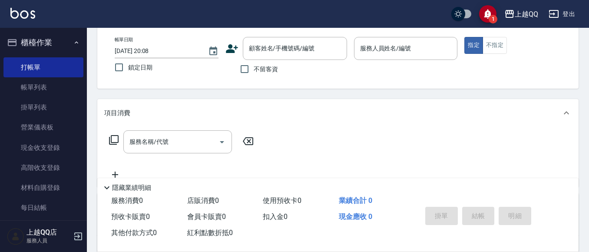
drag, startPoint x: 275, startPoint y: 51, endPoint x: 296, endPoint y: 2, distance: 53.8
click at [275, 50] on input "顧客姓名/手機號碼/編號" at bounding box center [288, 48] width 83 height 15
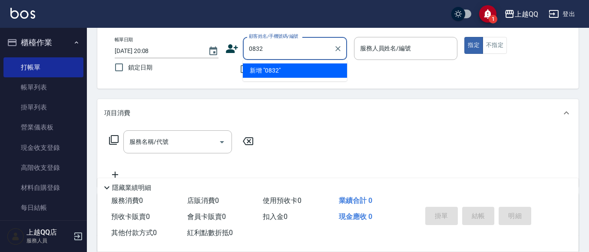
click at [465, 37] on button "指定" at bounding box center [474, 45] width 19 height 17
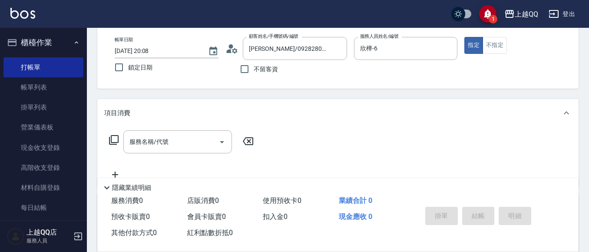
click at [116, 134] on div "服務名稱/代號 服務名稱/代號" at bounding box center [181, 141] width 155 height 23
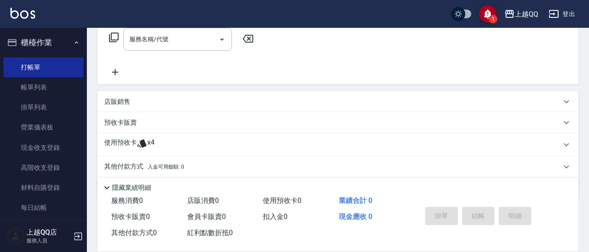
scroll to position [130, 0]
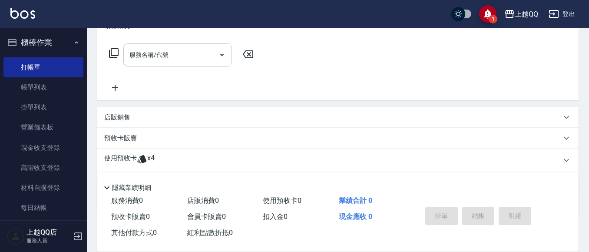
drag, startPoint x: 168, startPoint y: 55, endPoint x: 196, endPoint y: 17, distance: 47.2
click at [172, 53] on input "服務名稱/代號" at bounding box center [171, 54] width 88 height 15
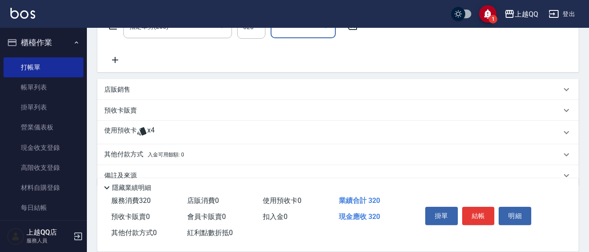
scroll to position [174, 0]
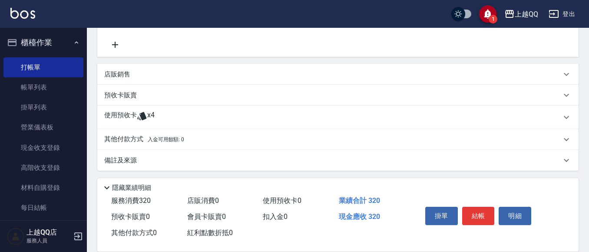
click at [149, 113] on span "x4" at bounding box center [150, 117] width 7 height 13
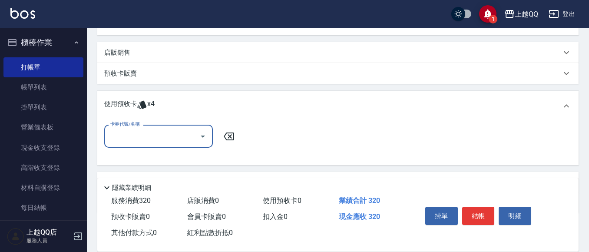
scroll to position [217, 0]
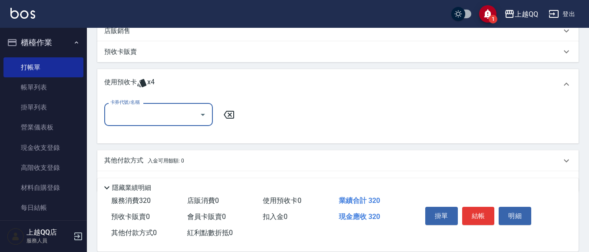
click at [158, 115] on input "卡券代號/名稱" at bounding box center [152, 114] width 88 height 15
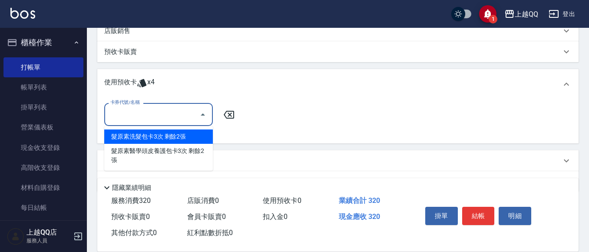
drag, startPoint x: 158, startPoint y: 140, endPoint x: 233, endPoint y: 2, distance: 157.5
click at [161, 138] on div "髮原素洗髮包卡3次 剩餘2張" at bounding box center [158, 137] width 109 height 14
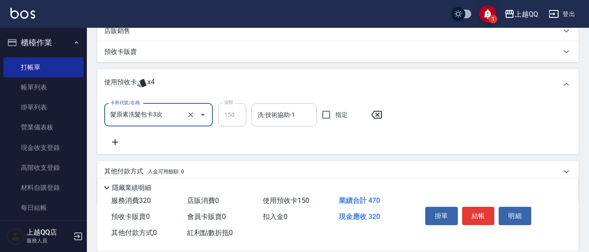
drag, startPoint x: 288, startPoint y: 113, endPoint x: 297, endPoint y: 107, distance: 11.0
click at [290, 111] on div "洗-技術協助-1 洗-技術協助-1" at bounding box center [284, 114] width 65 height 23
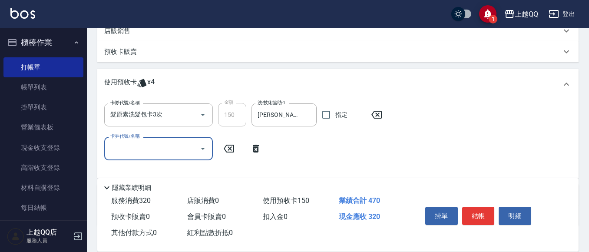
click at [155, 135] on div "卡券代號/名稱 髮原素洗髮包卡3次 卡券代號/名稱 金額 150 金額 洗-技術協助-1 [PERSON_NAME]-25 洗-技術協助-1 指定 卡券代號/…" at bounding box center [338, 136] width 468 height 67
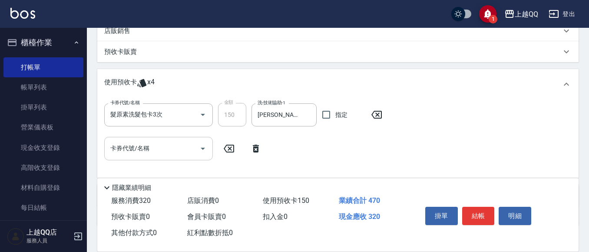
click at [155, 143] on input "卡券代號/名稱" at bounding box center [152, 148] width 88 height 15
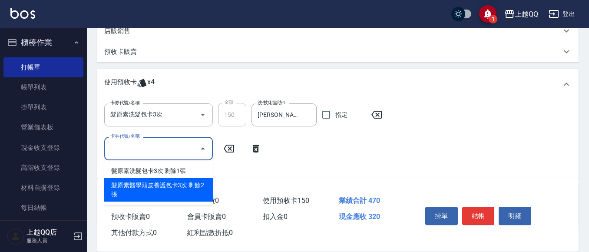
click at [165, 183] on div "髮原素醫學頭皮養護包卡3次 剩餘2張" at bounding box center [158, 189] width 109 height 23
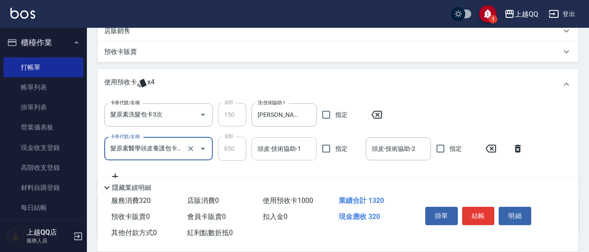
click at [270, 152] on input "頭皮-技術協助-1" at bounding box center [284, 148] width 57 height 15
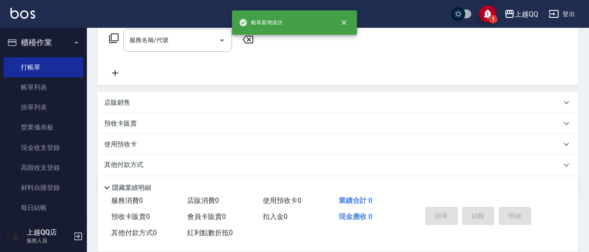
scroll to position [36, 0]
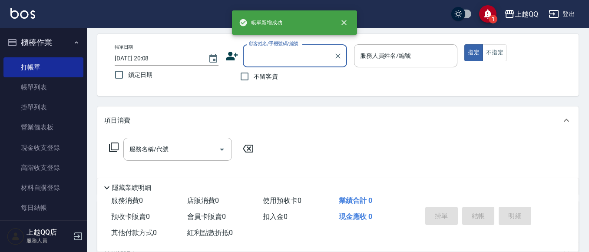
drag, startPoint x: 259, startPoint y: 75, endPoint x: 365, endPoint y: 76, distance: 105.6
click at [260, 76] on span "不留客資" at bounding box center [266, 76] width 24 height 9
click at [254, 76] on input "不留客資" at bounding box center [245, 76] width 18 height 18
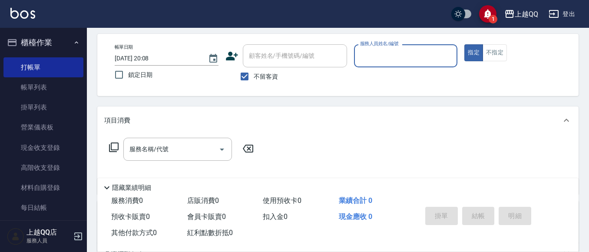
scroll to position [80, 0]
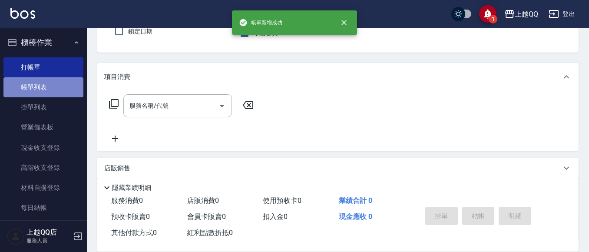
click at [45, 87] on link "帳單列表" at bounding box center [43, 87] width 80 height 20
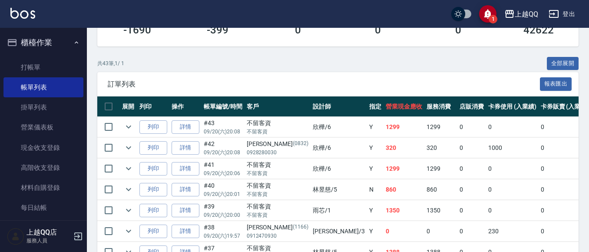
scroll to position [174, 0]
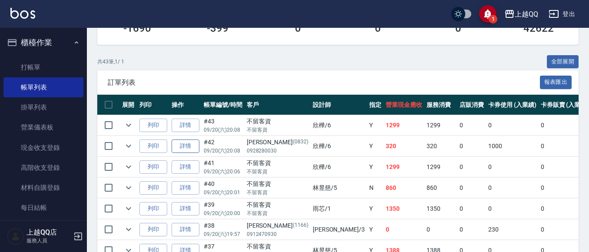
click at [193, 149] on link "詳情" at bounding box center [186, 146] width 28 height 13
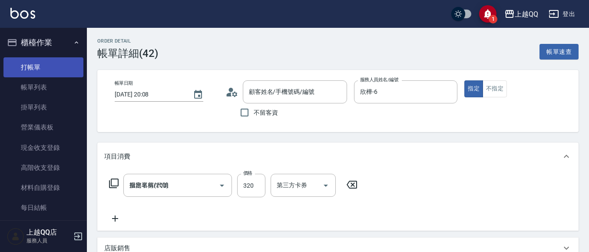
click at [29, 63] on link "打帳單" at bounding box center [43, 67] width 80 height 20
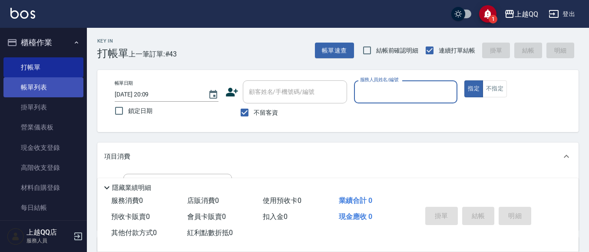
click at [47, 90] on link "帳單列表" at bounding box center [43, 87] width 80 height 20
click at [36, 83] on link "帳單列表" at bounding box center [43, 87] width 80 height 20
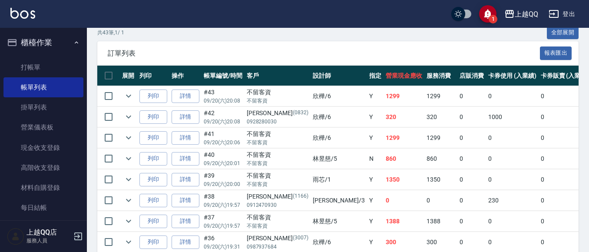
scroll to position [217, 0]
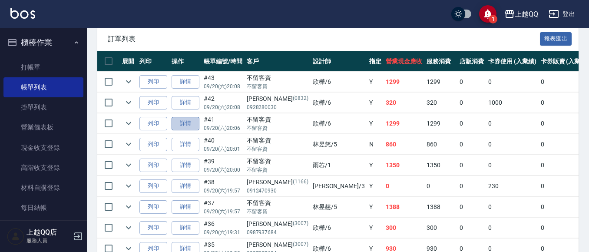
click at [191, 119] on link "詳情" at bounding box center [186, 123] width 28 height 13
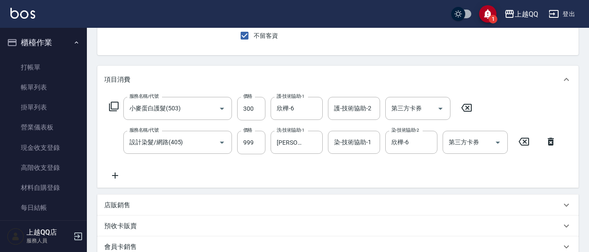
scroll to position [87, 0]
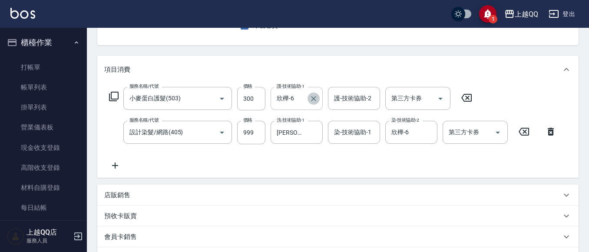
click at [312, 99] on icon "Clear" at bounding box center [314, 98] width 9 height 9
click at [316, 97] on icon "Clear" at bounding box center [314, 98] width 9 height 9
click at [204, 129] on div at bounding box center [216, 132] width 24 height 23
click at [417, 133] on div "燙-技術協助-2 燙-技術協助-2" at bounding box center [412, 132] width 52 height 23
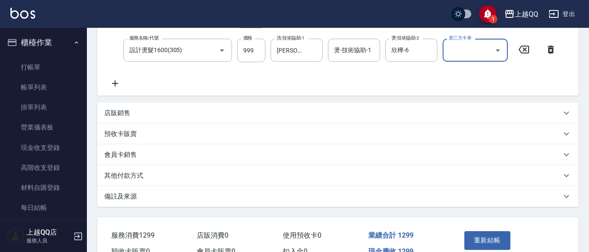
scroll to position [174, 0]
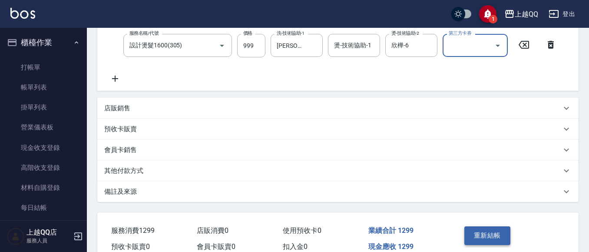
click at [482, 242] on button "重新結帳" at bounding box center [488, 235] width 46 height 18
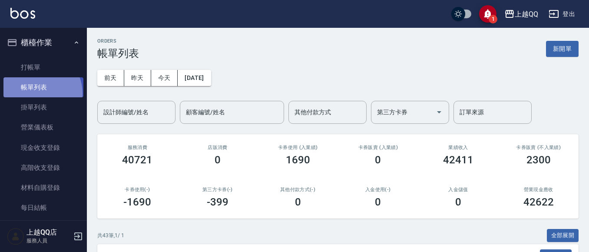
click at [35, 93] on link "帳單列表" at bounding box center [43, 87] width 80 height 20
click at [127, 108] on div "設計師編號/姓名 設計師編號/姓名" at bounding box center [136, 112] width 78 height 23
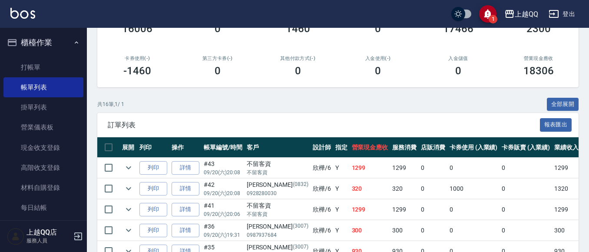
scroll to position [130, 0]
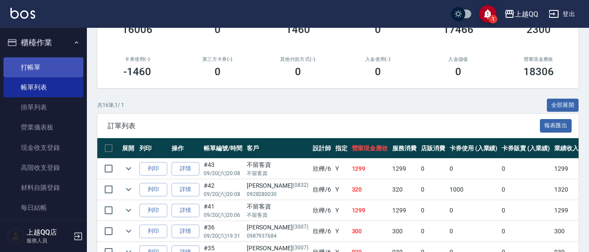
click at [48, 59] on link "打帳單" at bounding box center [43, 67] width 80 height 20
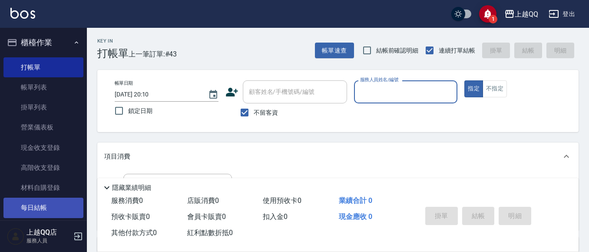
click at [46, 206] on link "每日結帳" at bounding box center [43, 208] width 80 height 20
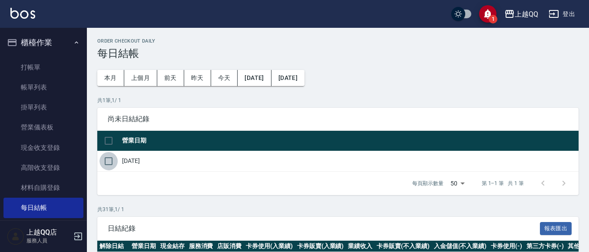
click at [107, 161] on input "checkbox" at bounding box center [109, 161] width 18 height 18
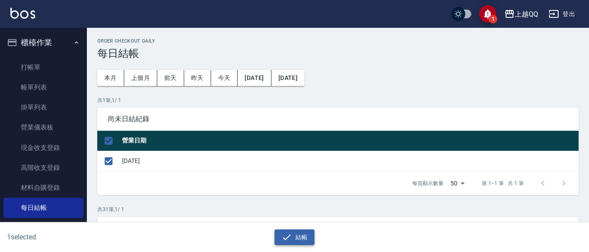
click at [282, 234] on icon "button" at bounding box center [287, 237] width 10 height 10
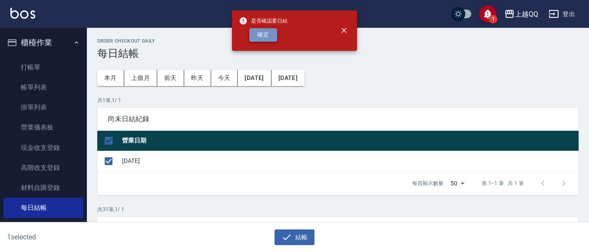
click at [265, 38] on button "確定" at bounding box center [264, 34] width 28 height 13
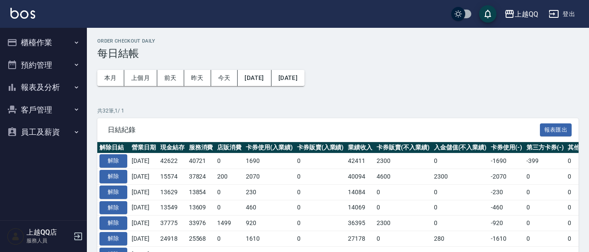
click at [35, 85] on button "報表及分析" at bounding box center [43, 87] width 80 height 23
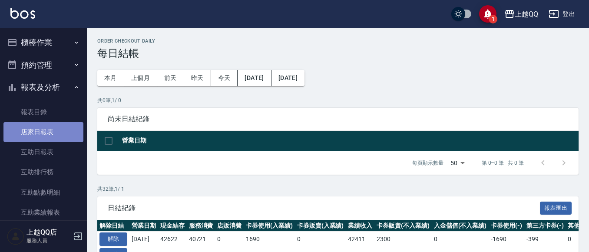
click at [53, 133] on link "店家日報表" at bounding box center [43, 132] width 80 height 20
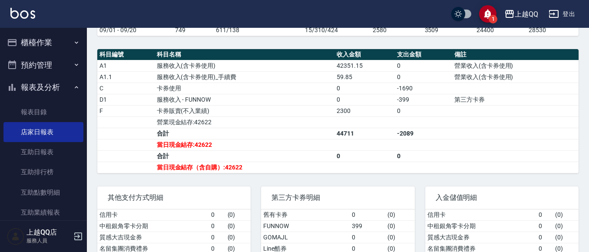
scroll to position [280, 0]
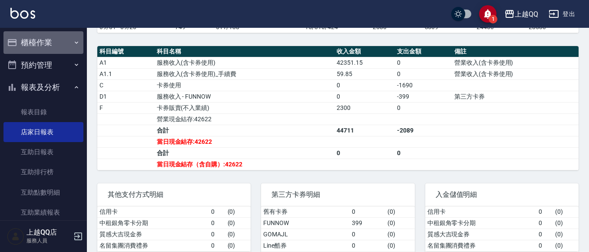
click at [47, 43] on button "櫃檯作業" at bounding box center [43, 42] width 80 height 23
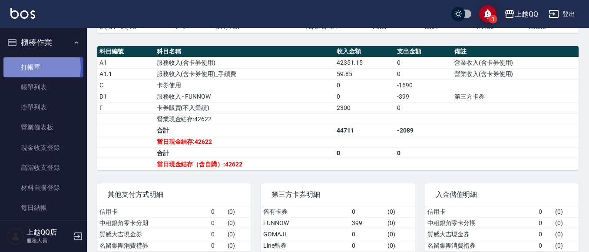
click at [36, 67] on link "打帳單" at bounding box center [43, 67] width 80 height 20
